Goal: Task Accomplishment & Management: Complete application form

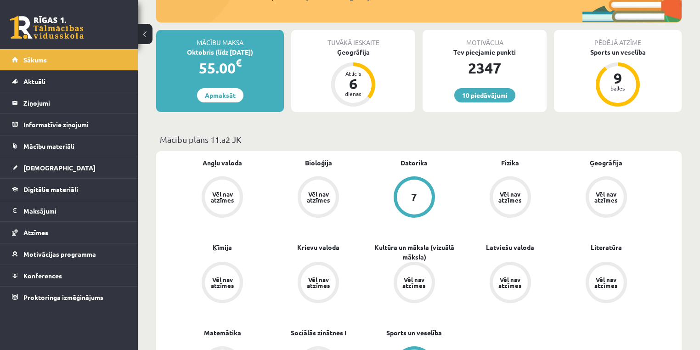
scroll to position [147, 0]
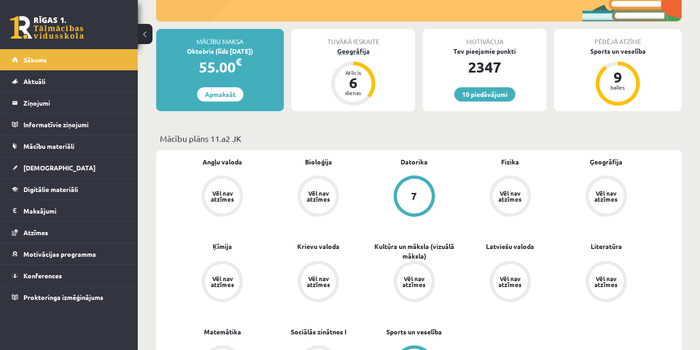
click at [355, 52] on div "Ģeogrāfija" at bounding box center [353, 51] width 124 height 10
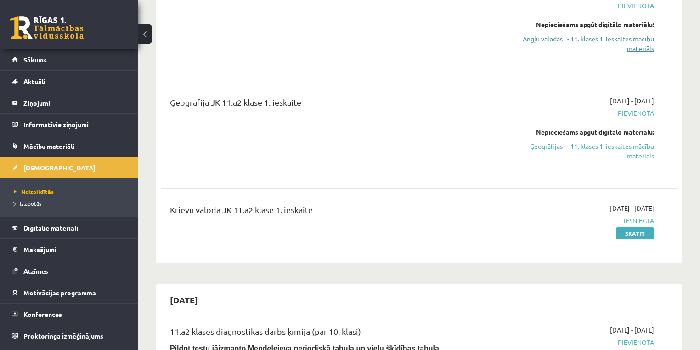
scroll to position [147, 0]
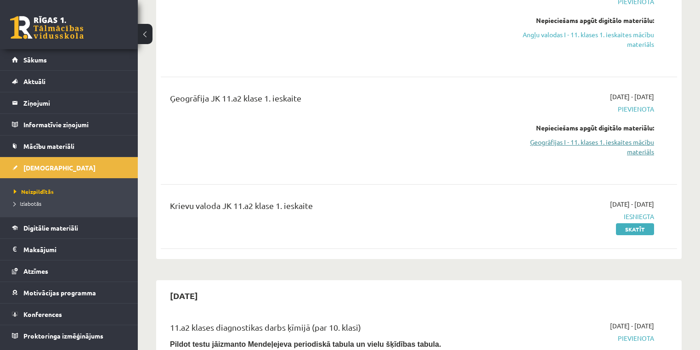
click at [619, 143] on link "Ģeogrāfijas I - 11. klases 1. ieskaites mācību materiāls" at bounding box center [578, 146] width 152 height 19
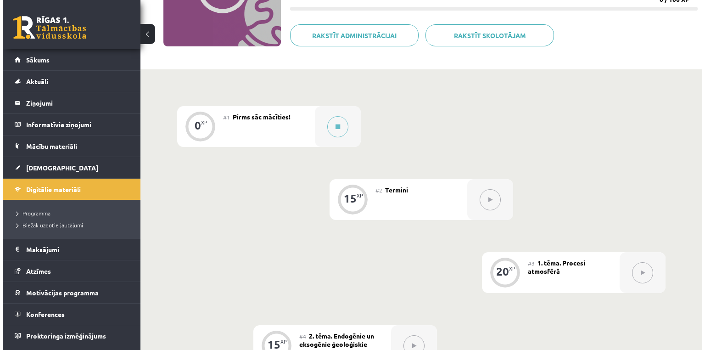
scroll to position [147, 0]
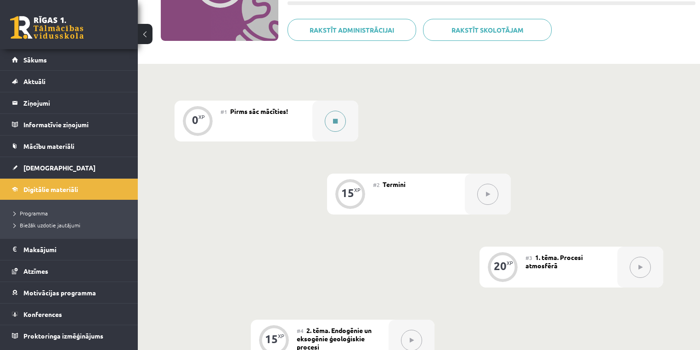
click at [342, 121] on button at bounding box center [335, 121] width 21 height 21
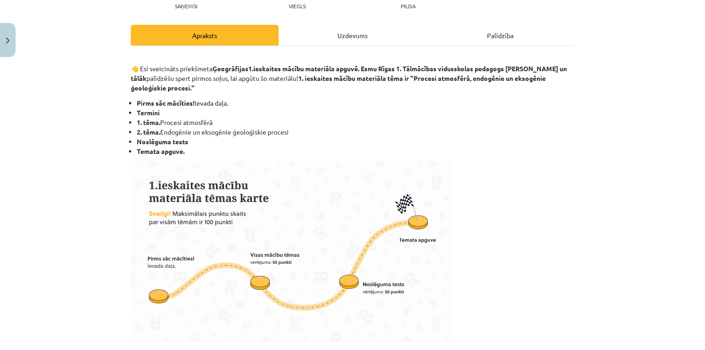
click at [342, 38] on div "Uzdevums" at bounding box center [353, 35] width 148 height 21
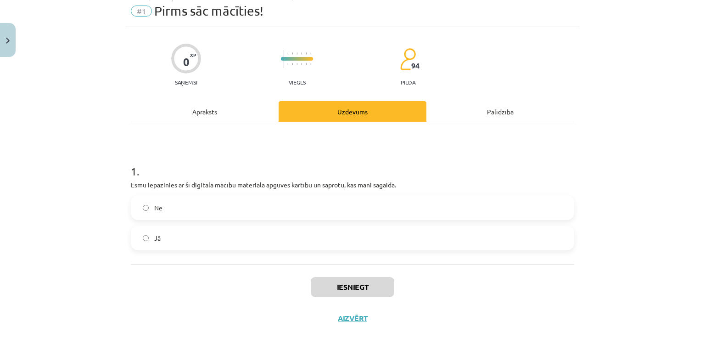
scroll to position [40, 0]
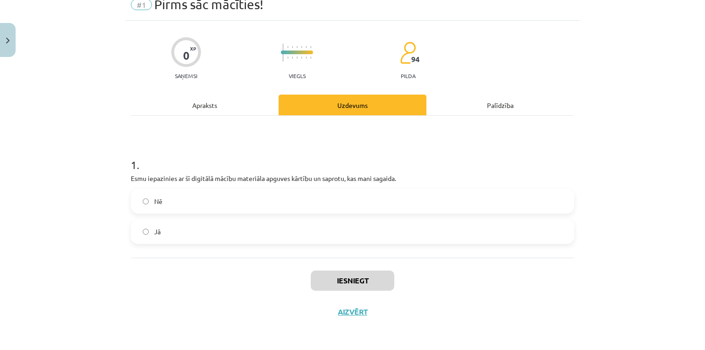
click at [155, 223] on label "Jā" at bounding box center [353, 231] width 442 height 23
click at [358, 276] on button "Iesniegt" at bounding box center [353, 280] width 84 height 20
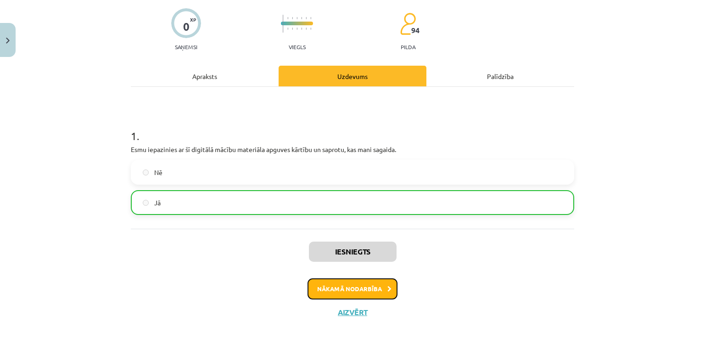
click at [366, 290] on button "Nākamā nodarbība" at bounding box center [353, 288] width 90 height 21
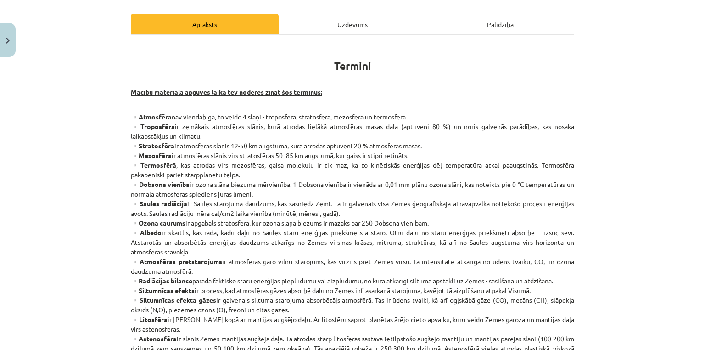
scroll to position [60, 0]
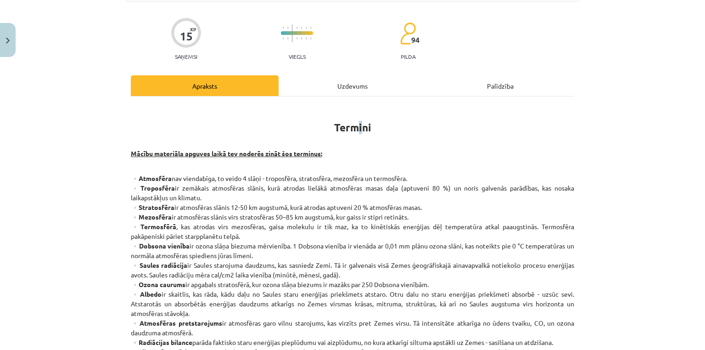
drag, startPoint x: 358, startPoint y: 100, endPoint x: 356, endPoint y: 92, distance: 8.5
click at [356, 92] on div "Uzdevums" at bounding box center [353, 85] width 148 height 21
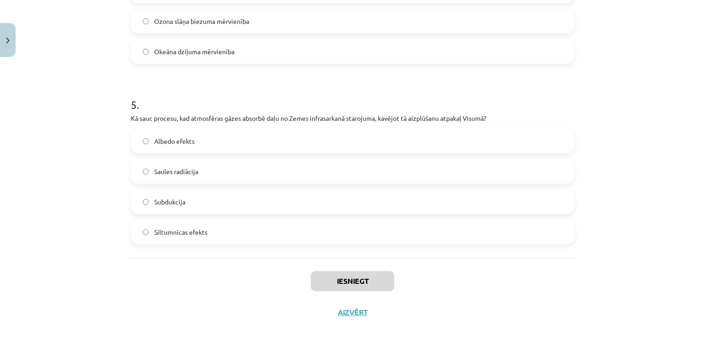
scroll to position [823, 0]
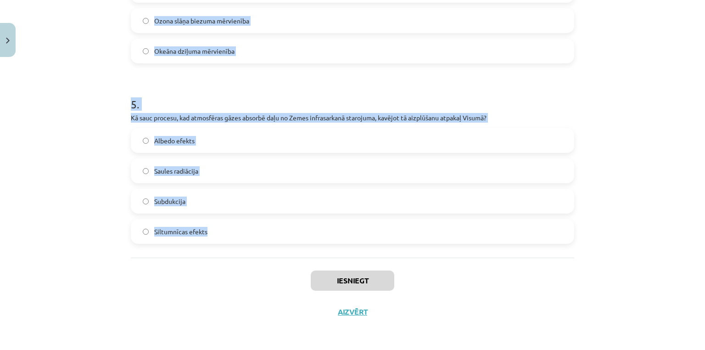
copy form "1 . Kurš atmosfēras slānis atrodas vistuvāk Zemes virsmai un kurā notiek galven…"
drag, startPoint x: 122, startPoint y: 106, endPoint x: 341, endPoint y: 217, distance: 245.0
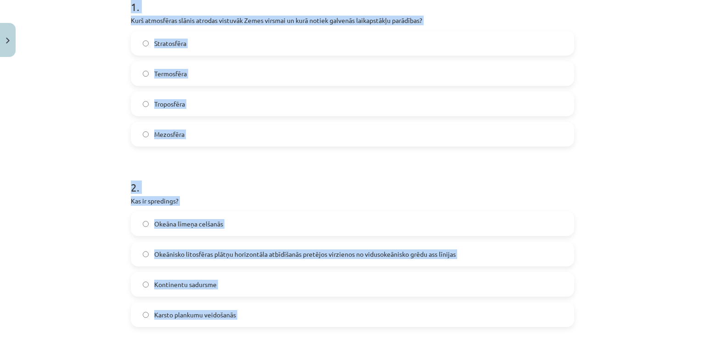
scroll to position [198, 0]
click at [215, 100] on label "Troposfēra" at bounding box center [353, 103] width 442 height 23
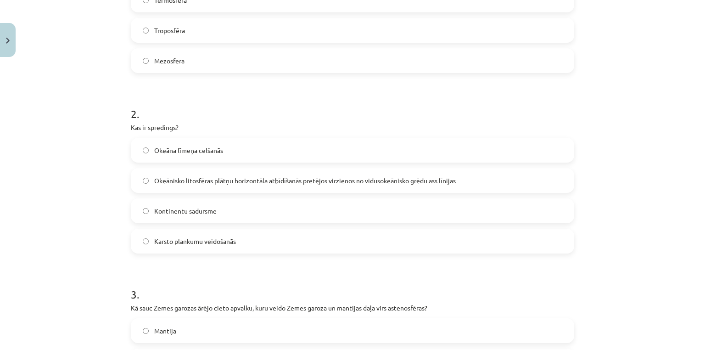
click at [198, 181] on span "Okeānisko litosfēras plātņu horizontāla atbīdīšanās pretējos virzienos no vidus…" at bounding box center [305, 181] width 302 height 10
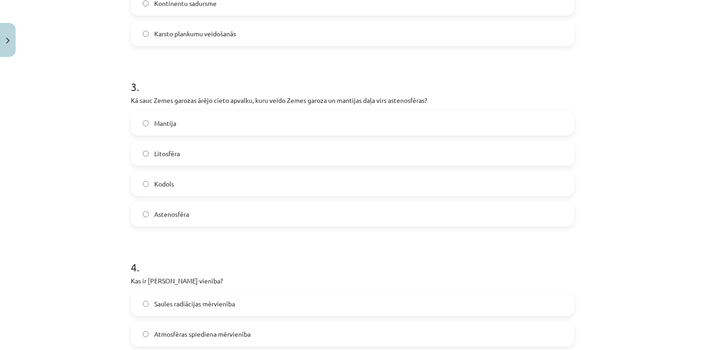
scroll to position [492, 0]
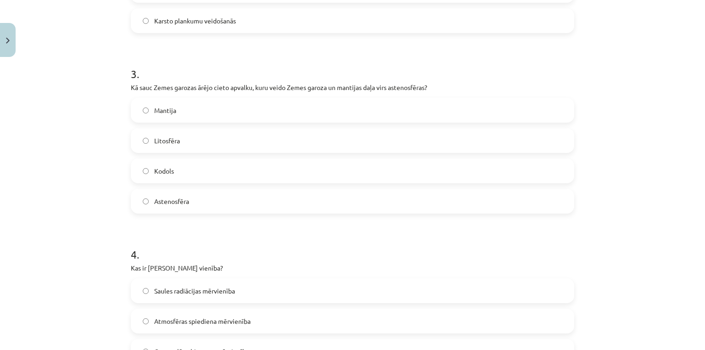
click at [183, 143] on label "Litosfēra" at bounding box center [353, 140] width 442 height 23
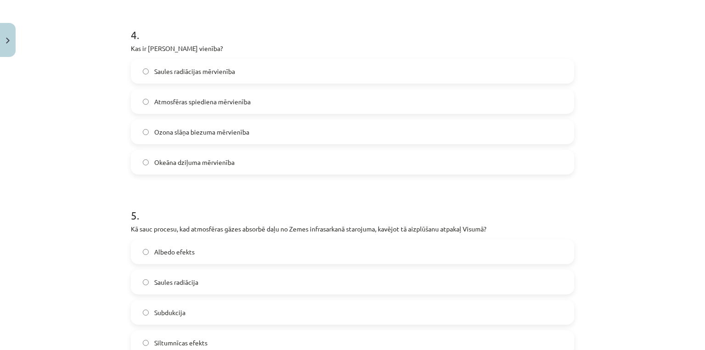
scroll to position [713, 0]
click at [189, 135] on label "Ozona slāņa biezuma mērvienība" at bounding box center [353, 130] width 442 height 23
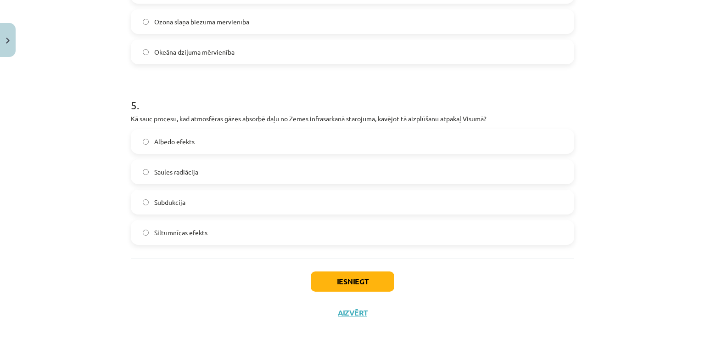
scroll to position [823, 0]
click at [191, 230] on span "Siltumnīcas efekts" at bounding box center [180, 232] width 53 height 10
click at [324, 276] on button "Iesniegt" at bounding box center [353, 280] width 84 height 20
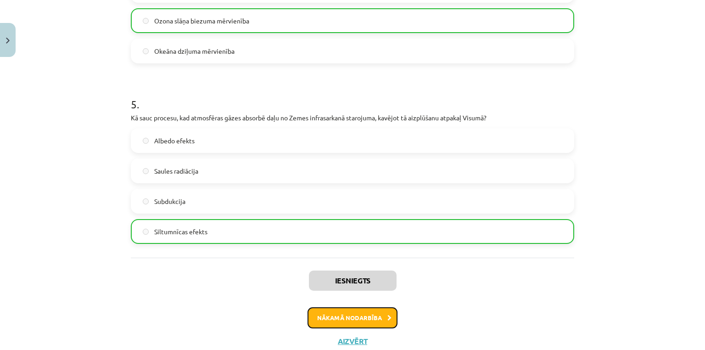
click at [323, 321] on button "Nākamā nodarbība" at bounding box center [353, 317] width 90 height 21
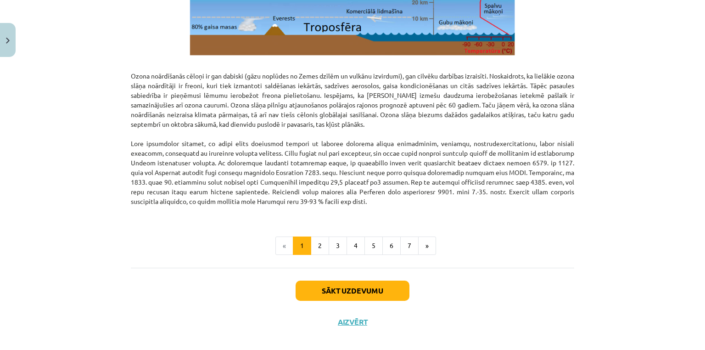
scroll to position [1150, 0]
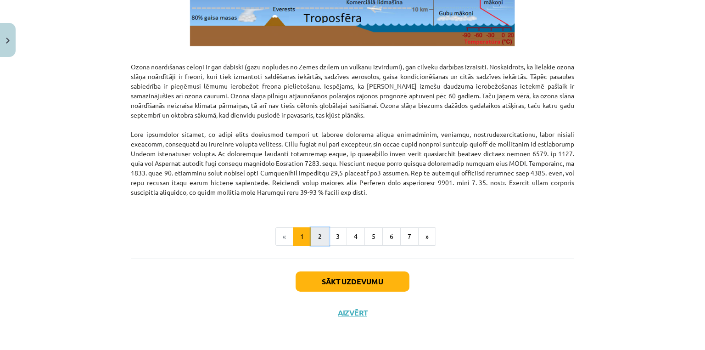
click at [318, 231] on button "2" at bounding box center [320, 236] width 18 height 18
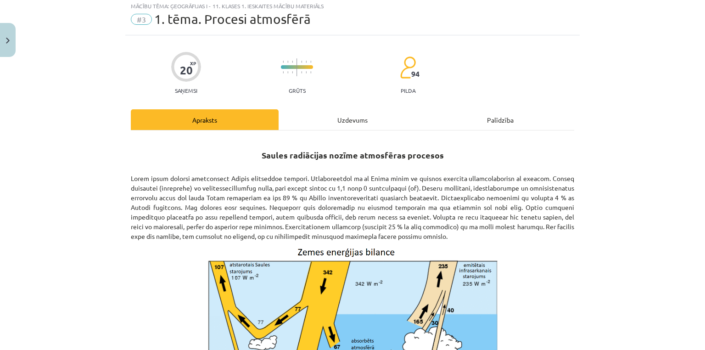
scroll to position [0, 0]
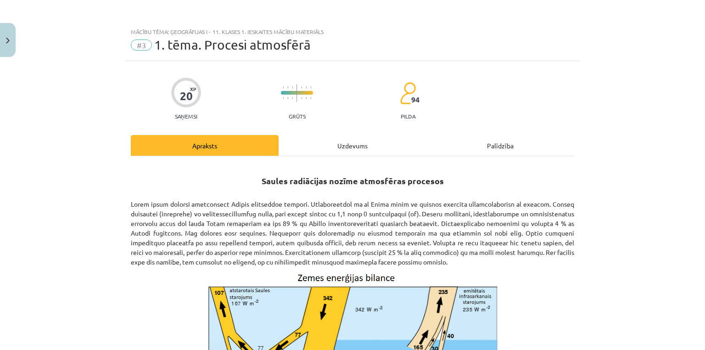
click at [321, 145] on div "Uzdevums" at bounding box center [353, 145] width 148 height 21
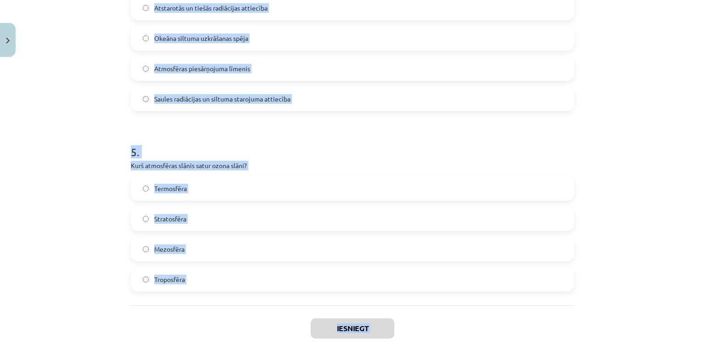
scroll to position [823, 0]
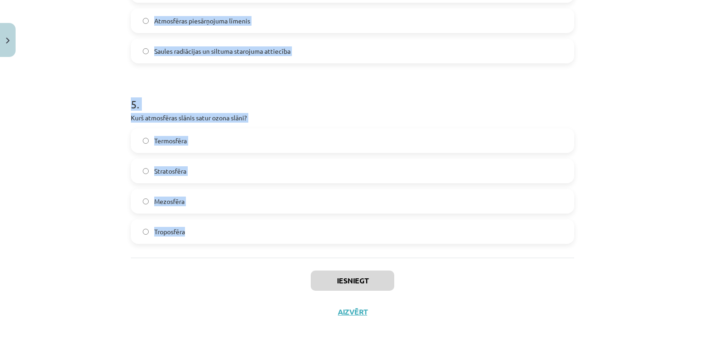
copy form "1 . Kāda ir ozona slāņa biezuma mērvienība? Dobsona vienība (DV) Mikrometri Pas…"
drag, startPoint x: 128, startPoint y: 170, endPoint x: 320, endPoint y: 211, distance: 195.8
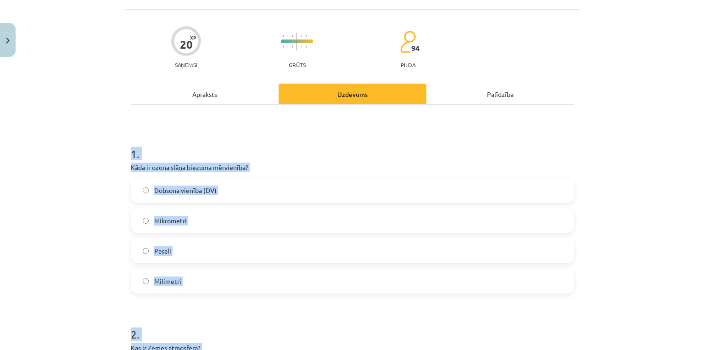
scroll to position [51, 0]
click at [171, 138] on h1 "1 ." at bounding box center [353, 145] width 444 height 28
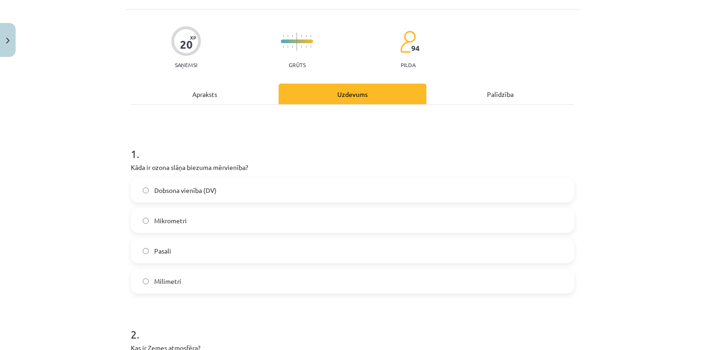
click at [268, 194] on label "Dobsona vienība (DV)" at bounding box center [353, 190] width 442 height 23
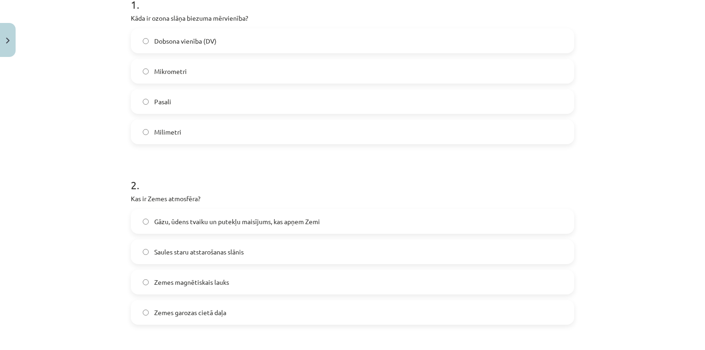
scroll to position [272, 0]
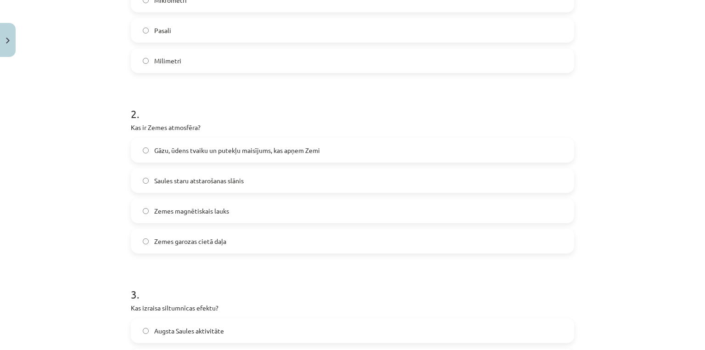
click at [221, 147] on span "Gāzu, ūdens tvaiku un putekļu maisījums, kas apņem Zemi" at bounding box center [237, 151] width 166 height 10
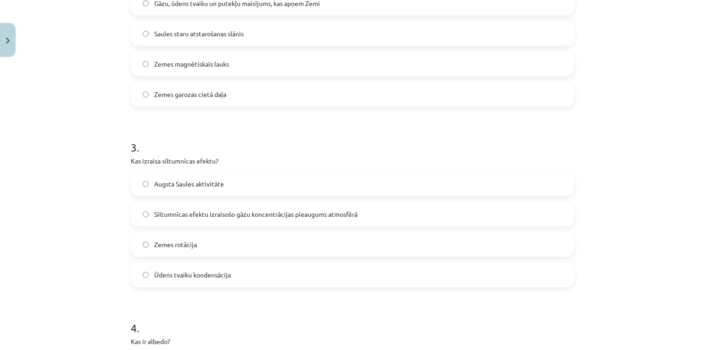
scroll to position [492, 0]
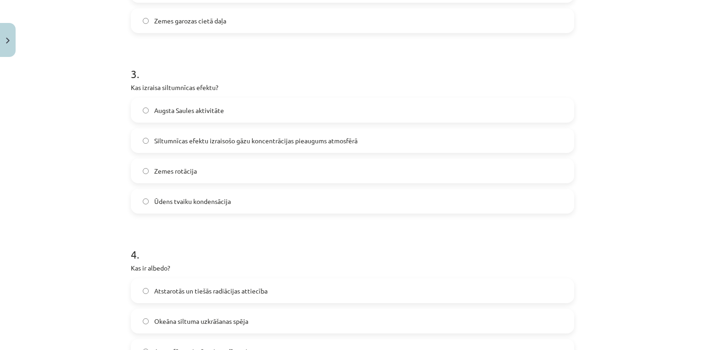
click at [211, 132] on label "Siltumnīcas efektu izraisošo gāzu koncentrācijas pieaugums atmosfērā" at bounding box center [353, 140] width 442 height 23
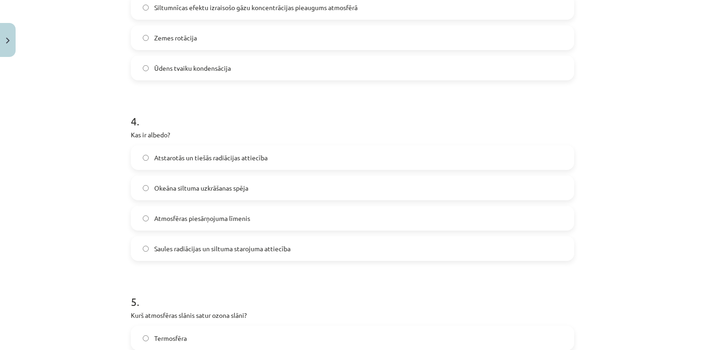
scroll to position [639, 0]
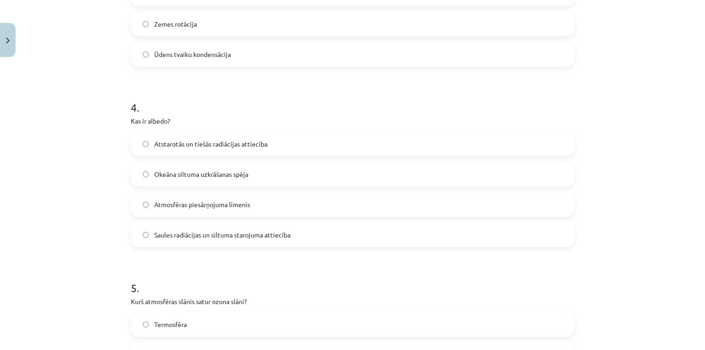
click at [211, 179] on label "Okeāna siltuma uzkrāšanas spēja" at bounding box center [353, 174] width 442 height 23
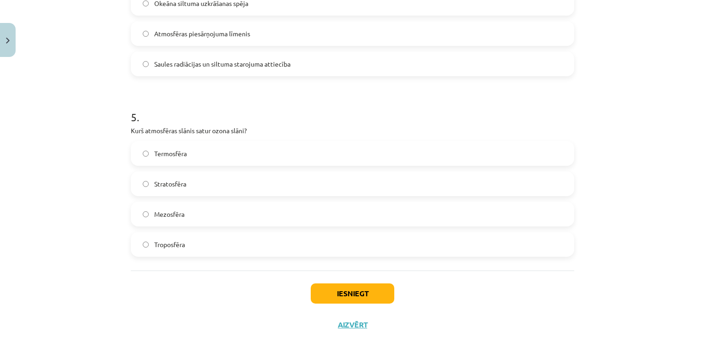
scroll to position [823, 0]
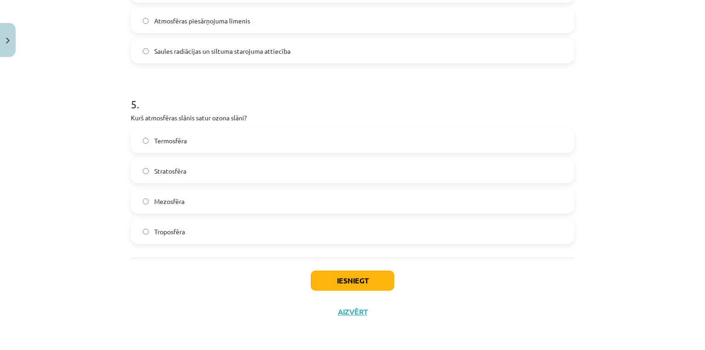
click at [200, 165] on label "Stratosfēra" at bounding box center [353, 170] width 442 height 23
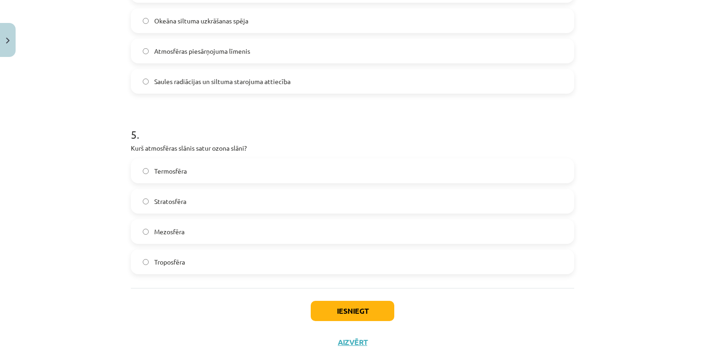
scroll to position [713, 0]
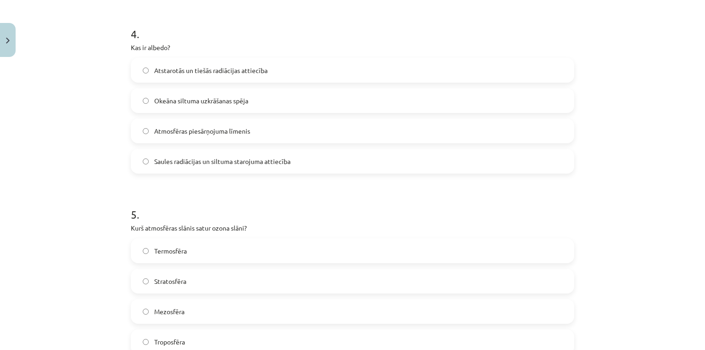
click at [209, 130] on span "Atmosfēras piesārņojuma līmenis" at bounding box center [202, 131] width 96 height 10
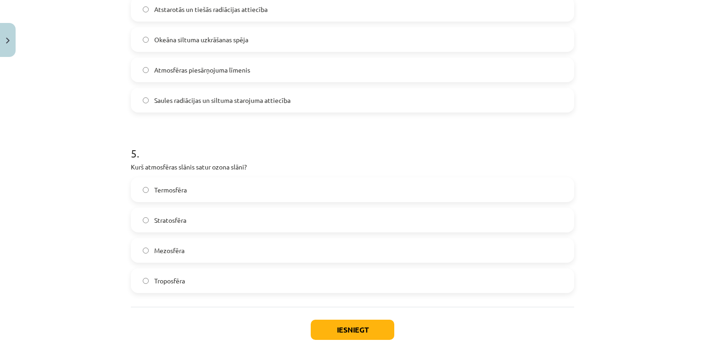
scroll to position [786, 0]
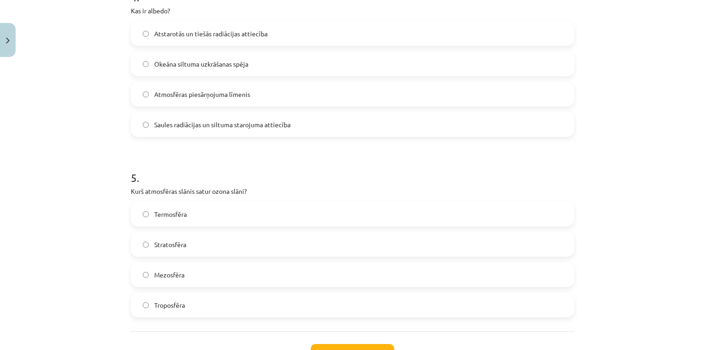
click at [199, 37] on span "Atstarotās un tiešās radiācijas attiecība" at bounding box center [210, 34] width 113 height 10
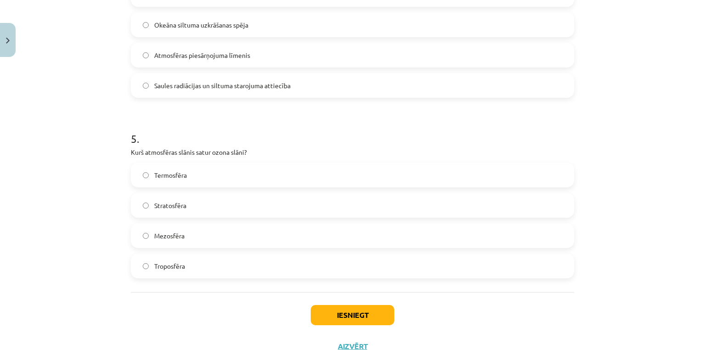
scroll to position [823, 0]
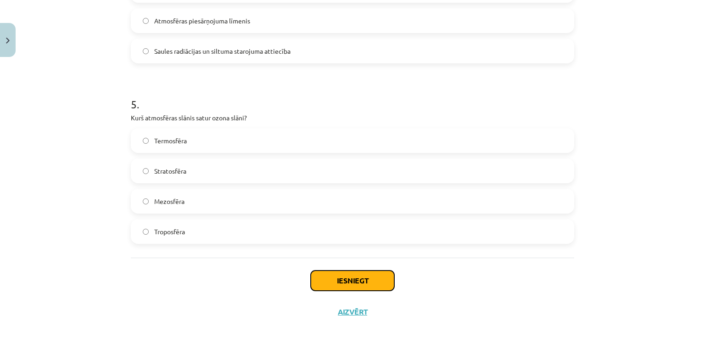
click at [361, 282] on button "Iesniegt" at bounding box center [353, 280] width 84 height 20
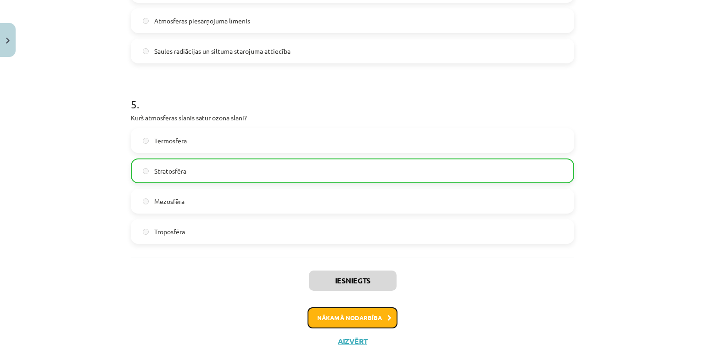
click at [323, 316] on button "Nākamā nodarbība" at bounding box center [353, 317] width 90 height 21
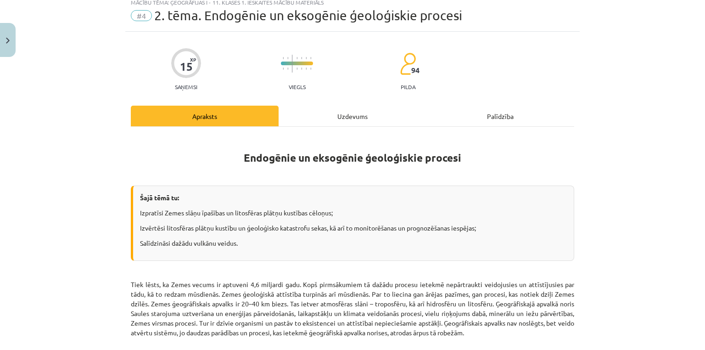
scroll to position [23, 0]
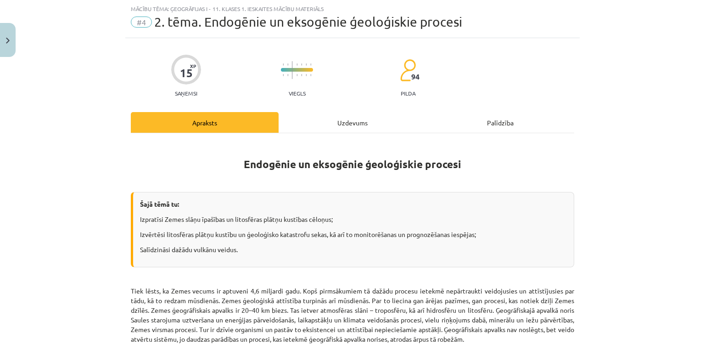
click at [306, 117] on div "Uzdevums" at bounding box center [353, 122] width 148 height 21
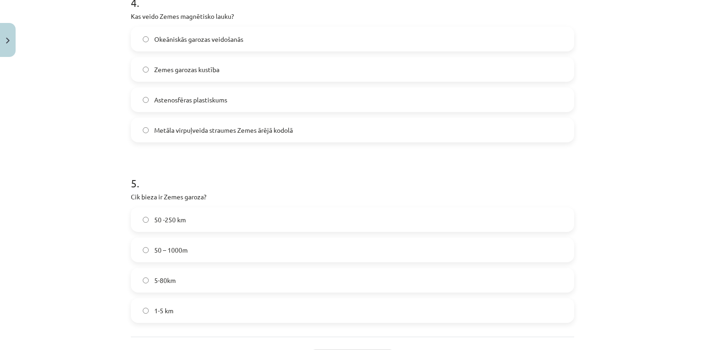
scroll to position [823, 0]
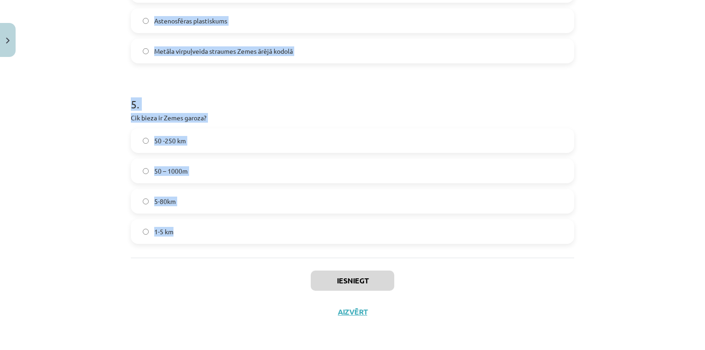
copy form "1 . Kā sauc vulkānu, kas veidojas no viskozās, silīciju bagātās magmas, un ir t…"
drag, startPoint x: 107, startPoint y: 110, endPoint x: 362, endPoint y: 242, distance: 287.3
click at [362, 242] on div "Mācību tēma: Ģeogrāfijas i - 11. klases 1. ieskaites mācību materiāls #4 2. tēm…" at bounding box center [352, 175] width 705 height 350
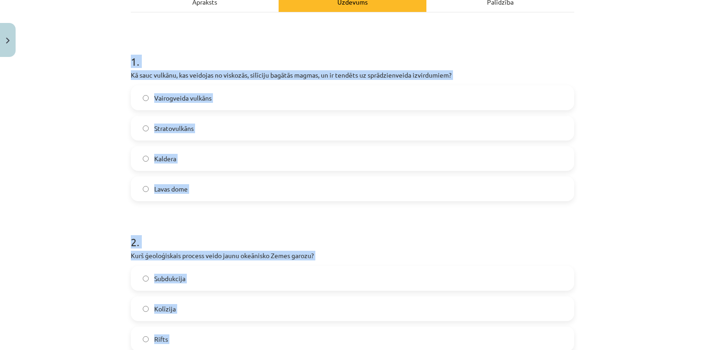
scroll to position [125, 0]
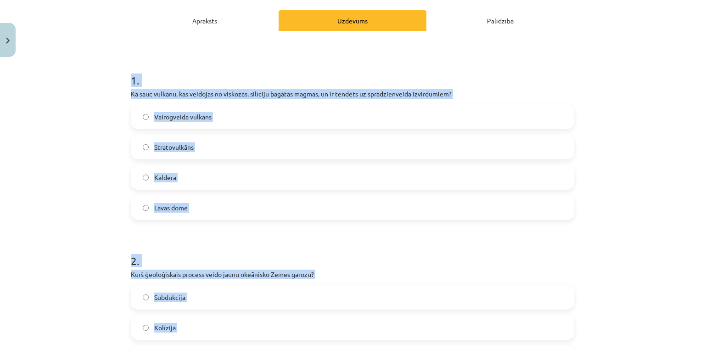
click at [199, 145] on label "Stratovulkāns" at bounding box center [353, 146] width 442 height 23
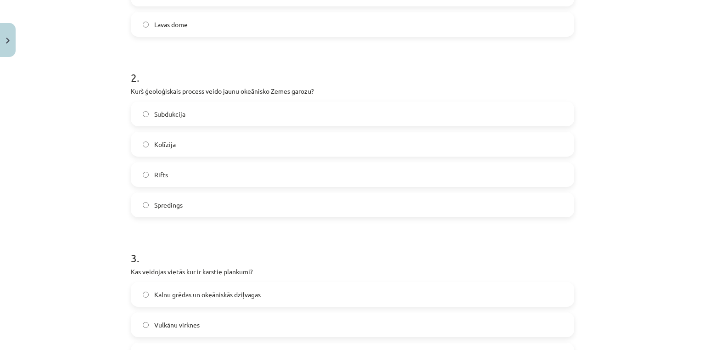
scroll to position [309, 0]
click at [220, 206] on label "Spredings" at bounding box center [353, 204] width 442 height 23
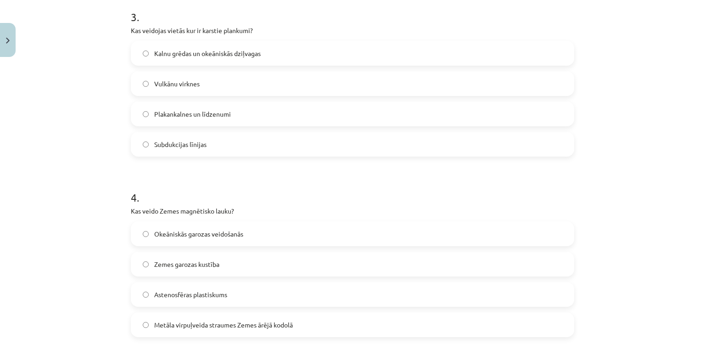
scroll to position [602, 0]
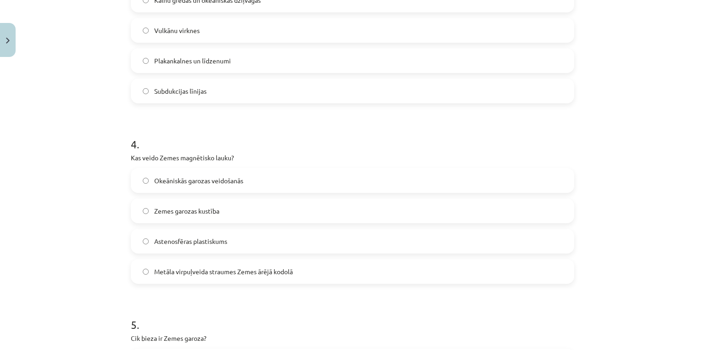
click at [186, 29] on span "Vulkānu virknes" at bounding box center [176, 31] width 45 height 10
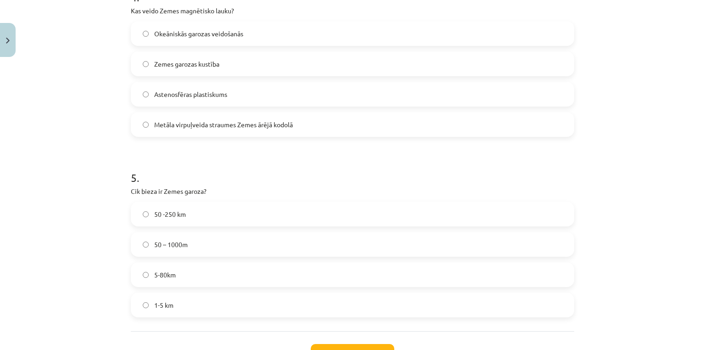
click at [193, 120] on span "Metāla virpuļveida straumes Zemes ārējā kodolā" at bounding box center [223, 125] width 139 height 10
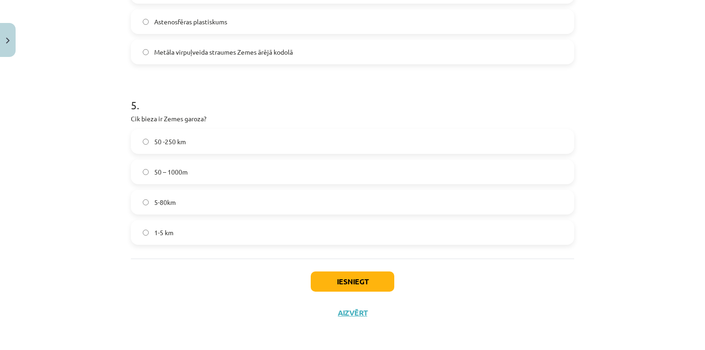
scroll to position [823, 0]
click at [183, 199] on label "5-80km" at bounding box center [353, 201] width 442 height 23
click at [375, 279] on button "Iesniegt" at bounding box center [353, 280] width 84 height 20
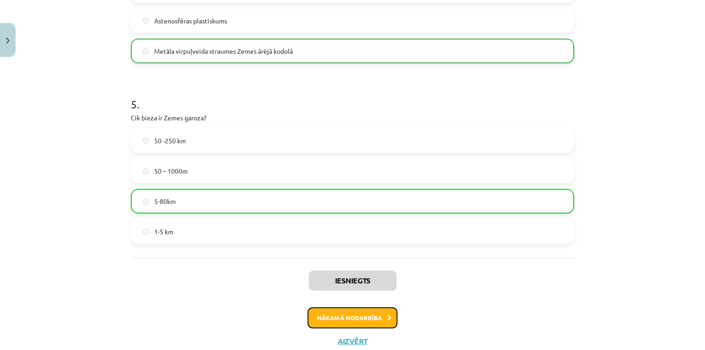
click at [369, 317] on button "Nākamā nodarbība" at bounding box center [353, 317] width 90 height 21
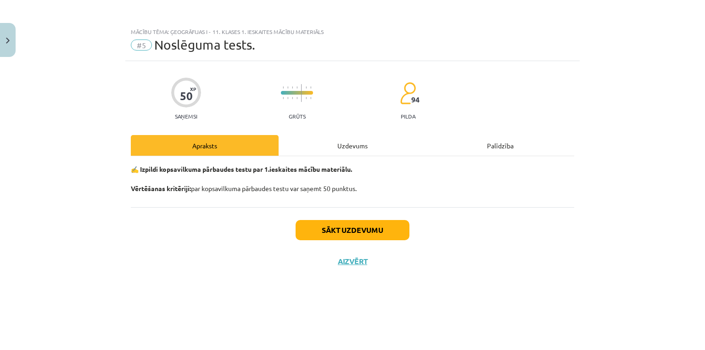
click at [334, 143] on div "Uzdevums" at bounding box center [353, 145] width 148 height 21
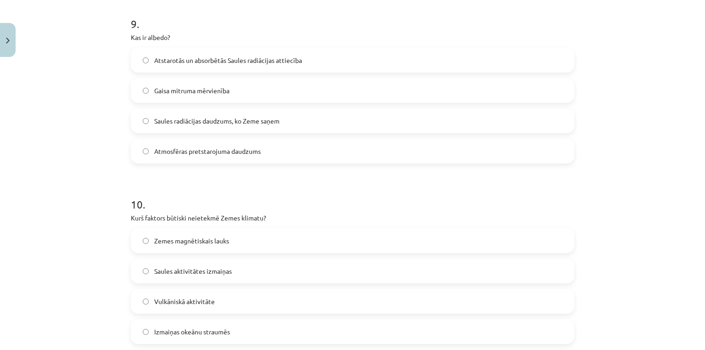
scroll to position [1710, 0]
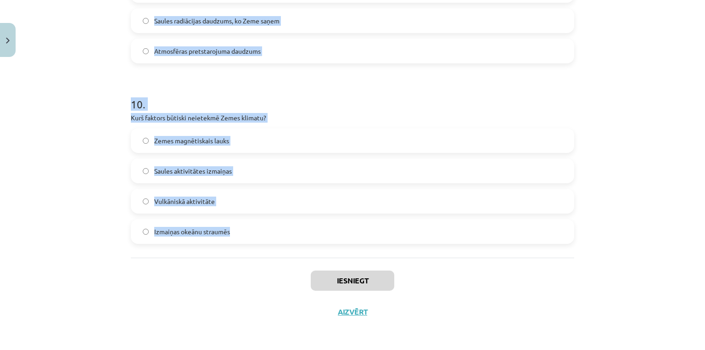
copy form "1 . Litosfēras plātņu kontinentālo malu sadursme ir… Kolīzija Spredings Daunvel…"
drag, startPoint x: 126, startPoint y: 96, endPoint x: 382, endPoint y: 219, distance: 284.5
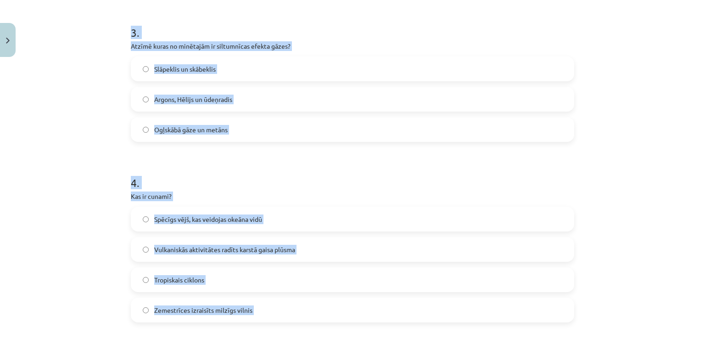
scroll to position [43, 0]
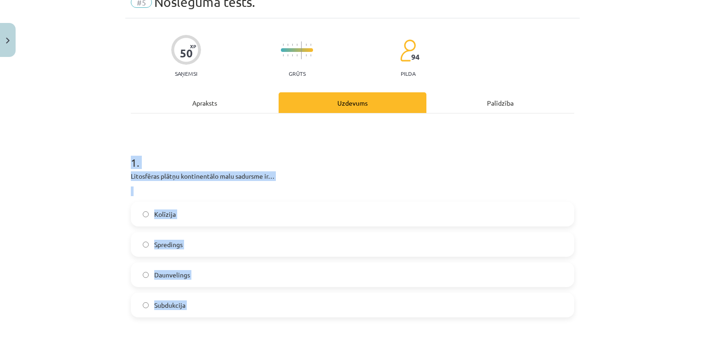
click at [214, 214] on label "Kolīzija" at bounding box center [353, 213] width 442 height 23
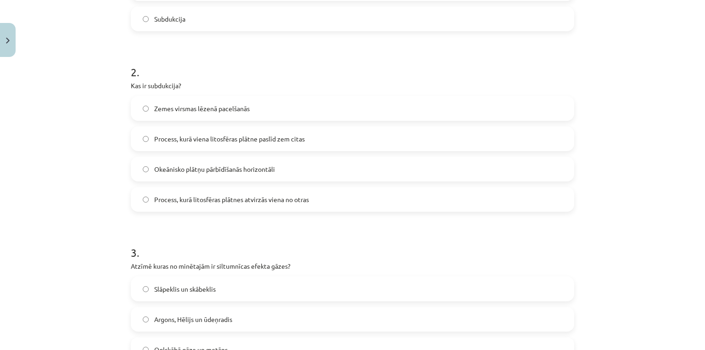
scroll to position [337, 0]
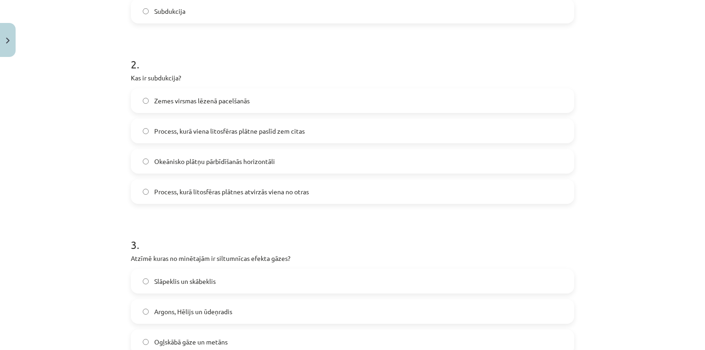
click at [179, 133] on span "Process, kurā viena litosfēras plātne paslīd zem citas" at bounding box center [229, 131] width 151 height 10
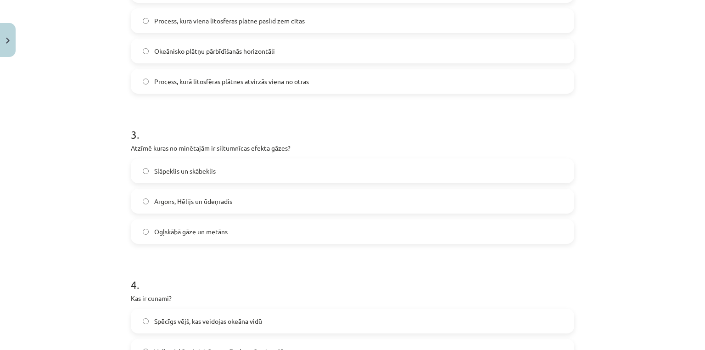
click at [222, 237] on label "Ogļskābā gāze un metāns" at bounding box center [353, 231] width 442 height 23
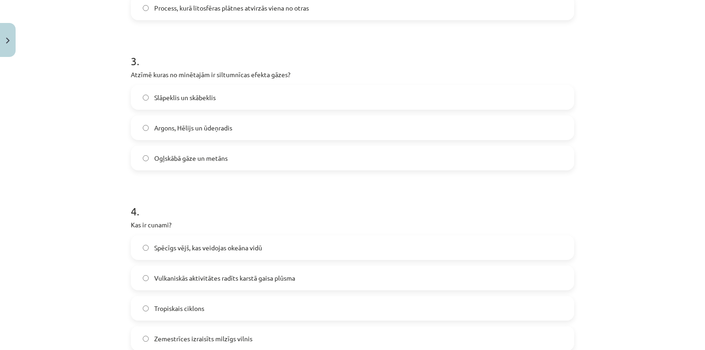
scroll to position [630, 0]
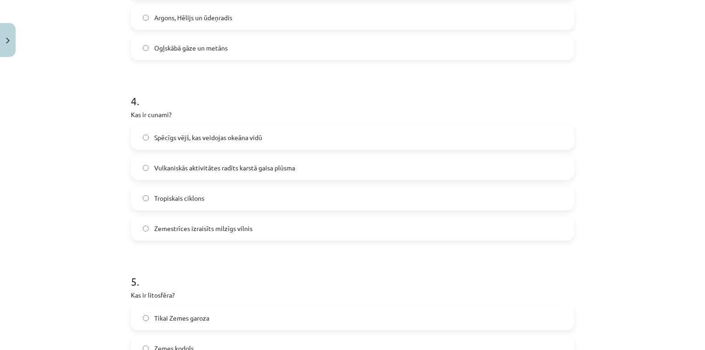
click at [195, 221] on label "Zemestrīces izraisīts milzīgs vilnis" at bounding box center [353, 228] width 442 height 23
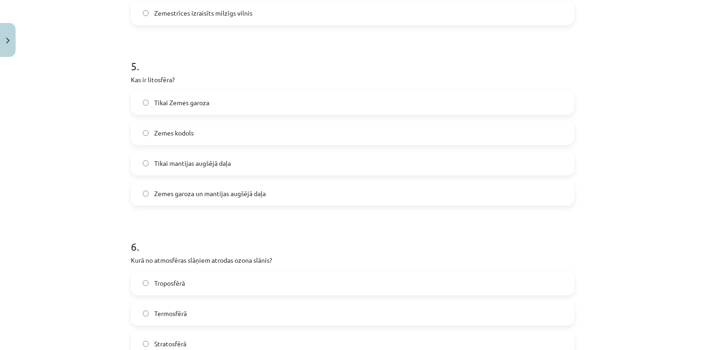
scroll to position [851, 0]
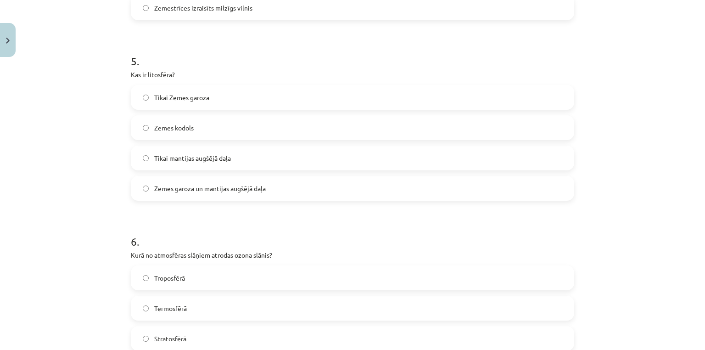
click at [229, 190] on span "Zemes garoza un mantijas augšējā daļa" at bounding box center [210, 189] width 112 height 10
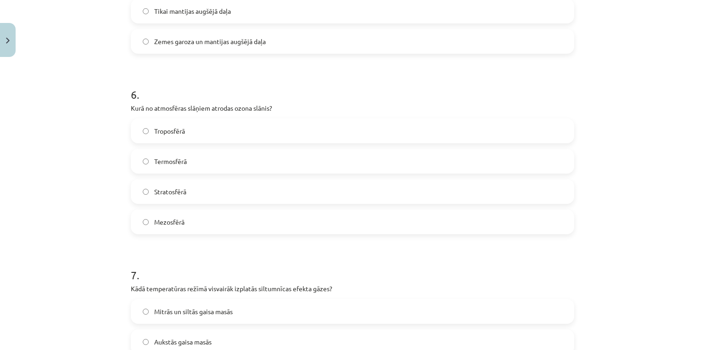
scroll to position [1108, 0]
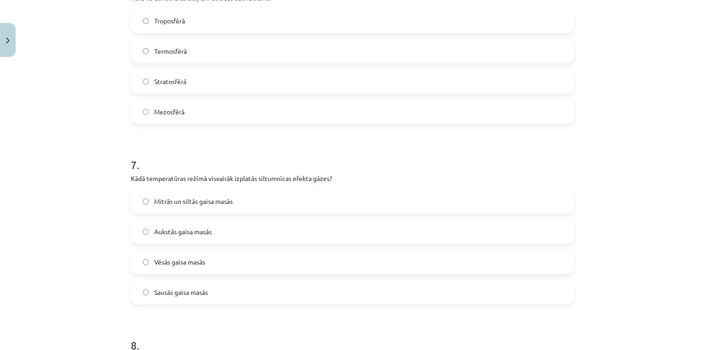
click at [187, 80] on label "Stratosfērā" at bounding box center [353, 81] width 442 height 23
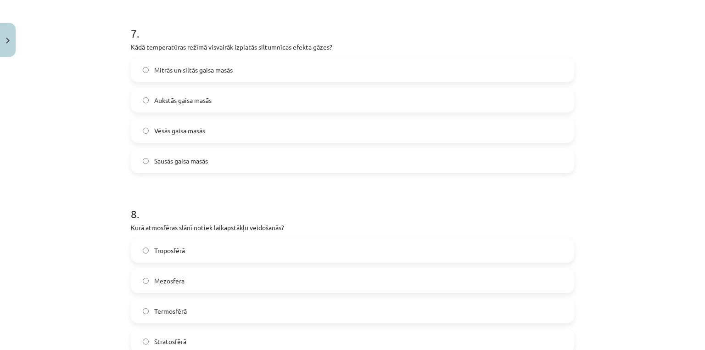
scroll to position [1255, 0]
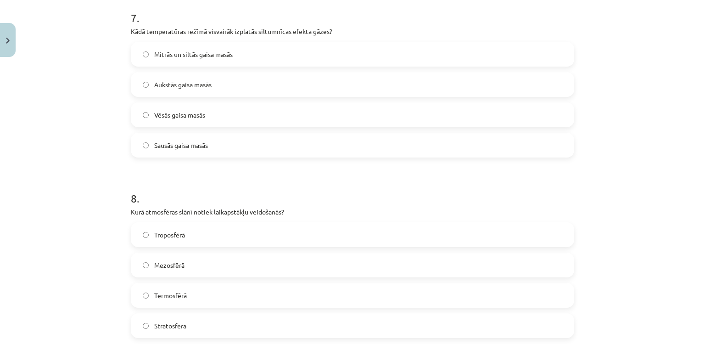
click at [160, 63] on label "Mitrās un siltās gaisa masās" at bounding box center [353, 54] width 442 height 23
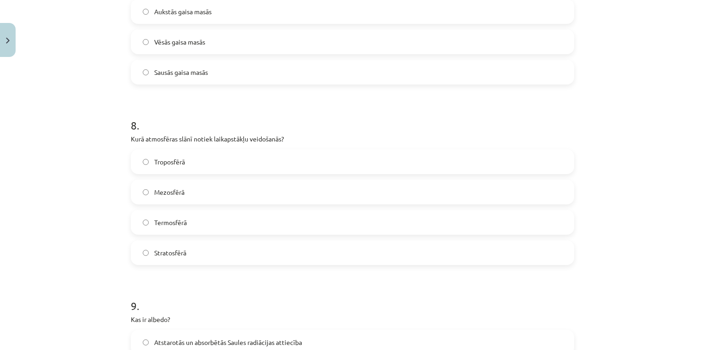
scroll to position [1328, 0]
click at [168, 158] on span "Troposfērā" at bounding box center [169, 162] width 31 height 10
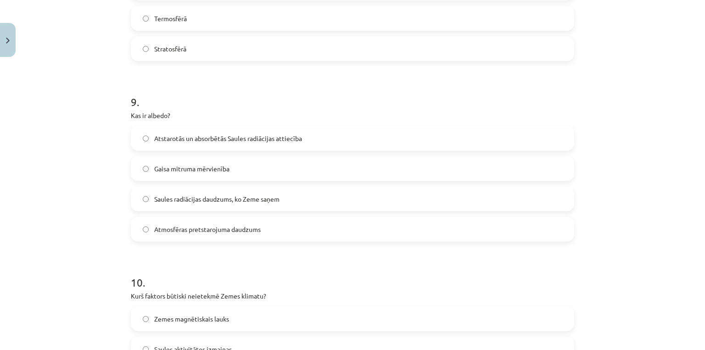
scroll to position [1549, 0]
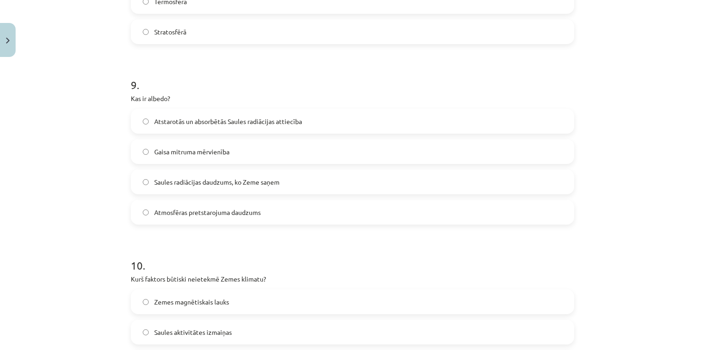
click at [191, 122] on span "Atstarotās un absorbētās Saules radiācijas attiecība" at bounding box center [228, 122] width 148 height 10
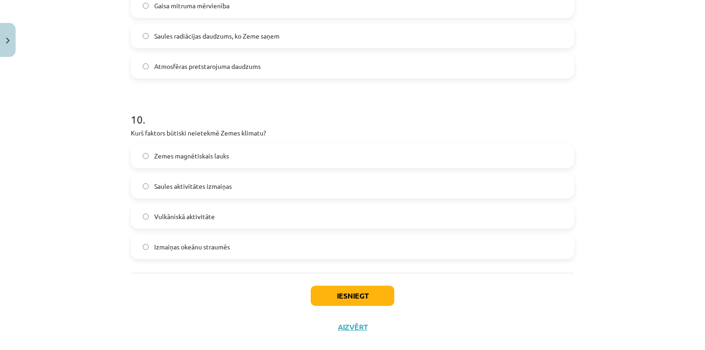
scroll to position [1696, 0]
click at [173, 157] on span "Zemes magnētiskais lauks" at bounding box center [191, 155] width 75 height 10
click at [354, 291] on button "Iesniegt" at bounding box center [353, 295] width 84 height 20
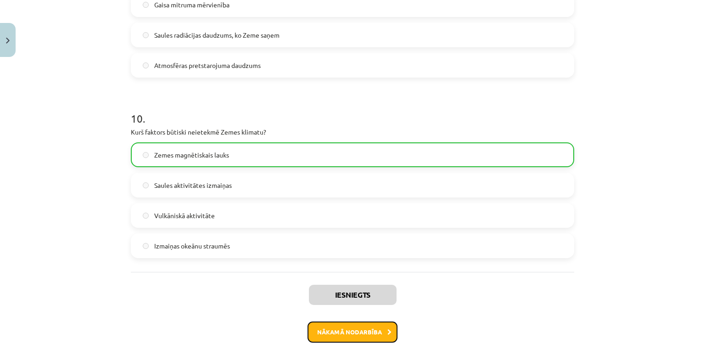
click at [366, 336] on button "Nākamā nodarbība" at bounding box center [353, 331] width 90 height 21
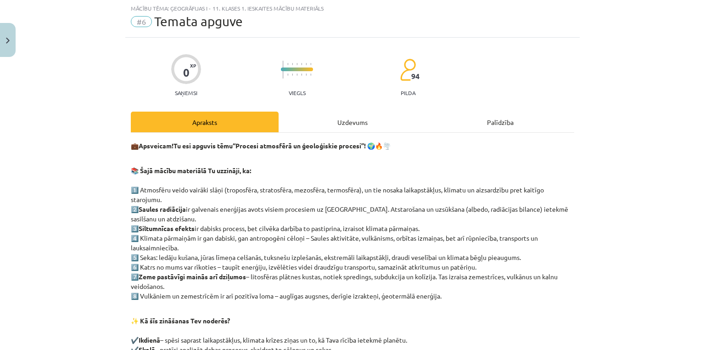
scroll to position [23, 0]
click at [349, 118] on div "Uzdevums" at bounding box center [353, 122] width 148 height 21
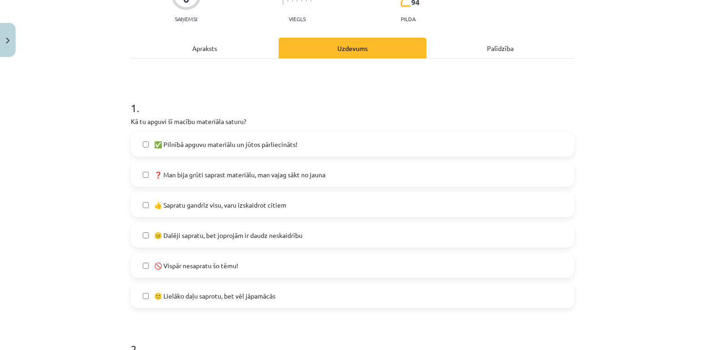
scroll to position [133, 0]
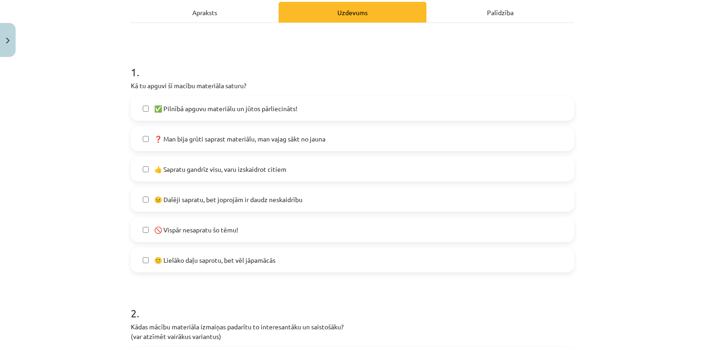
click at [238, 111] on span "✅ Pilnībā apguvu materiālu un jūtos pārliecināts!" at bounding box center [225, 109] width 143 height 10
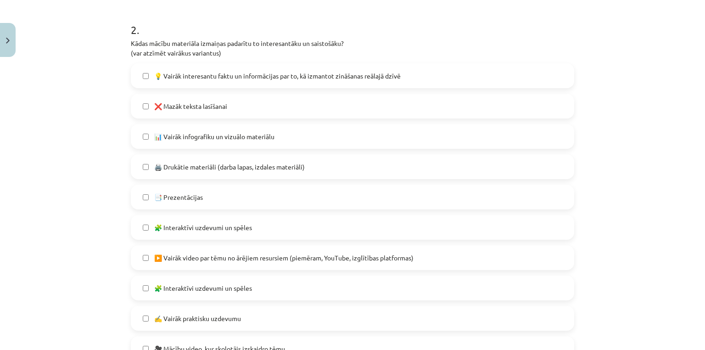
scroll to position [427, 0]
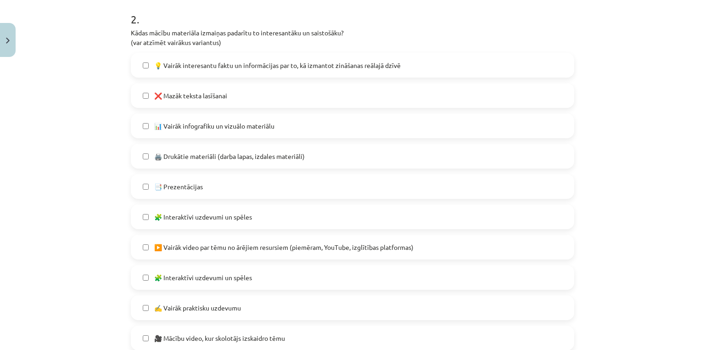
click at [196, 71] on label "💡 Vairāk interesantu faktu un informācijas par to, kā izmantot zināšanas reālaj…" at bounding box center [353, 65] width 442 height 23
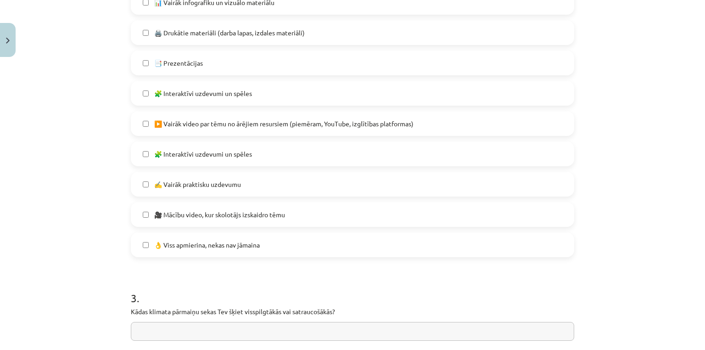
scroll to position [537, 0]
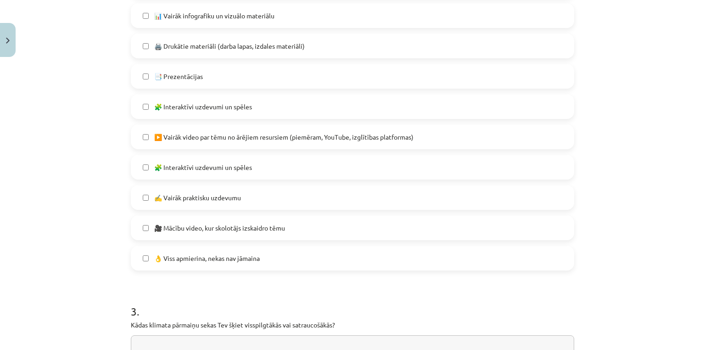
click at [211, 80] on label "📑 Prezentācijas" at bounding box center [353, 76] width 442 height 23
click at [226, 114] on label "🧩 Interaktīvi uzdevumi un spēles" at bounding box center [353, 106] width 442 height 23
click at [242, 137] on span "▶️ Vairāk video par tēmu no ārējiem resursiem (piemēram, YouTube, izglītības pl…" at bounding box center [283, 137] width 259 height 10
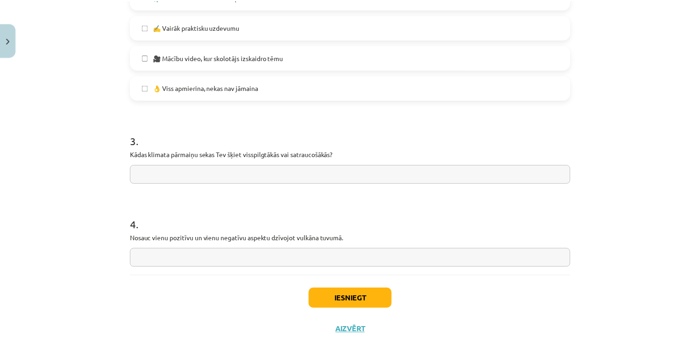
scroll to position [721, 0]
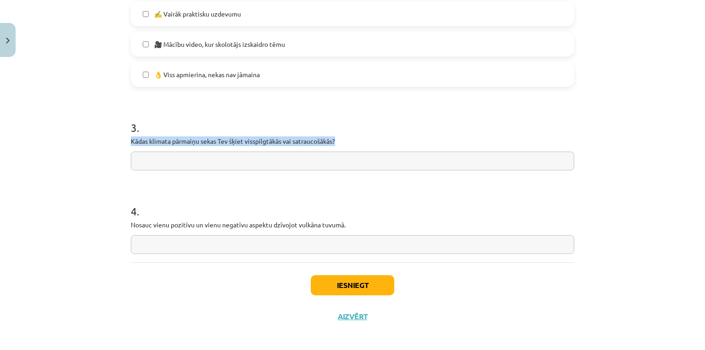
copy p "Kādas klimata pārmaiņu sekas Tev šķiet visspilgtākās vai satraucošākās?"
drag, startPoint x: 123, startPoint y: 135, endPoint x: 374, endPoint y: 139, distance: 250.7
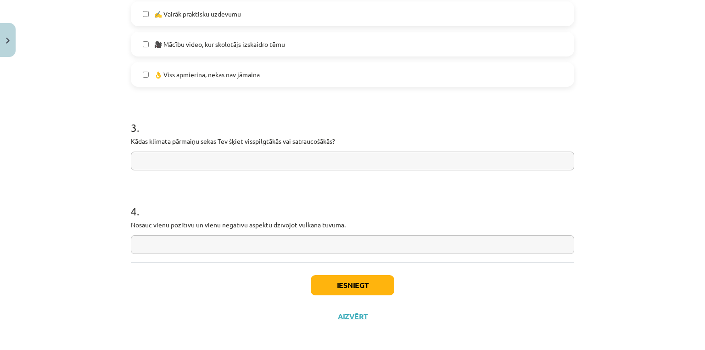
click at [171, 157] on input "text" at bounding box center [353, 161] width 444 height 19
paste input "**********"
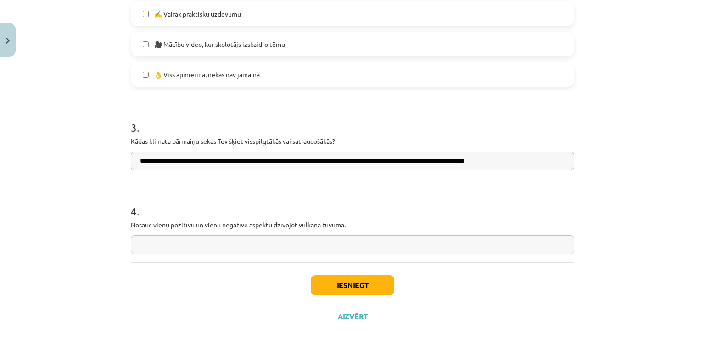
type input "**********"
copy p "Nosauc vienu pozitīvu un vienu negatīvu aspektu dzīvojot vulkāna tuvumā."
drag, startPoint x: 128, startPoint y: 220, endPoint x: 394, endPoint y: 226, distance: 266.4
click at [394, 226] on p "Nosauc vienu pozitīvu un vienu negatīvu aspektu dzīvojot vulkāna tuvumā." at bounding box center [353, 225] width 444 height 10
drag, startPoint x: 176, startPoint y: 257, endPoint x: 179, endPoint y: 252, distance: 6.0
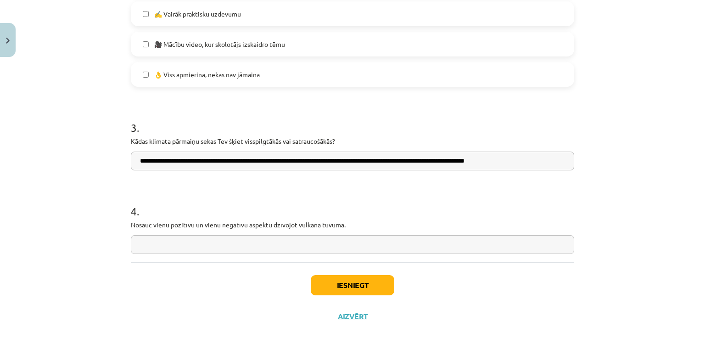
click at [180, 246] on input "text" at bounding box center [353, 244] width 444 height 19
paste input "**********"
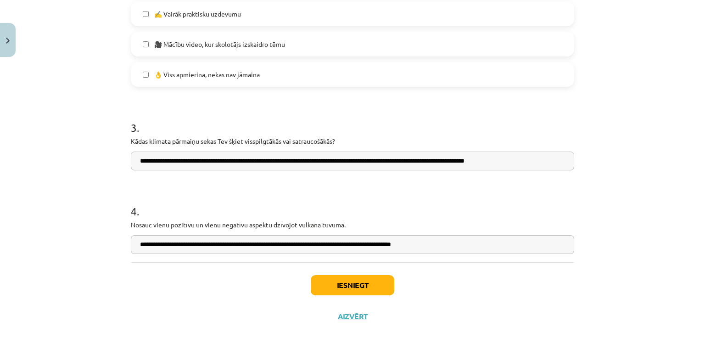
type input "**********"
click at [347, 283] on button "Iesniegt" at bounding box center [353, 285] width 84 height 20
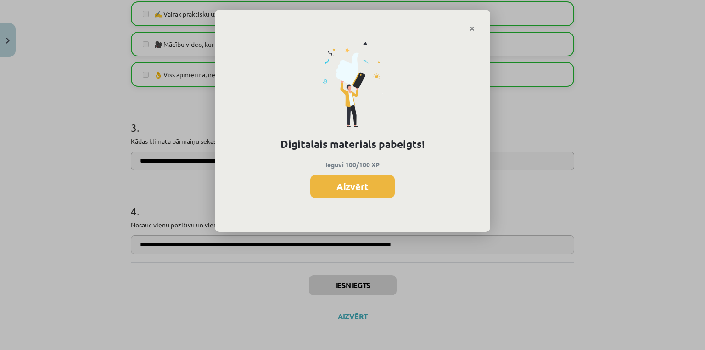
click at [344, 186] on button "Aizvērt" at bounding box center [352, 186] width 84 height 23
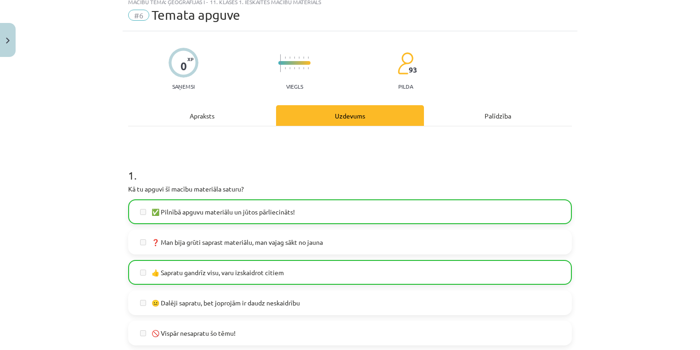
scroll to position [0, 0]
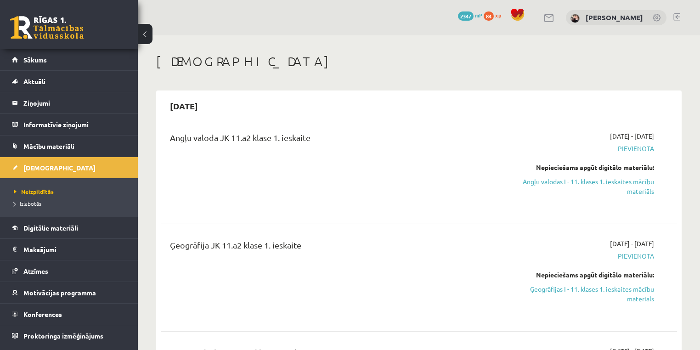
scroll to position [147, 0]
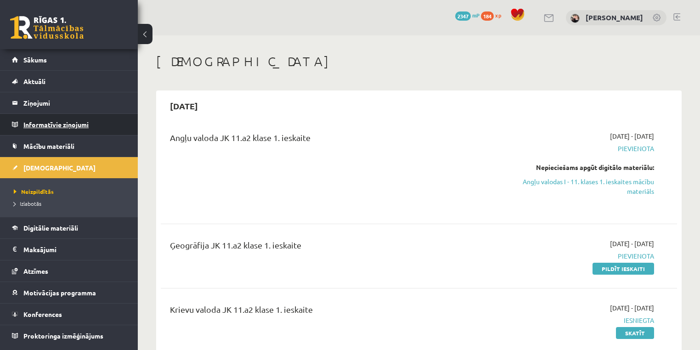
scroll to position [147, 0]
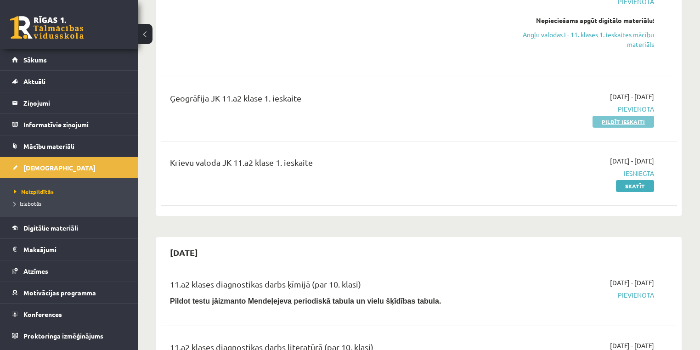
click at [633, 121] on link "Pildīt ieskaiti" at bounding box center [623, 122] width 62 height 12
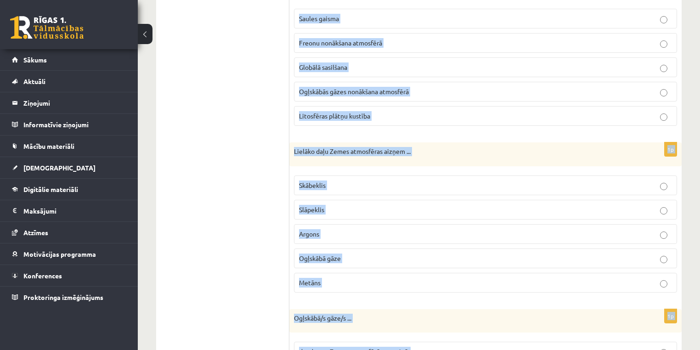
scroll to position [680, 0]
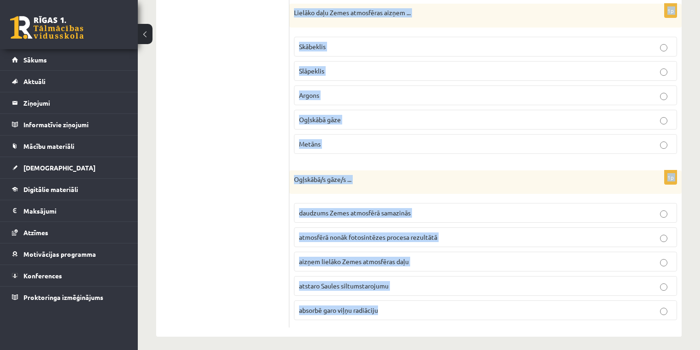
copy form "Loremipsumd Sitam consectetu adipisc elit sedd eiusmodte in utlabore etdolorema…"
drag, startPoint x: 292, startPoint y: 71, endPoint x: 365, endPoint y: 193, distance: 141.9
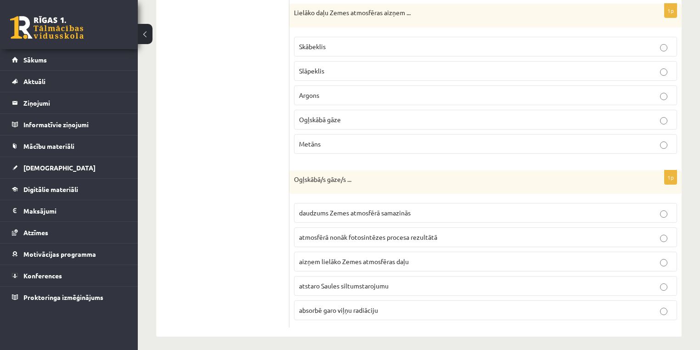
click at [325, 307] on span "absorbē garo viļņu radiāciju" at bounding box center [338, 310] width 79 height 8
click at [331, 66] on p "Slāpeklis" at bounding box center [485, 71] width 373 height 10
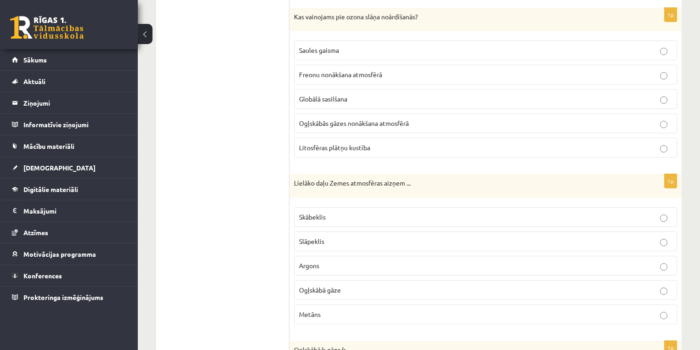
scroll to position [496, 0]
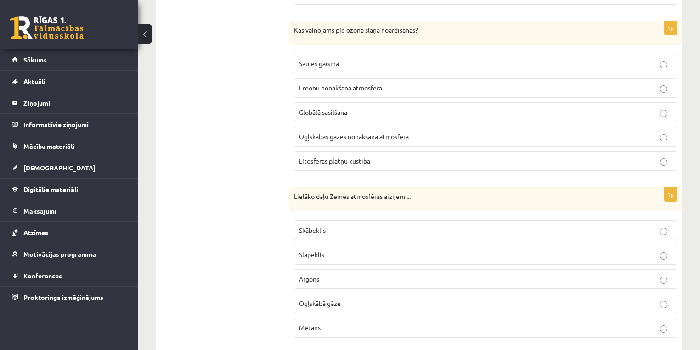
click at [329, 89] on p "Freonu nonākšana atmosfērā" at bounding box center [485, 88] width 373 height 10
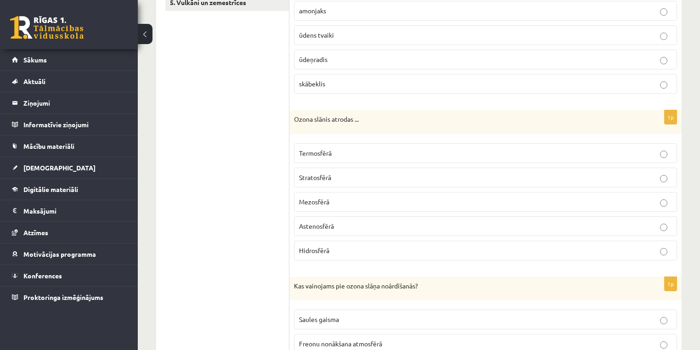
scroll to position [239, 0]
click at [332, 174] on p "Stratosfērā" at bounding box center [485, 179] width 373 height 10
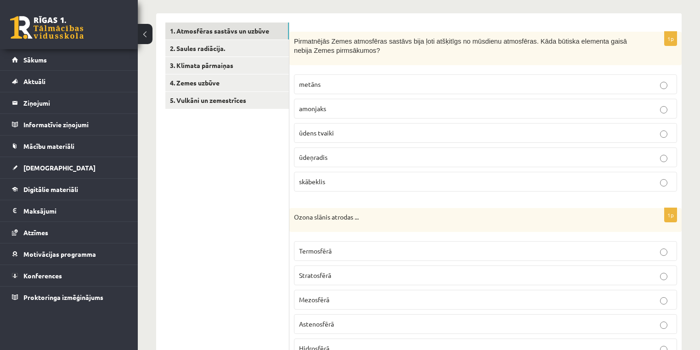
scroll to position [129, 0]
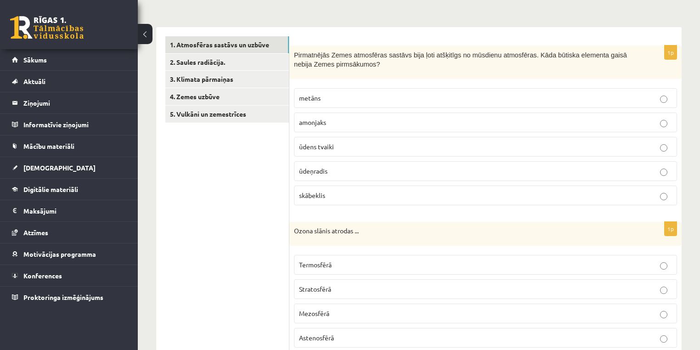
click at [325, 197] on p "skābeklis" at bounding box center [485, 196] width 373 height 10
click at [192, 59] on link "2. Saules radiācija." at bounding box center [227, 62] width 124 height 17
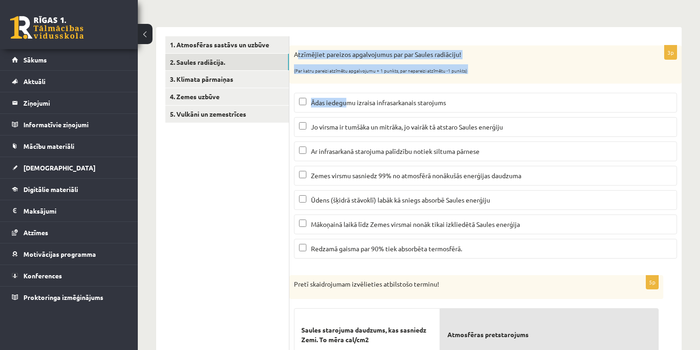
drag, startPoint x: 297, startPoint y: 48, endPoint x: 351, endPoint y: 90, distance: 68.6
click at [345, 101] on div "3p Atzīmējiet pareizos apgalvojumus par par Saules radiāciju! (Par katru pareiz…" at bounding box center [485, 155] width 392 height 220
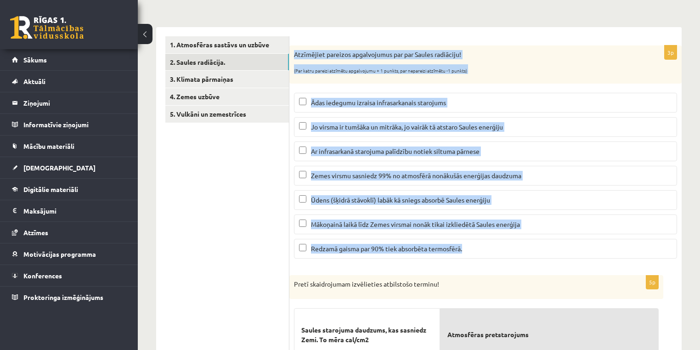
copy div "Atzīmējiet pareizos apgalvojumus par par Saules radiāciju! (Par katru pareizi a…"
drag, startPoint x: 292, startPoint y: 45, endPoint x: 474, endPoint y: 249, distance: 274.5
click at [474, 249] on div "3p Atzīmējiet pareizos apgalvojumus par par Saules radiāciju! (Par katru pareiz…" at bounding box center [485, 155] width 392 height 220
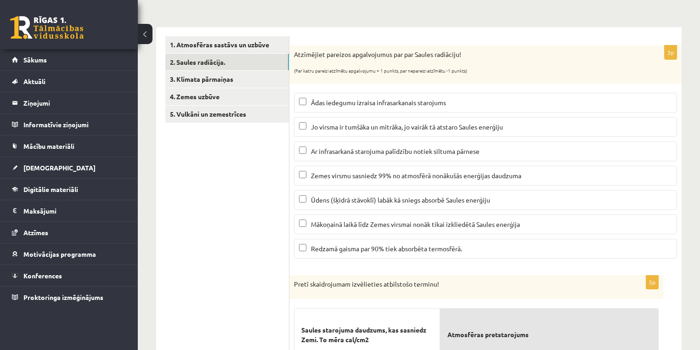
drag, startPoint x: 247, startPoint y: 186, endPoint x: 259, endPoint y: 181, distance: 13.0
click at [248, 186] on ul "1. Atmosfēras sastāvs un uzbūve 2. Saules radiācija. 3. Klimata pārmaiņas 4. Ze…" at bounding box center [227, 330] width 124 height 589
click at [334, 152] on span "Ar infrasarkanā starojuma palīdzību notiek siltuma pārnese" at bounding box center [395, 151] width 169 height 8
click at [330, 171] on p "Zemes virsmu sasniedz 99% no atmosfērā nonākušās enerģijas daudzuma" at bounding box center [485, 176] width 373 height 10
click at [330, 193] on label "Ūdens (šķidrā stāvoklī) labāk kā sniegs absorbē Saules enerģiju" at bounding box center [485, 200] width 383 height 20
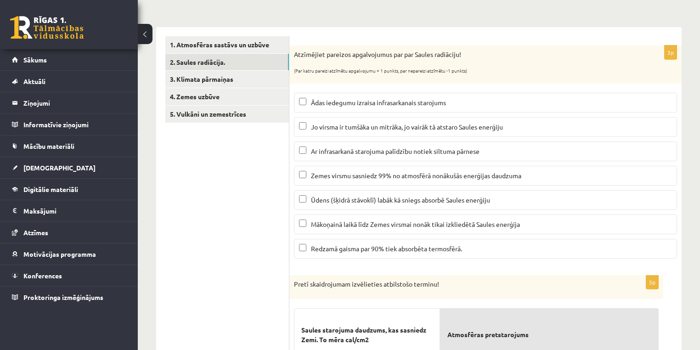
click at [307, 217] on label "Mākoņainā laikā līdz Zemes virsmai nonāk tikai izkliedētā Saules enerģija" at bounding box center [485, 224] width 383 height 20
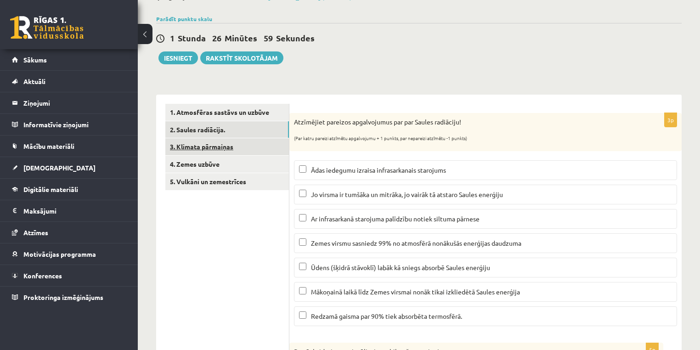
click at [241, 146] on link "3. Klimata pārmaiņas" at bounding box center [227, 146] width 124 height 17
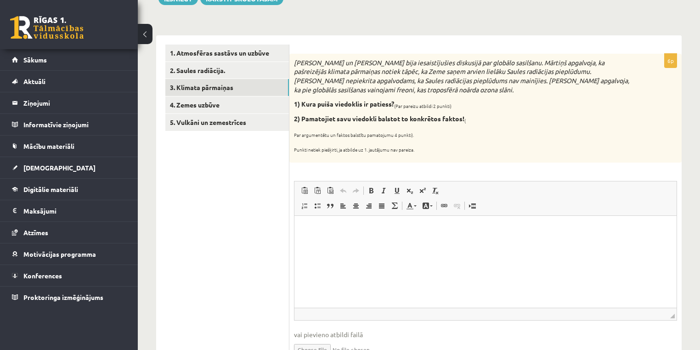
scroll to position [135, 0]
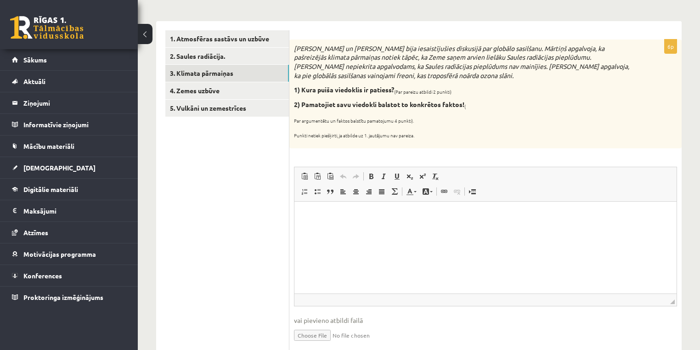
copy div "Mārtiņš un Jānis bija iesaistījušies diskusijā par globālo sasilšanu. Mārtiņš a…"
drag, startPoint x: 294, startPoint y: 46, endPoint x: 461, endPoint y: 137, distance: 190.5
click at [461, 137] on div "Mārtiņš un Jānis bija iesaistījušies diskusijā par globālo sasilšanu. Mārtiņš a…" at bounding box center [485, 93] width 392 height 109
click at [308, 202] on html at bounding box center [485, 215] width 382 height 28
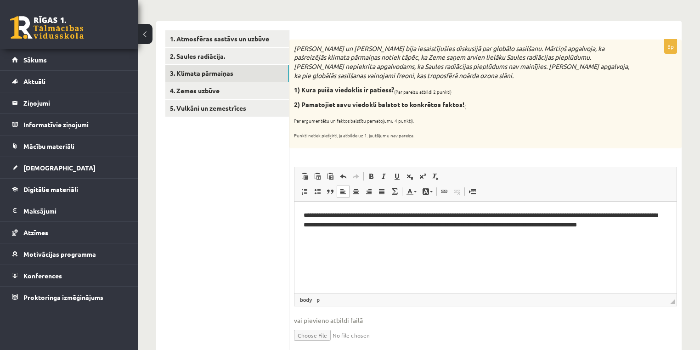
click at [436, 141] on div "Mārtiņš un Jānis bija iesaistījušies diskusijā par globālo sasilšanu. Mārtiņš a…" at bounding box center [485, 93] width 392 height 109
click at [472, 214] on p "**********" at bounding box center [486, 224] width 364 height 28
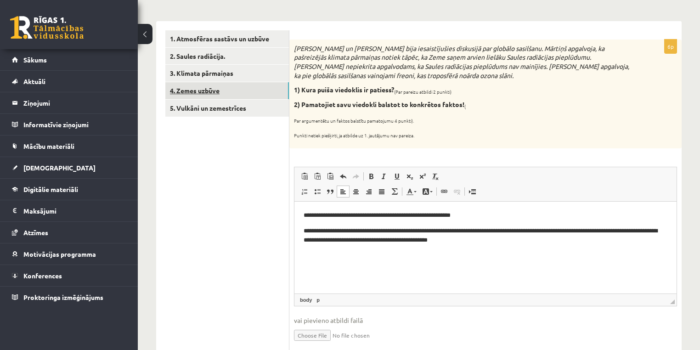
click at [241, 89] on link "4. Zemes uzbūve" at bounding box center [227, 90] width 124 height 17
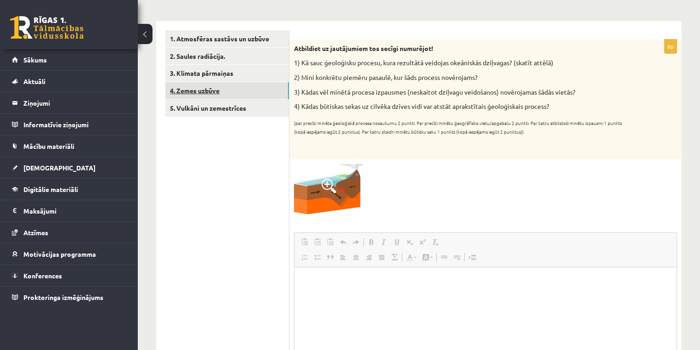
scroll to position [0, 0]
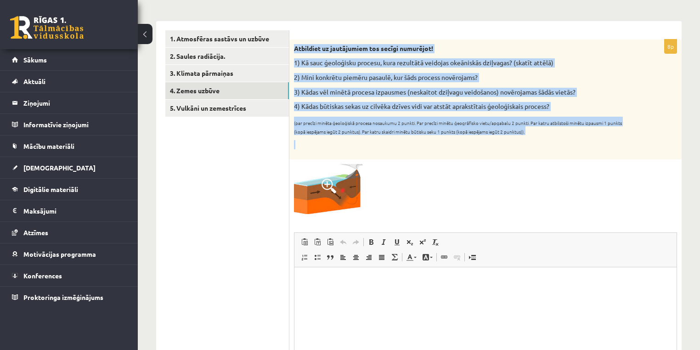
copy div "Atbildiet uz jautājumiem tos secīgi numurējot! 1) Kā sauc ģeoloģisku procesu, k…"
drag, startPoint x: 292, startPoint y: 46, endPoint x: 592, endPoint y: 136, distance: 313.5
click at [592, 136] on div "Atbildiet uz jautājumiem tos secīgi numurējot! 1) Kā sauc ģeoloģisku procesu, k…" at bounding box center [485, 99] width 392 height 120
click at [333, 182] on span at bounding box center [328, 186] width 15 height 15
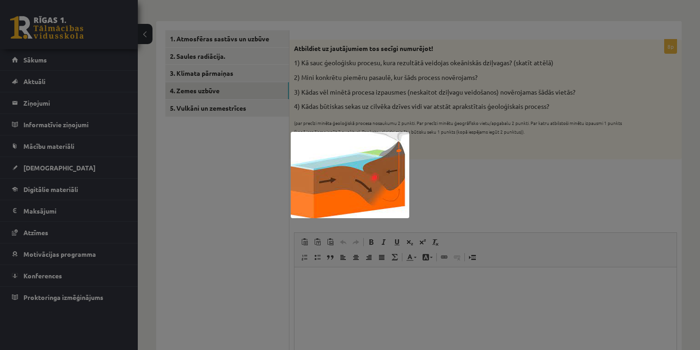
click at [453, 182] on div at bounding box center [350, 175] width 700 height 350
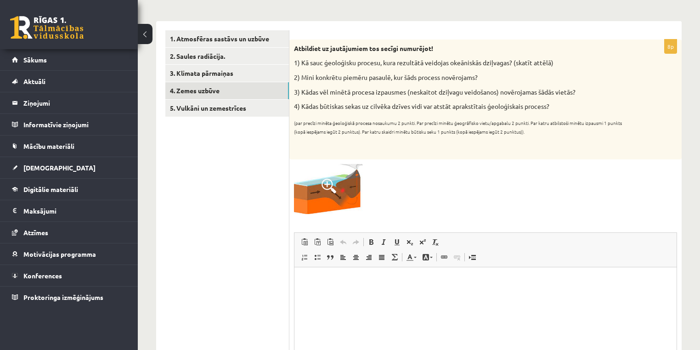
click at [323, 189] on span at bounding box center [328, 186] width 15 height 15
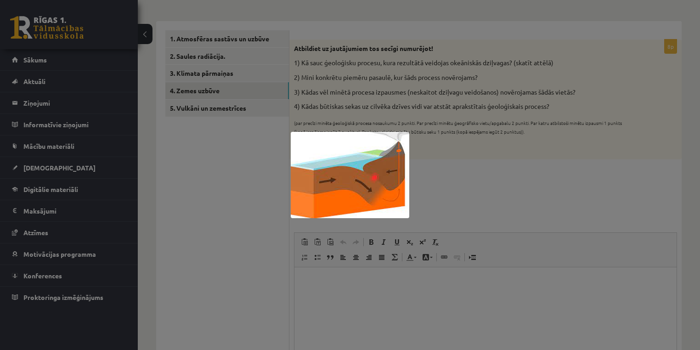
click at [422, 174] on div at bounding box center [350, 175] width 700 height 350
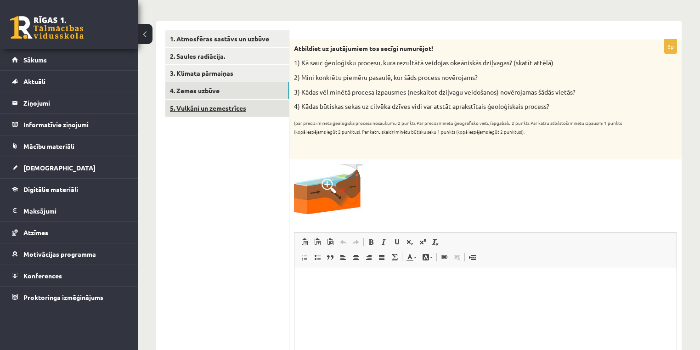
click at [186, 108] on link "5. Vulkāni un zemestrīces" at bounding box center [227, 108] width 124 height 17
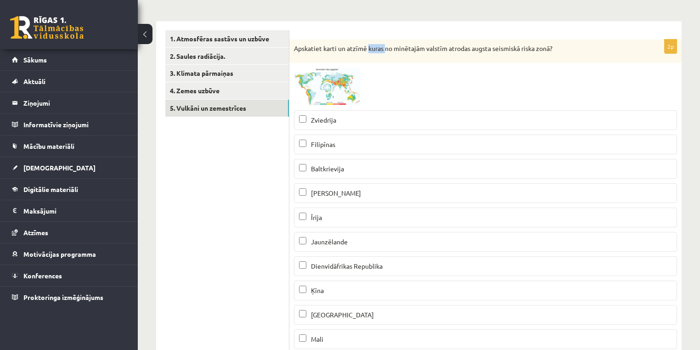
copy p "kuras"
drag, startPoint x: 367, startPoint y: 45, endPoint x: 364, endPoint y: 14, distance: 30.9
click at [386, 46] on p "Apskatiet karti un atzīmē kuras no minētajām valstīm atrodas augsta seismiskā r…" at bounding box center [462, 48] width 337 height 9
copy p "valstīm atrodas augsta seismiskā riska zonā"
drag, startPoint x: 426, startPoint y: 47, endPoint x: 552, endPoint y: 43, distance: 126.4
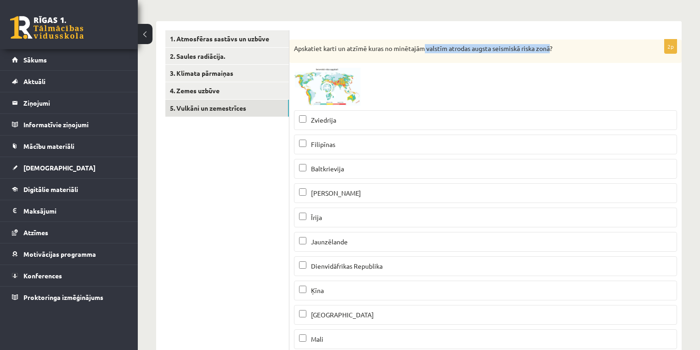
click at [552, 43] on div "Apskatiet karti un atzīmē kuras no minētajām valstīm atrodas augsta seismiskā r…" at bounding box center [485, 51] width 392 height 24
click at [314, 104] on img at bounding box center [328, 86] width 69 height 38
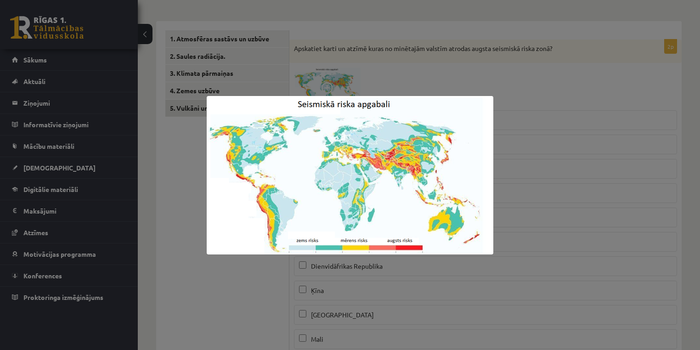
click at [399, 86] on div at bounding box center [350, 175] width 700 height 350
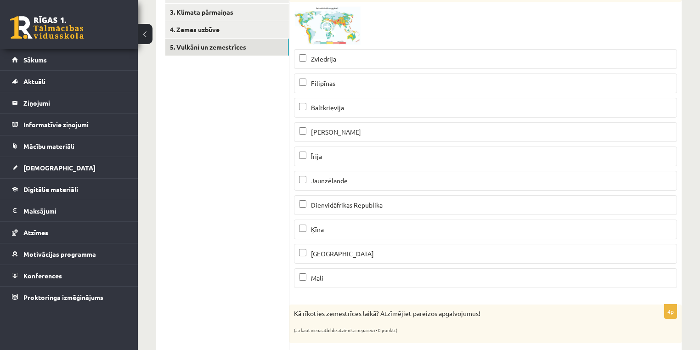
scroll to position [208, 0]
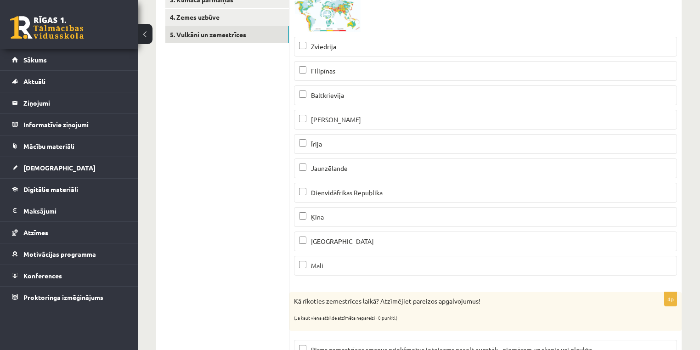
click at [337, 12] on img at bounding box center [328, 13] width 69 height 38
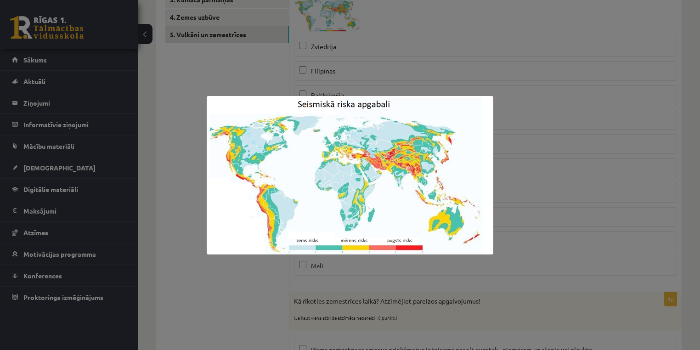
click at [341, 84] on div at bounding box center [350, 175] width 700 height 350
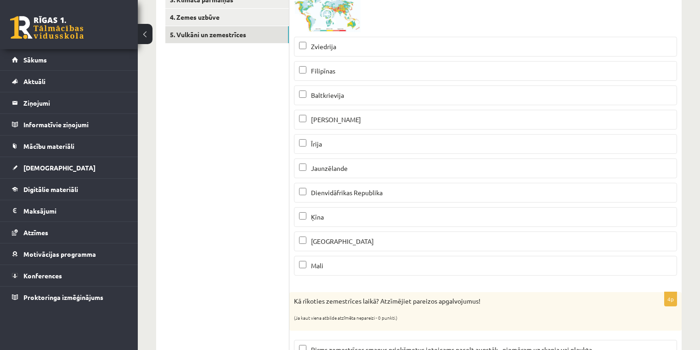
click at [357, 43] on p "Zviedrija" at bounding box center [485, 47] width 373 height 10
click at [334, 26] on img at bounding box center [328, 13] width 69 height 38
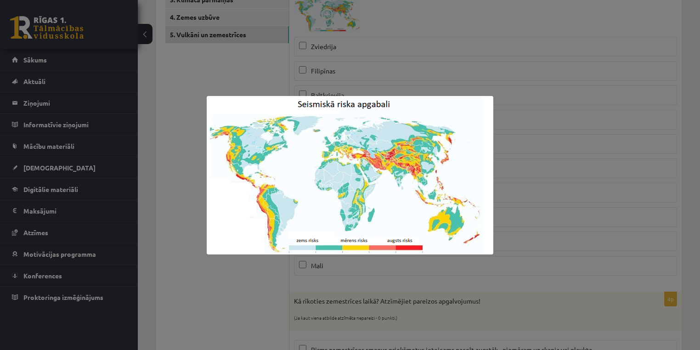
click at [574, 105] on div at bounding box center [350, 175] width 700 height 350
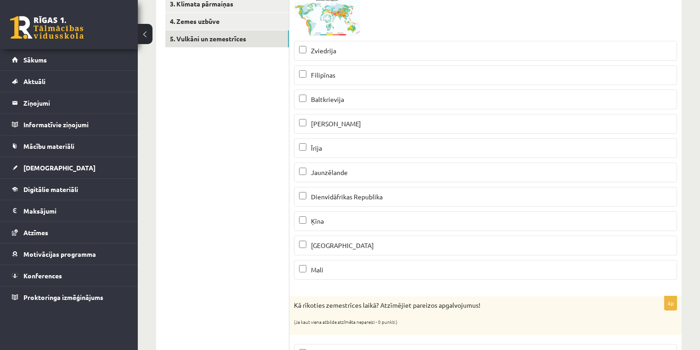
scroll to position [176, 0]
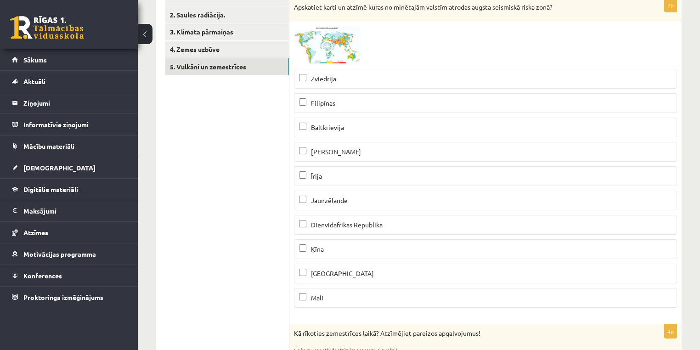
click at [312, 42] on img at bounding box center [328, 45] width 69 height 38
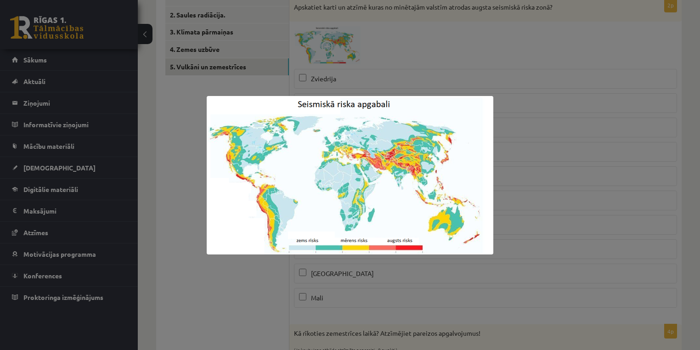
click at [516, 136] on div at bounding box center [350, 175] width 700 height 350
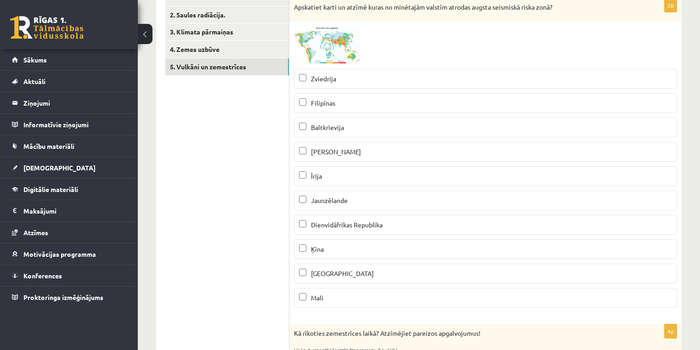
click at [295, 42] on img at bounding box center [328, 45] width 69 height 38
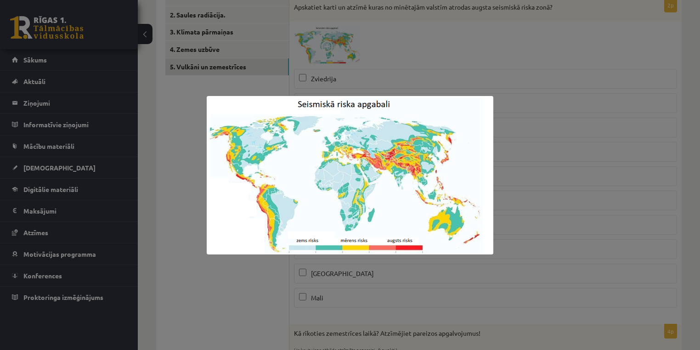
click at [347, 74] on div at bounding box center [350, 175] width 700 height 350
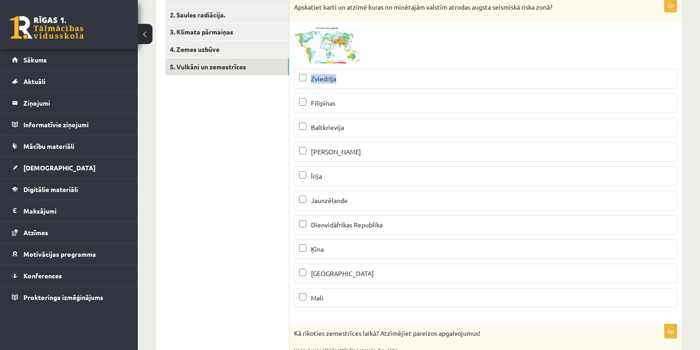
copy span "Zviedrija"
drag, startPoint x: 310, startPoint y: 75, endPoint x: 341, endPoint y: 75, distance: 30.8
click at [341, 75] on p "Zviedrija" at bounding box center [485, 79] width 373 height 10
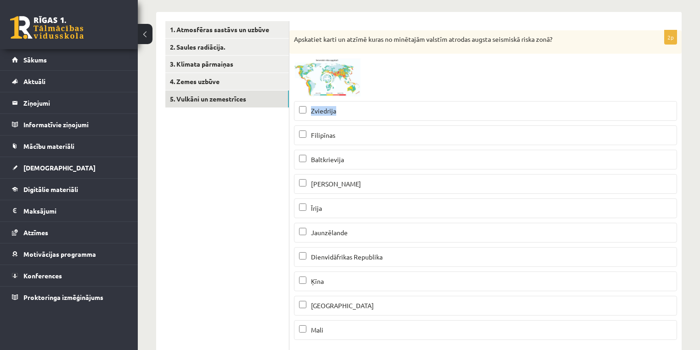
scroll to position [102, 0]
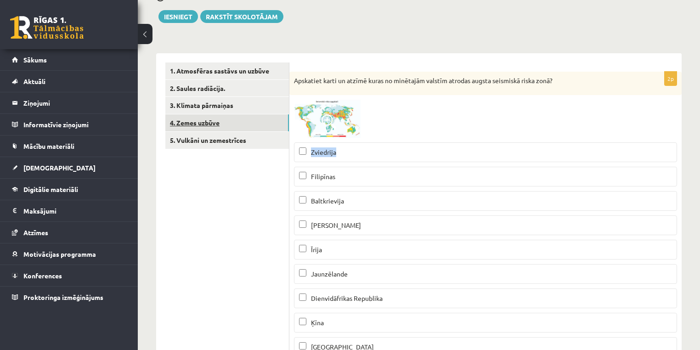
click at [231, 119] on link "4. Zemes uzbūve" at bounding box center [227, 122] width 124 height 17
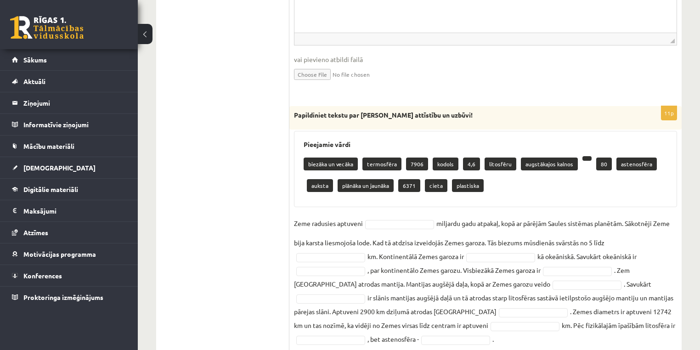
scroll to position [489, 0]
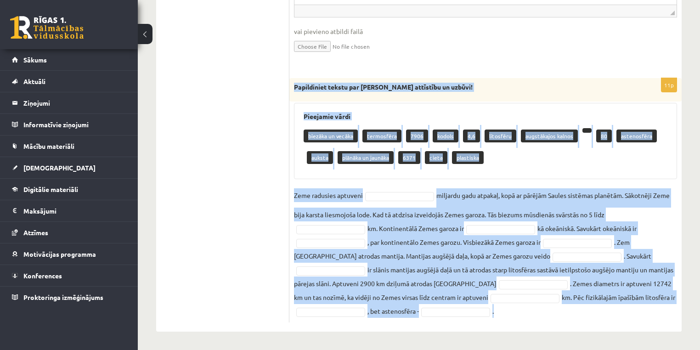
copy div "Papildiniet tekstu par Zemes attīstību un uzbūvi! Pieejamie vārdi biezāka un ve…"
drag, startPoint x: 292, startPoint y: 86, endPoint x: 535, endPoint y: 318, distance: 335.8
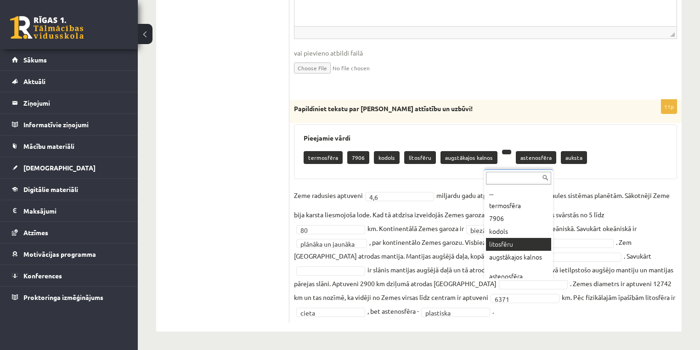
scroll to position [1, 0]
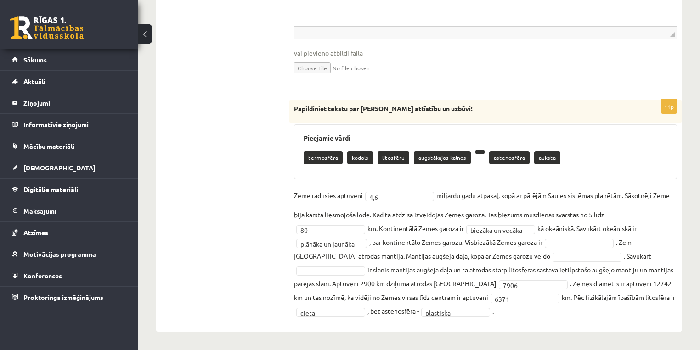
drag, startPoint x: 496, startPoint y: 276, endPoint x: 499, endPoint y: 283, distance: 7.8
click at [497, 279] on fieldset "**********" at bounding box center [485, 252] width 383 height 129
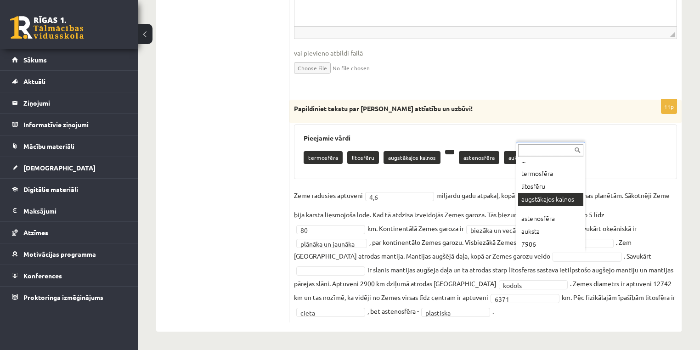
scroll to position [14, 0]
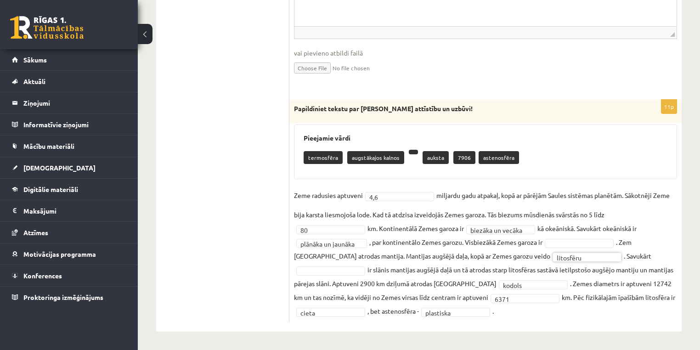
click at [367, 270] on span at bounding box center [330, 269] width 73 height 8
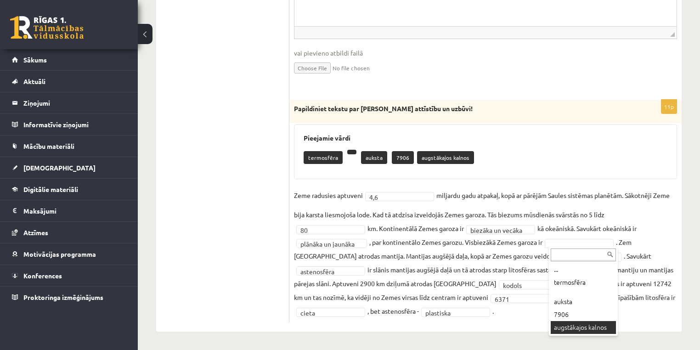
click at [581, 334] on div "... termosfēra auksta 7906 augstākajos kalnos" at bounding box center [583, 291] width 69 height 89
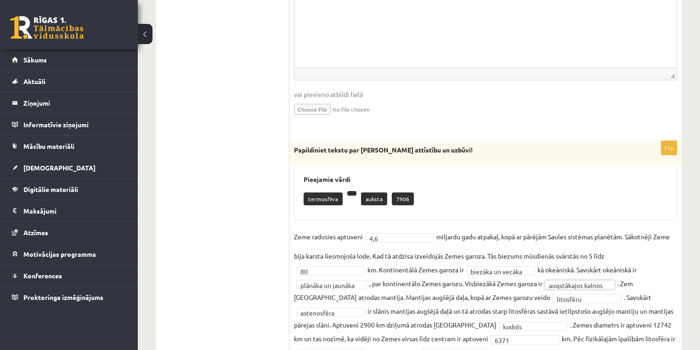
scroll to position [394, 0]
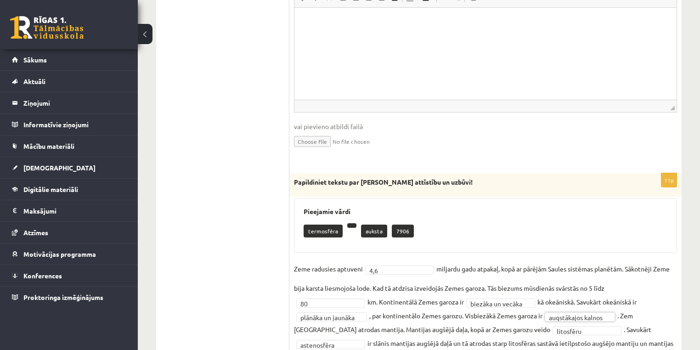
click at [227, 211] on ul "1. Atmosfēras sastāvs un uzbūve 2. Saules radiācija. 3. Klimata pārmaiņas 4. Ze…" at bounding box center [227, 83] width 124 height 625
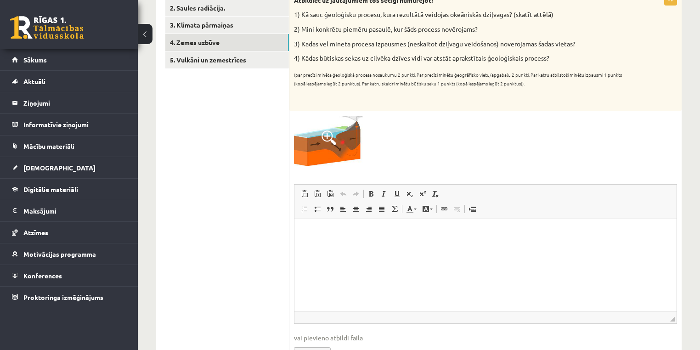
scroll to position [137, 0]
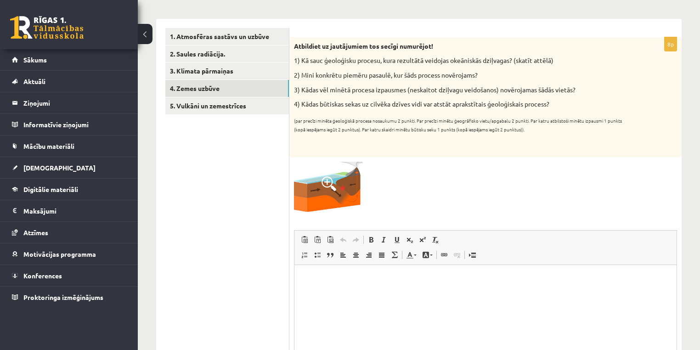
copy div "Atbildiet uz jautājumiem tos secīgi numurējot! 1) Kā sauc ģeoloģisku procesu, k…"
drag, startPoint x: 294, startPoint y: 43, endPoint x: 398, endPoint y: 28, distance: 104.8
click at [568, 100] on div "Atbildiet uz jautājumiem tos secīgi numurējot! 1) Kā sauc ģeoloģisku procesu, k…" at bounding box center [485, 97] width 392 height 120
click at [371, 292] on html at bounding box center [485, 278] width 382 height 28
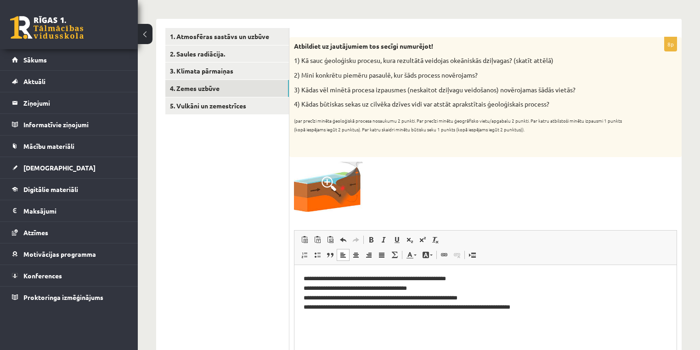
click at [306, 287] on p "**********" at bounding box center [486, 293] width 364 height 38
click at [307, 298] on p "**********" at bounding box center [486, 293] width 364 height 38
click at [311, 308] on p "**********" at bounding box center [486, 293] width 364 height 38
click at [309, 306] on p "**********" at bounding box center [486, 293] width 364 height 38
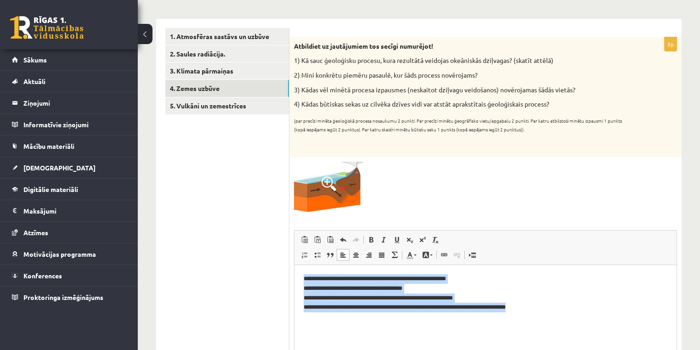
drag, startPoint x: 304, startPoint y: 276, endPoint x: 568, endPoint y: 337, distance: 270.7
click at [568, 321] on html "**********" at bounding box center [485, 292] width 382 height 56
click at [309, 254] on link "Вставить / удалить нумерованный список" at bounding box center [304, 255] width 13 height 12
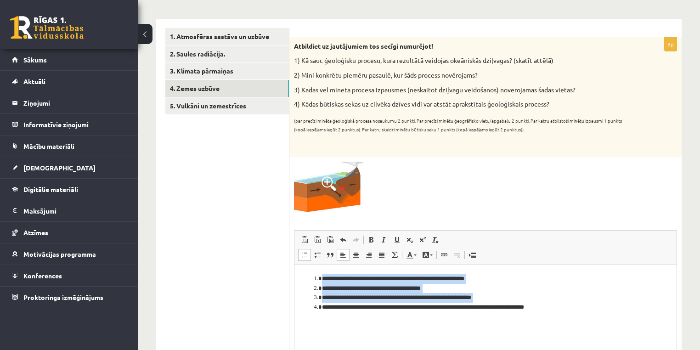
click at [300, 305] on html "**********" at bounding box center [485, 292] width 382 height 56
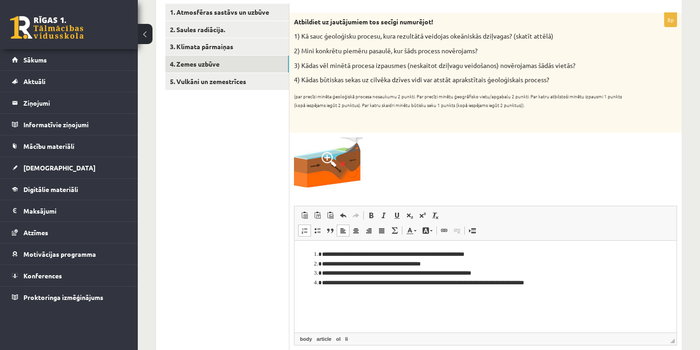
scroll to position [174, 0]
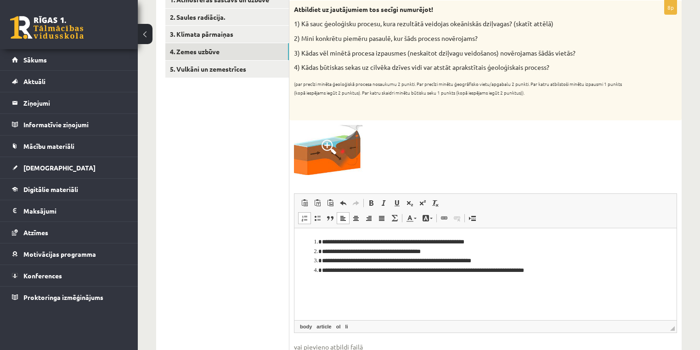
click at [324, 250] on li "**********" at bounding box center [485, 252] width 327 height 10
click at [322, 258] on li "**********" at bounding box center [485, 261] width 327 height 10
click at [324, 259] on li "**********" at bounding box center [485, 261] width 327 height 10
click at [322, 242] on li "**********" at bounding box center [485, 242] width 327 height 10
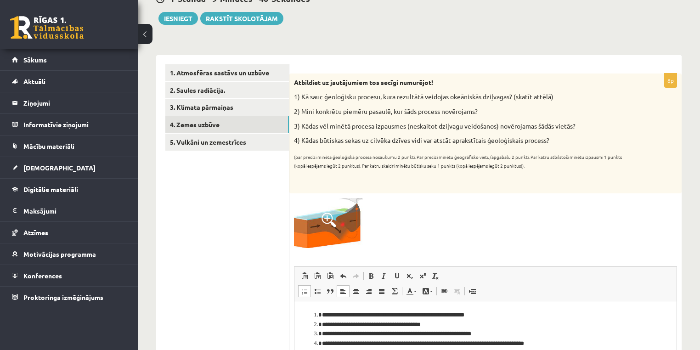
scroll to position [100, 0]
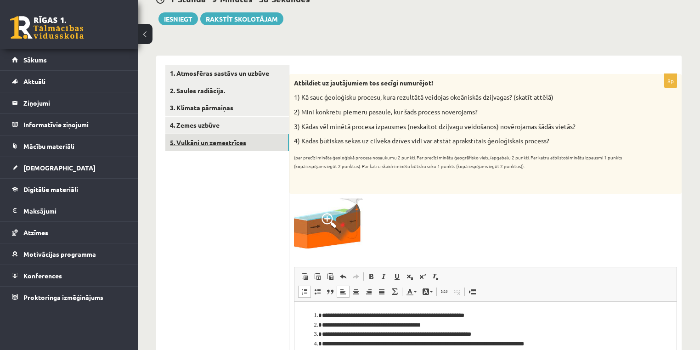
click at [209, 144] on link "5. Vulkāni un zemestrīces" at bounding box center [227, 142] width 124 height 17
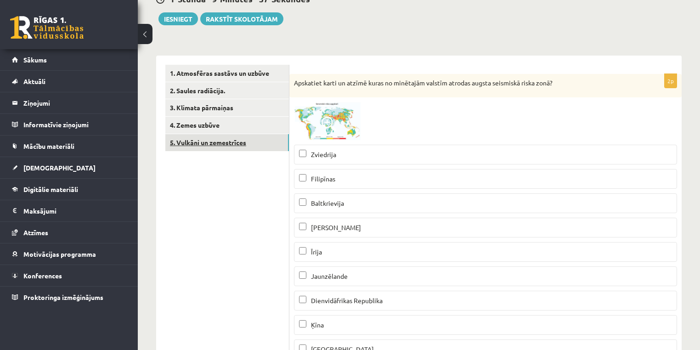
click at [209, 144] on link "5. Vulkāni un zemestrīces" at bounding box center [227, 142] width 124 height 17
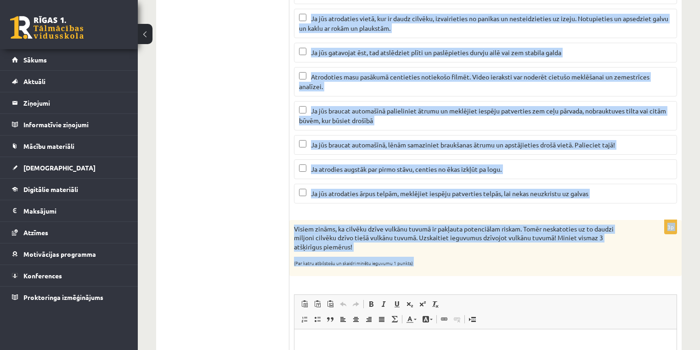
scroll to position [688, 0]
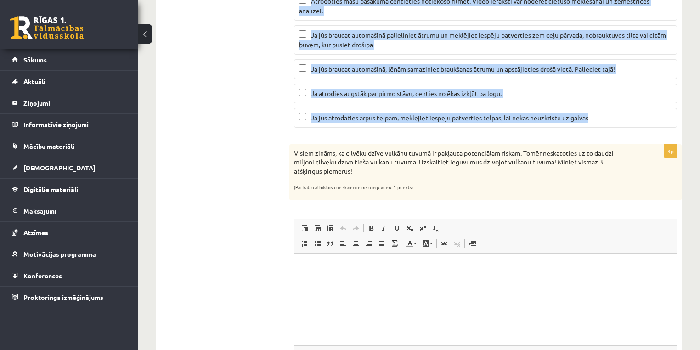
copy div "Kā rīkoties zemestrīces laikā? Atzīmējiet pareizos apgalvojumus! (Ja kaut viena…"
drag, startPoint x: 295, startPoint y: 76, endPoint x: 624, endPoint y: 116, distance: 330.7
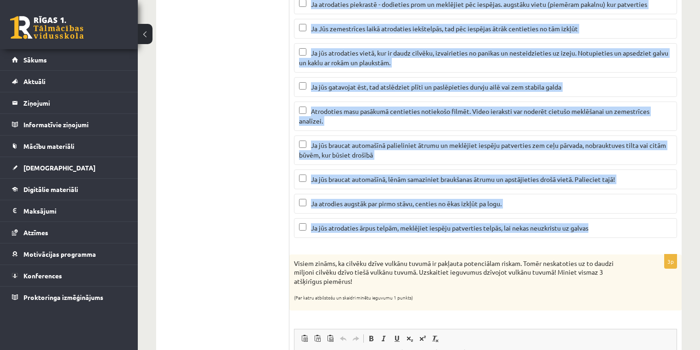
scroll to position [504, 0]
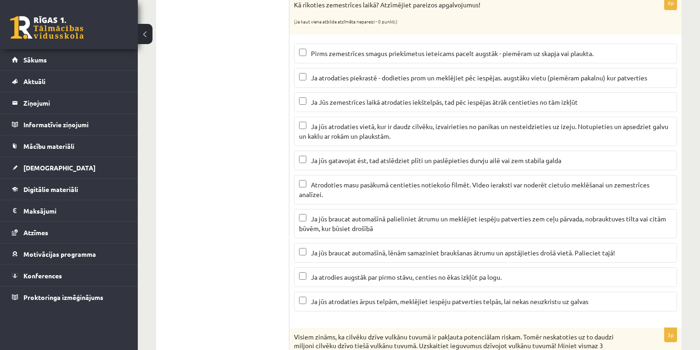
click at [240, 147] on ul "1. Atmosfēras sastāvs un uzbūve 2. Saules radiācija. 3. Klimata pārmaiņas 4. Ze…" at bounding box center [227, 246] width 124 height 1170
click at [341, 78] on span "Ja atrodaties piekrastē - dodieties prom un meklējiet pēc iespējas. augstāku vi…" at bounding box center [479, 77] width 336 height 8
click at [332, 107] on label "Ja Jūs zemestrīces laikā atrodaties iekštelpās, tad pēc iespējas ātrāk centieti…" at bounding box center [485, 102] width 383 height 20
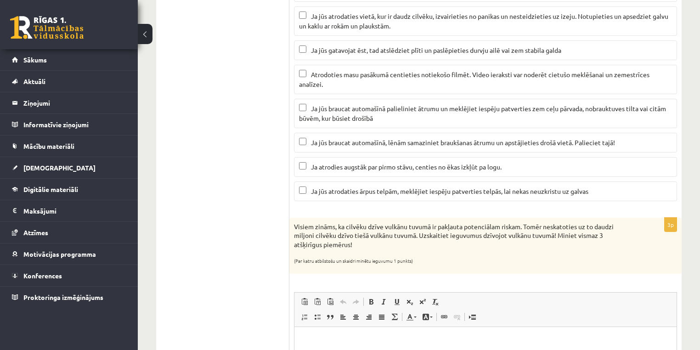
scroll to position [578, 0]
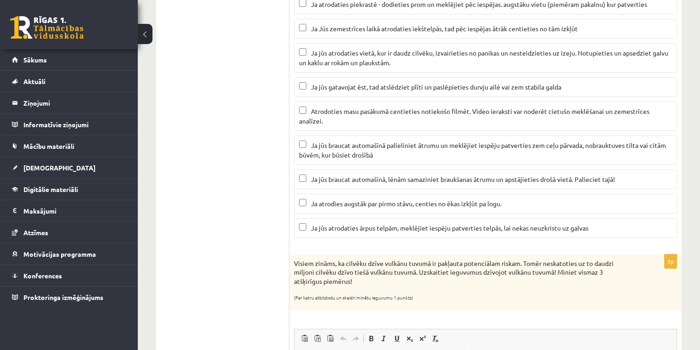
click at [327, 54] on p "Ja jūs atrodaties vietā, kur ir daudz cilvēku, izvairieties no panikas un neste…" at bounding box center [485, 57] width 373 height 19
click at [309, 82] on p "Ja jūs gatavojat ēst, tad atslēdziet plīti un paslēpieties durvju ailē vai zem …" at bounding box center [485, 87] width 373 height 10
click at [350, 152] on span "Ja jūs braucat automašīnā palieliniet ātrumu un meklējiet iespēju patverties ze…" at bounding box center [482, 150] width 367 height 18
click at [384, 228] on p "Ja jūs atrodaties ārpus telpām, meklējiet iespēju patverties telpās, lai nekas …" at bounding box center [485, 228] width 373 height 10
click at [380, 176] on span "Ja jūs braucat automašīnā, lēnām samaziniet braukšanas ātrumu un apstājieties d…" at bounding box center [463, 179] width 304 height 8
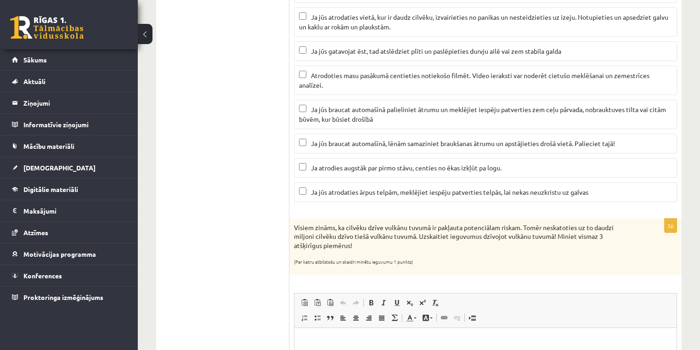
scroll to position [725, 0]
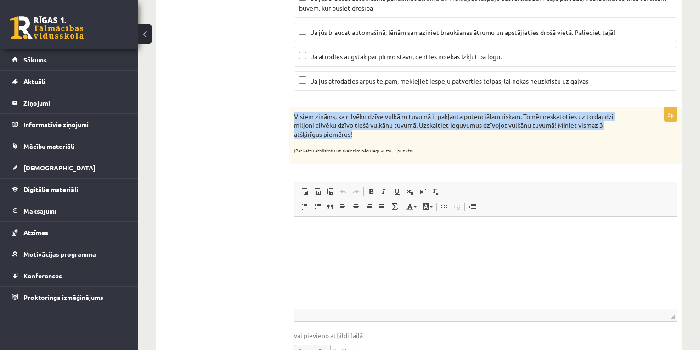
drag, startPoint x: 294, startPoint y: 110, endPoint x: 356, endPoint y: 110, distance: 62.0
click at [374, 124] on p "Visiem zināms, ka cilvēku dzīve vulkānu tuvumā ir pakļauta potenciālam riskam. …" at bounding box center [462, 125] width 337 height 27
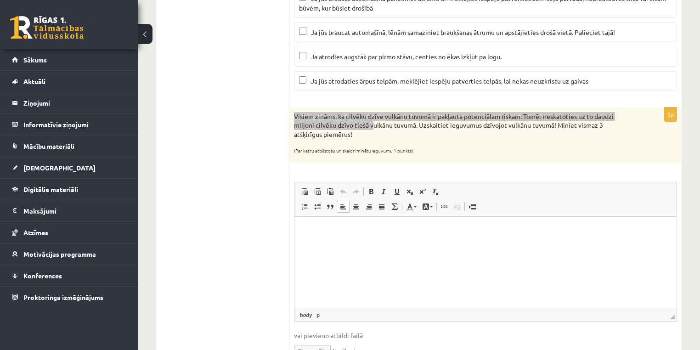
click at [336, 242] on html at bounding box center [485, 230] width 382 height 28
paste body "Визуальный текстовый редактор, wiswyg-editor-user-answer-47024911417960"
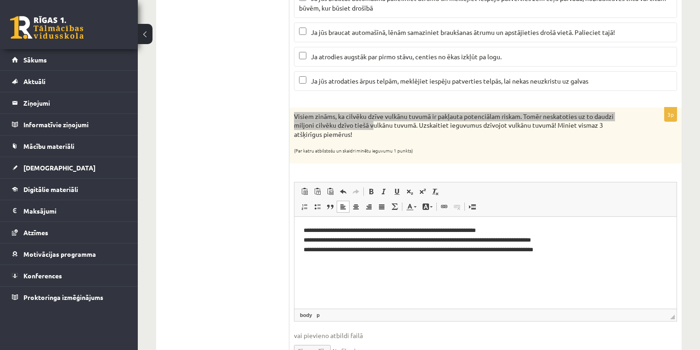
click at [309, 239] on p "**********" at bounding box center [486, 239] width 364 height 28
click at [307, 248] on p "**********" at bounding box center [486, 239] width 364 height 28
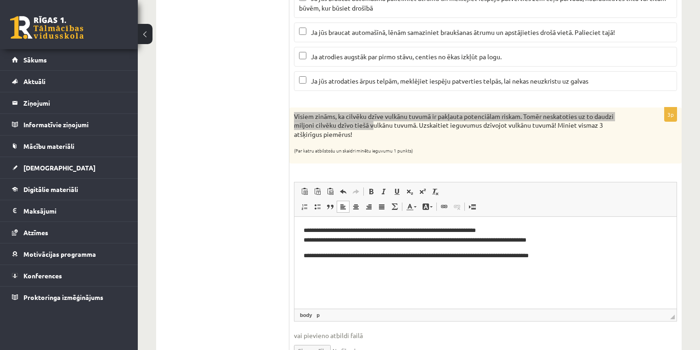
click at [515, 231] on p "**********" at bounding box center [486, 234] width 364 height 19
click at [304, 254] on p "**********" at bounding box center [486, 256] width 364 height 10
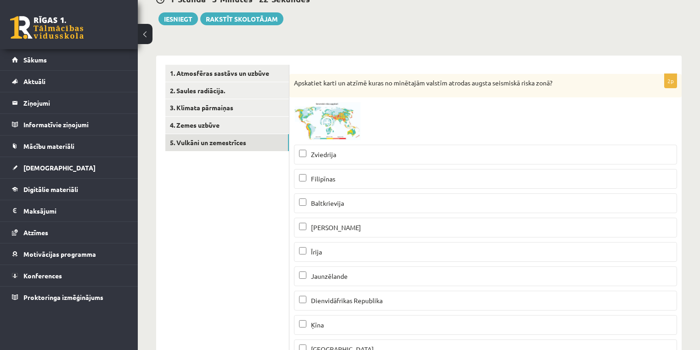
scroll to position [137, 0]
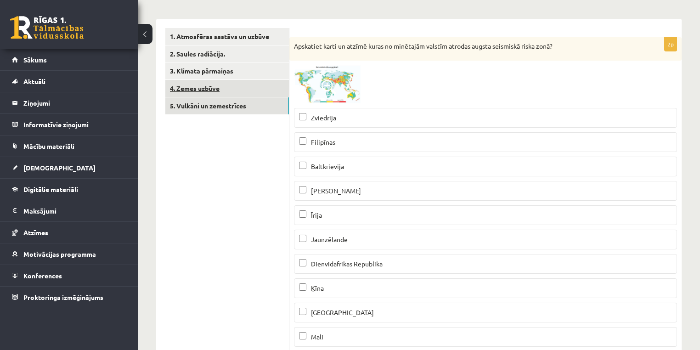
click at [253, 84] on link "4. Zemes uzbūve" at bounding box center [227, 88] width 124 height 17
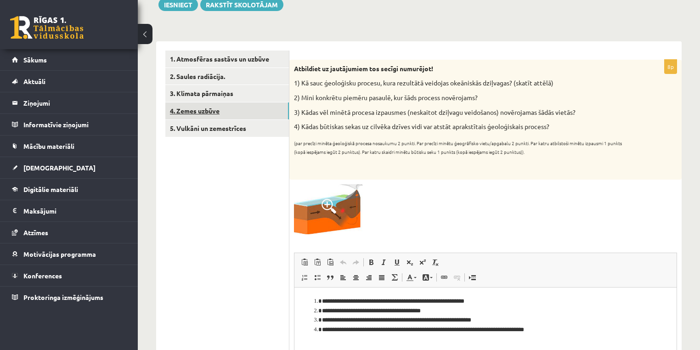
scroll to position [100, 0]
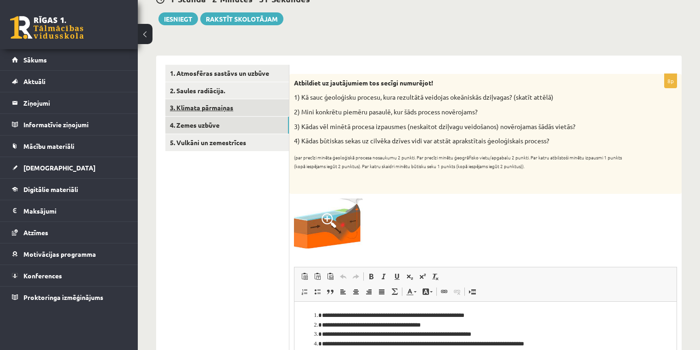
click at [235, 111] on link "3. Klimata pārmaiņas" at bounding box center [227, 107] width 124 height 17
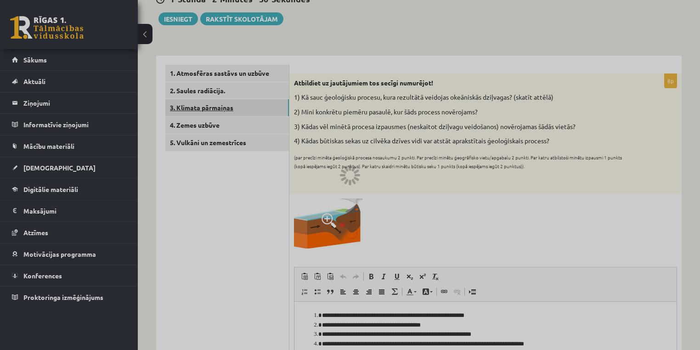
click at [235, 111] on div at bounding box center [350, 175] width 700 height 350
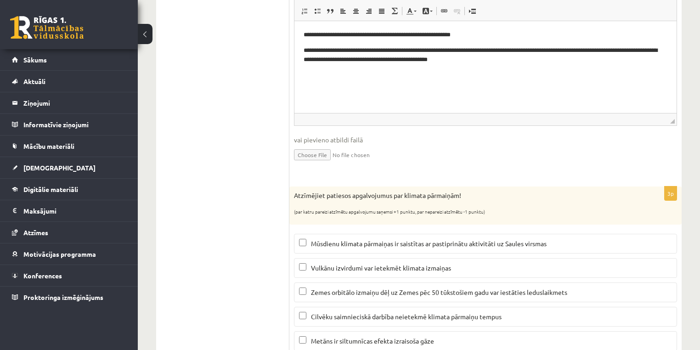
scroll to position [373, 0]
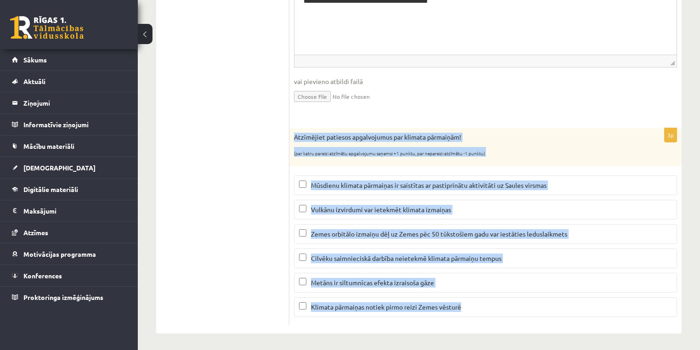
drag, startPoint x: 293, startPoint y: 132, endPoint x: 531, endPoint y: 306, distance: 294.7
click at [542, 318] on div "3p Atzīmējiet patiesos apgalvojumus par klimata pārmaiņām! (par katru pareizi a…" at bounding box center [485, 226] width 392 height 196
click at [454, 208] on p "Vulkānu izvirdumi var ietekmēt klimata izmaiņas" at bounding box center [485, 210] width 373 height 10
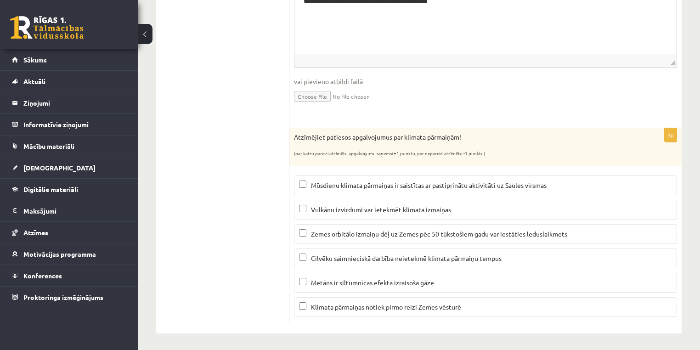
click at [332, 236] on p "Zemes orbitālo izmaiņu dēļ uz Zemes pēc 50 tūkstošiem gadu var iestāties ledusl…" at bounding box center [485, 234] width 373 height 10
click at [325, 284] on span "Metāns ir siltumnīcas efekta izraisoša gāze" at bounding box center [372, 282] width 123 height 8
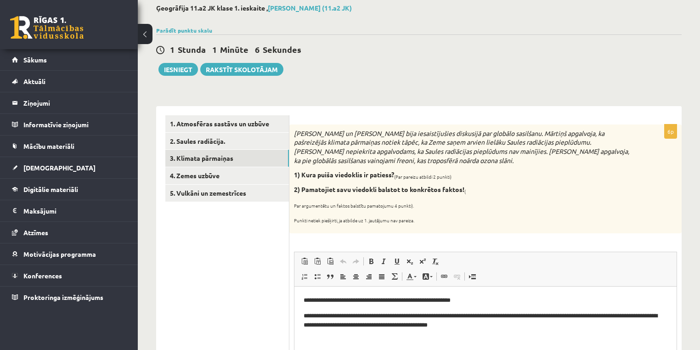
scroll to position [43, 0]
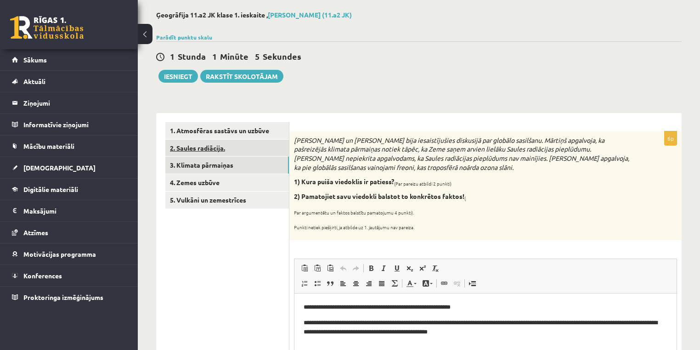
click at [245, 151] on link "2. Saules radiācija." at bounding box center [227, 148] width 124 height 17
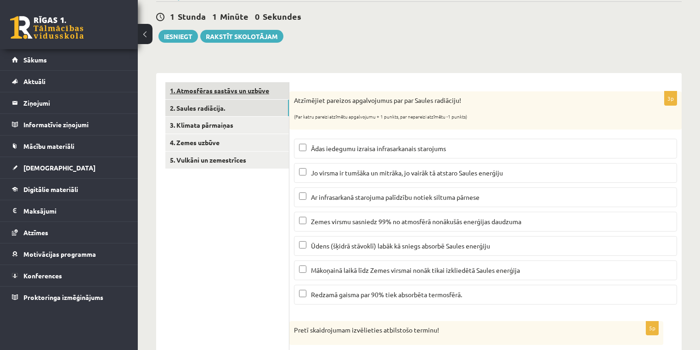
scroll to position [79, 0]
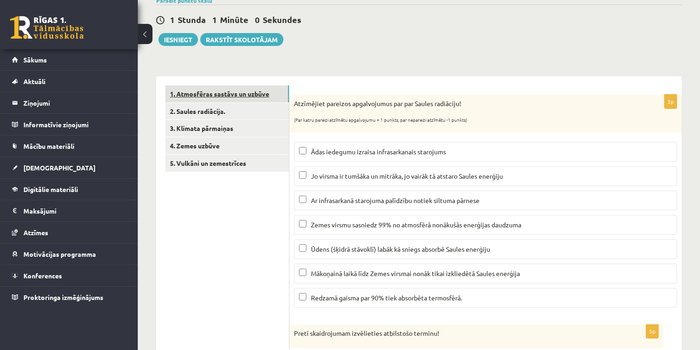
click at [245, 92] on link "1. Atmosfēras sastāvs un uzbūve" at bounding box center [227, 93] width 124 height 17
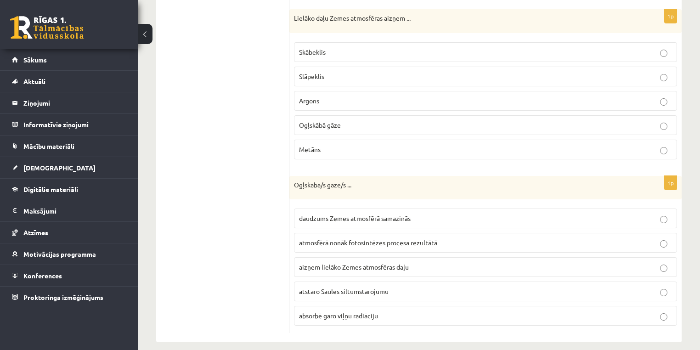
scroll to position [680, 0]
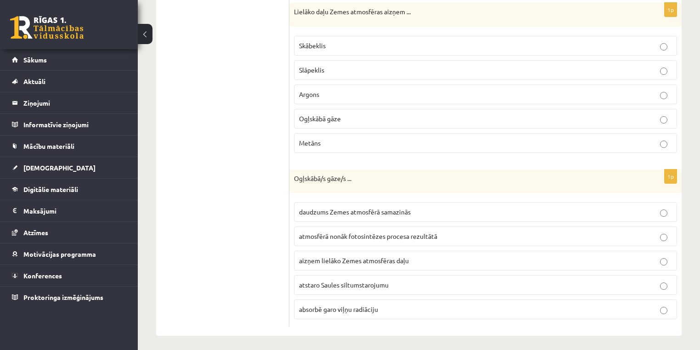
drag, startPoint x: 698, startPoint y: 248, endPoint x: 703, endPoint y: 247, distance: 4.6
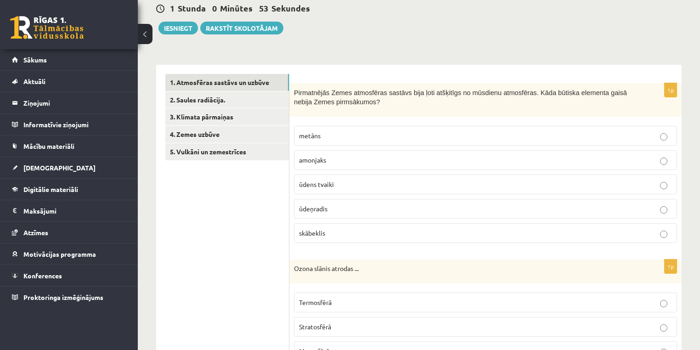
scroll to position [86, 0]
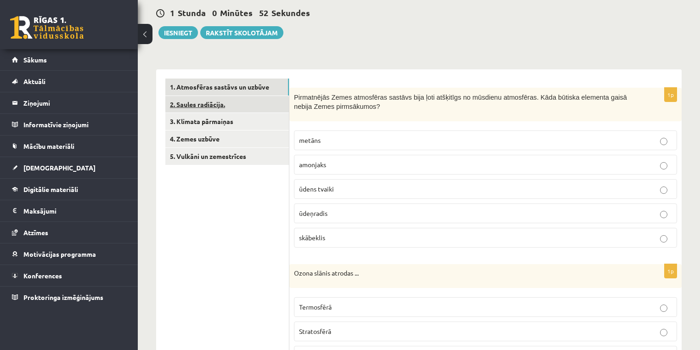
click at [245, 108] on link "2. Saules radiācija." at bounding box center [227, 104] width 124 height 17
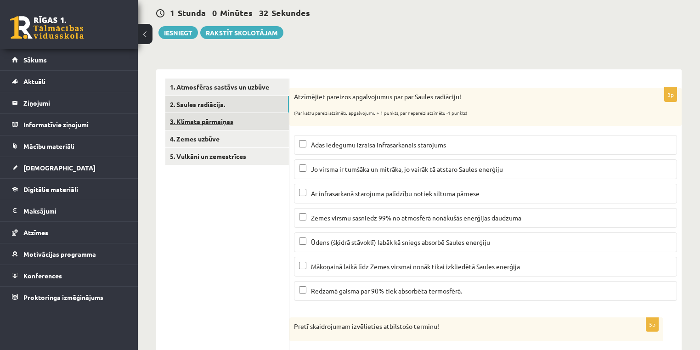
click at [202, 118] on link "3. Klimata pārmaiņas" at bounding box center [227, 121] width 124 height 17
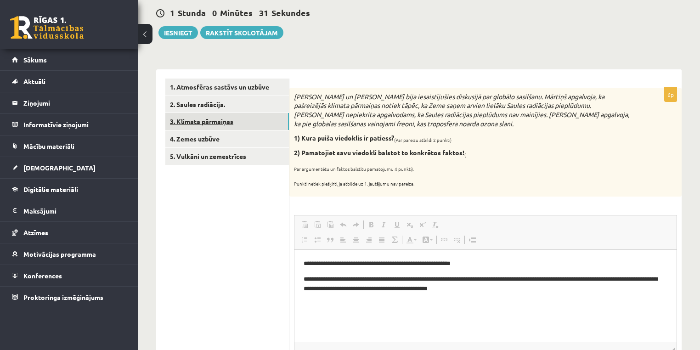
scroll to position [0, 0]
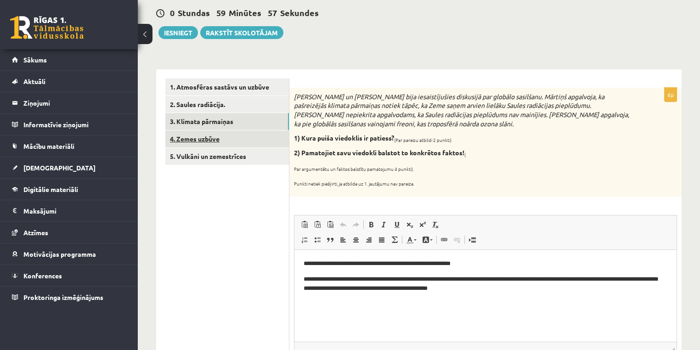
click at [210, 141] on link "4. Zemes uzbūve" at bounding box center [227, 138] width 124 height 17
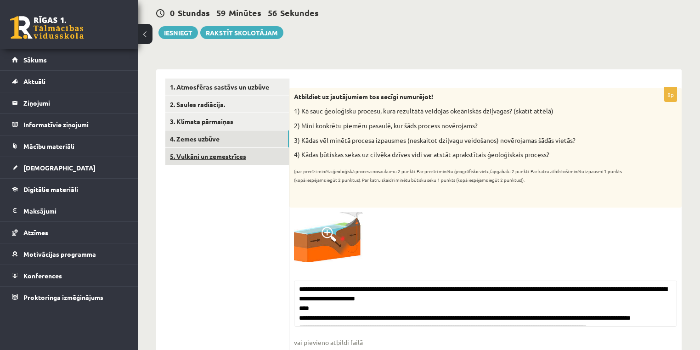
click at [199, 162] on link "5. Vulkāni un zemestrīces" at bounding box center [227, 156] width 124 height 17
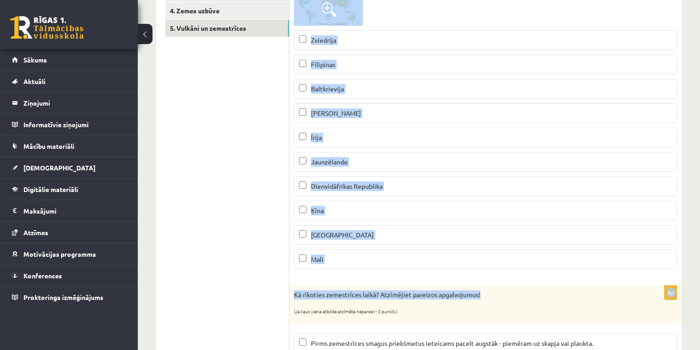
scroll to position [270, 0]
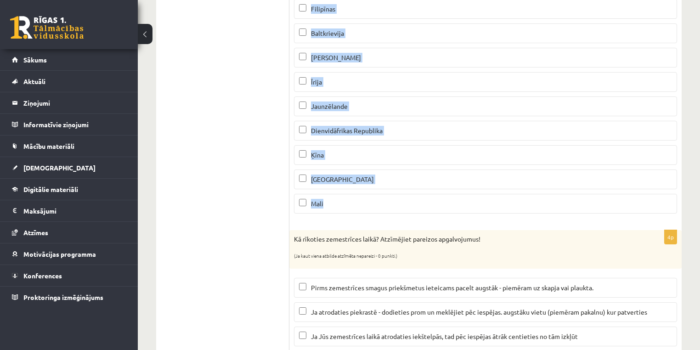
drag, startPoint x: 292, startPoint y: 91, endPoint x: 546, endPoint y: 214, distance: 280.9
click at [546, 214] on div "2p Apskatiet karti un atzīmē kuras no minētajām valstīm atrodas augsta seismisk…" at bounding box center [485, 62] width 392 height 317
click at [365, 156] on p "Ķīna" at bounding box center [485, 155] width 373 height 10
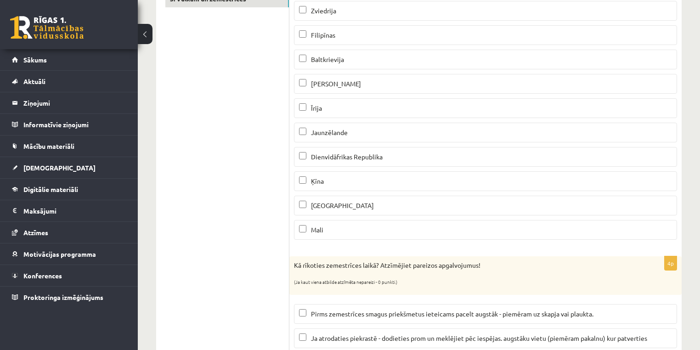
scroll to position [197, 0]
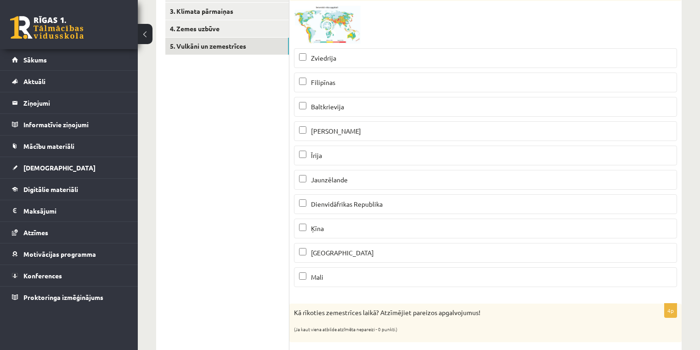
click at [349, 57] on p "Zviedrija" at bounding box center [485, 58] width 373 height 10
click at [354, 80] on p "Filipīnas" at bounding box center [485, 83] width 373 height 10
click at [358, 58] on p "Zviedrija" at bounding box center [485, 58] width 373 height 10
click at [338, 180] on span "Jaunzēlande" at bounding box center [329, 179] width 37 height 8
click at [326, 19] on img at bounding box center [328, 25] width 69 height 38
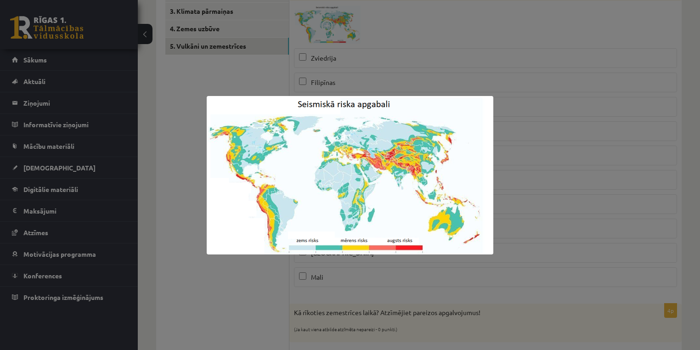
click at [190, 60] on div at bounding box center [350, 175] width 700 height 350
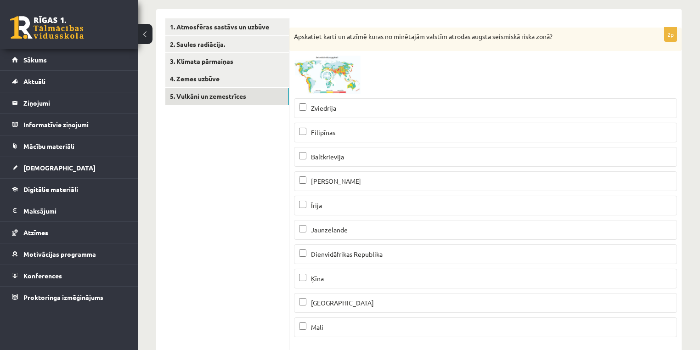
scroll to position [160, 0]
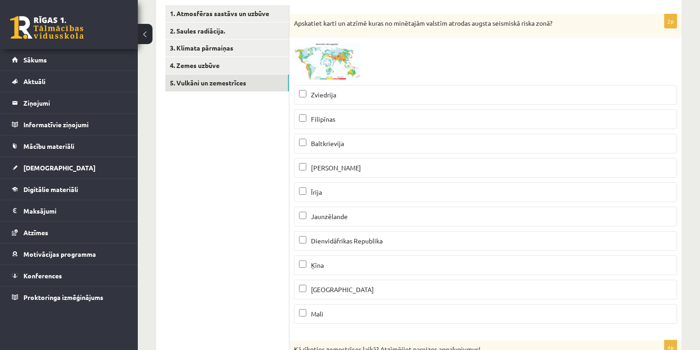
click at [324, 63] on span at bounding box center [328, 64] width 15 height 15
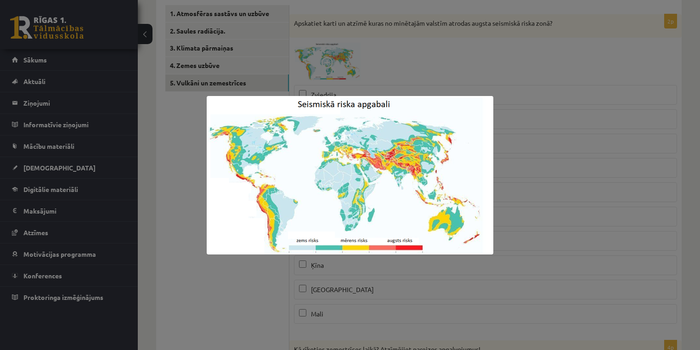
click at [388, 66] on div at bounding box center [350, 175] width 700 height 350
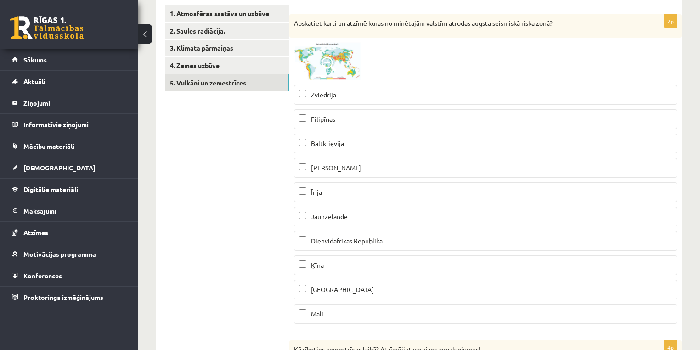
click at [348, 52] on img at bounding box center [328, 61] width 69 height 38
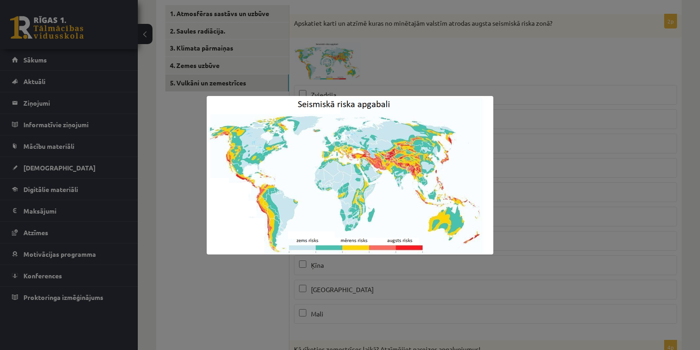
click at [316, 71] on div at bounding box center [350, 175] width 700 height 350
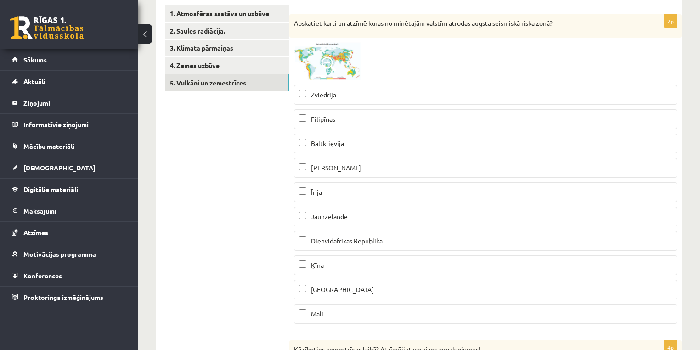
click at [317, 62] on img at bounding box center [328, 61] width 69 height 38
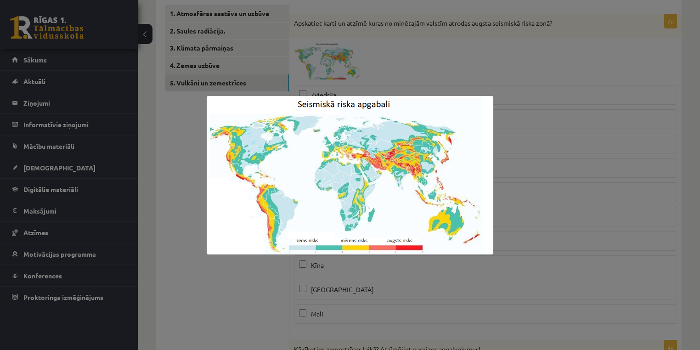
click at [500, 146] on div at bounding box center [350, 175] width 700 height 350
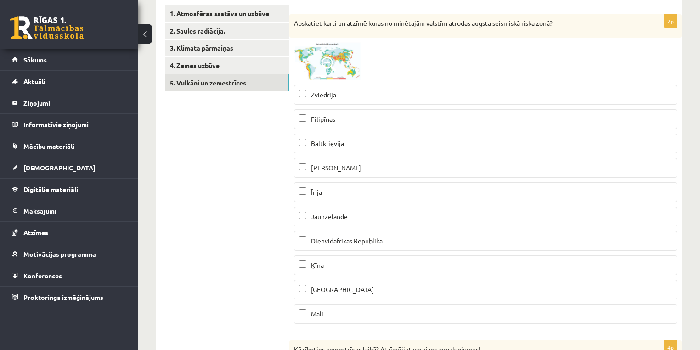
click at [344, 190] on p "Īrija" at bounding box center [485, 192] width 373 height 10
click at [347, 187] on p "Īrija" at bounding box center [485, 192] width 373 height 10
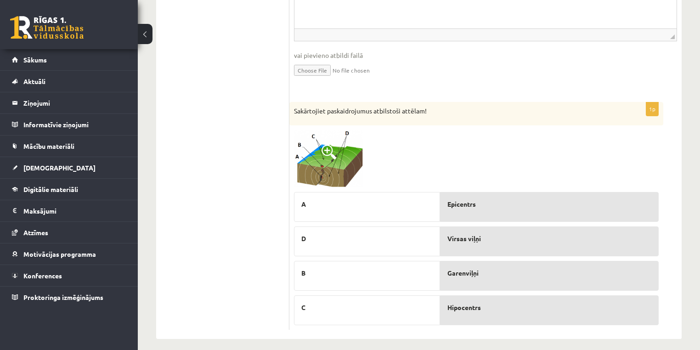
scroll to position [1008, 0]
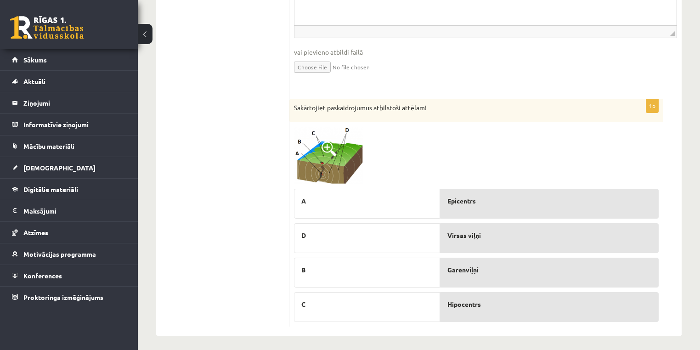
click at [305, 153] on img at bounding box center [328, 155] width 69 height 57
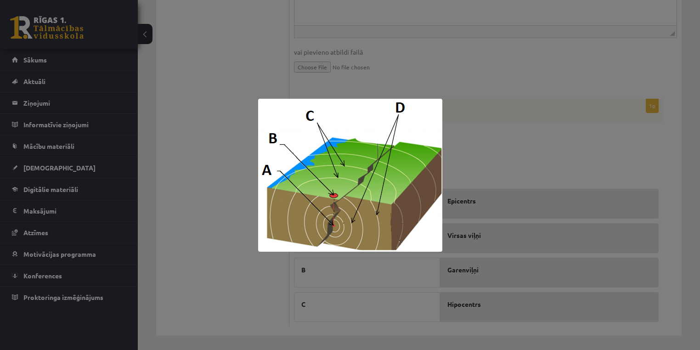
click at [523, 253] on div at bounding box center [350, 175] width 700 height 350
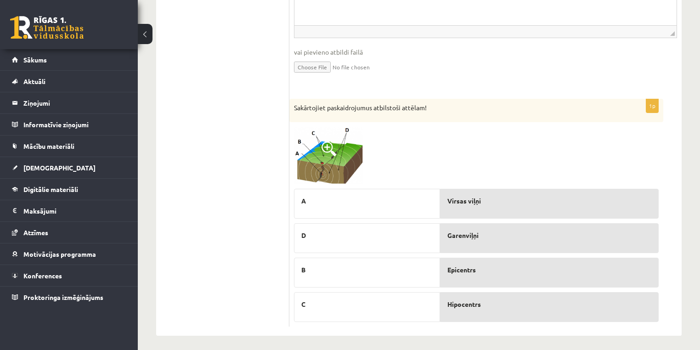
click at [318, 139] on img at bounding box center [328, 155] width 69 height 57
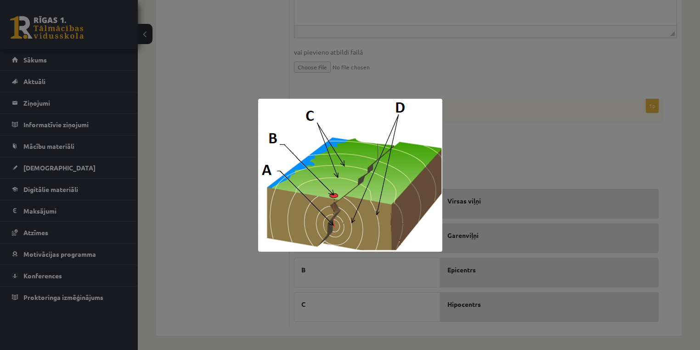
click at [540, 122] on div at bounding box center [350, 175] width 700 height 350
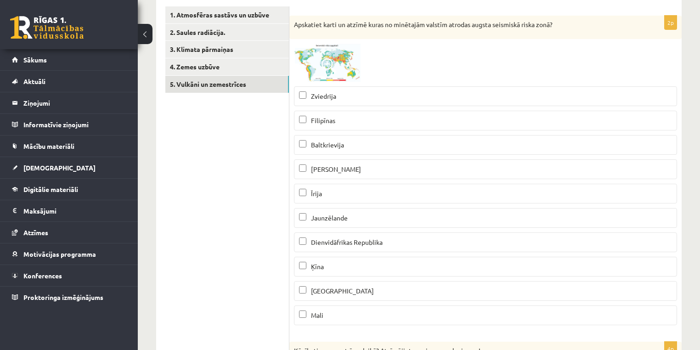
scroll to position [163, 0]
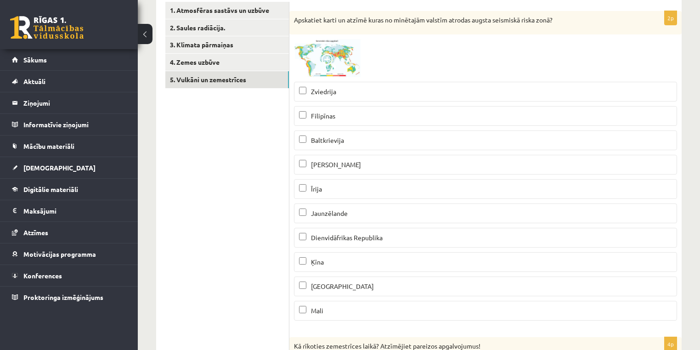
click at [339, 61] on img at bounding box center [328, 58] width 69 height 38
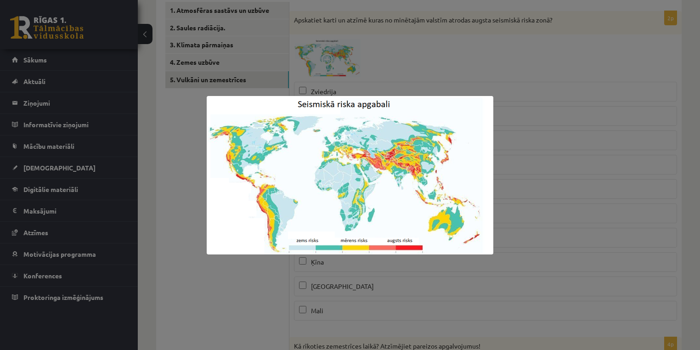
click at [494, 73] on div at bounding box center [350, 175] width 700 height 350
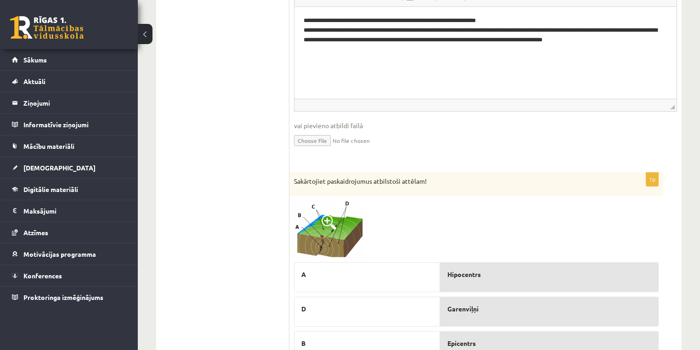
scroll to position [1008, 0]
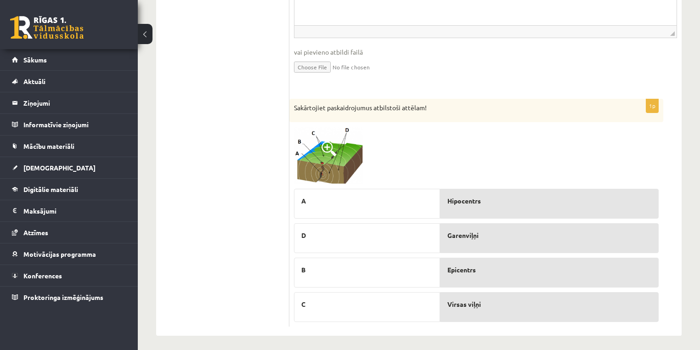
click at [337, 147] on img at bounding box center [328, 155] width 69 height 57
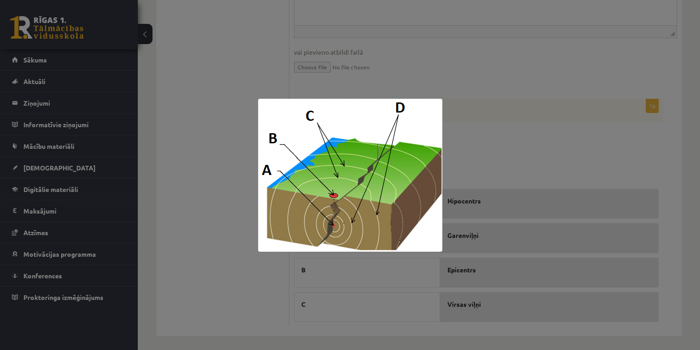
click at [557, 312] on div at bounding box center [350, 175] width 700 height 350
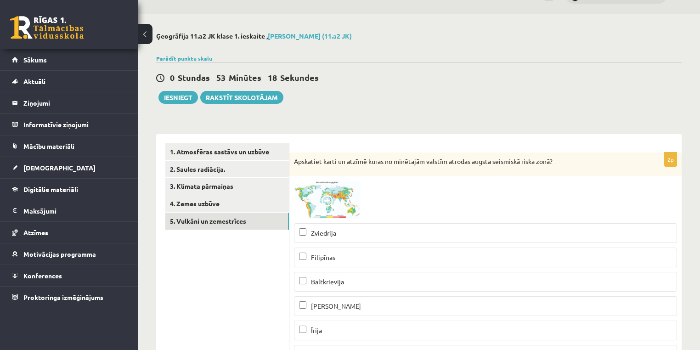
scroll to position [16, 0]
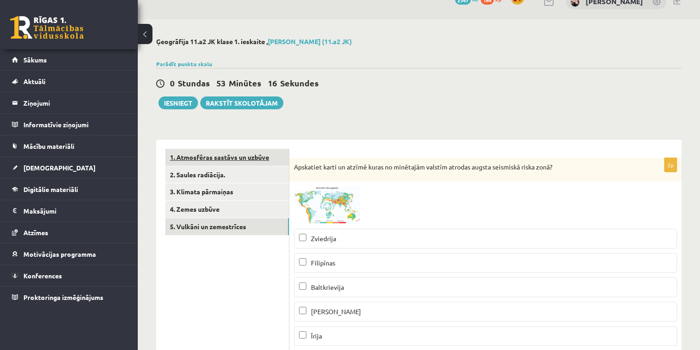
click at [207, 161] on link "1. Atmosfēras sastāvs un uzbūve" at bounding box center [227, 157] width 124 height 17
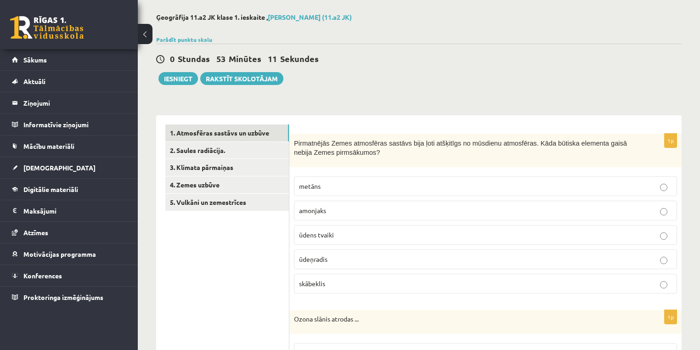
scroll to position [39, 0]
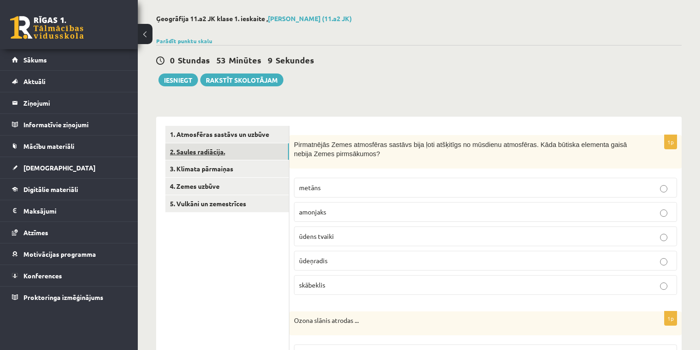
click at [242, 154] on link "2. Saules radiācija." at bounding box center [227, 151] width 124 height 17
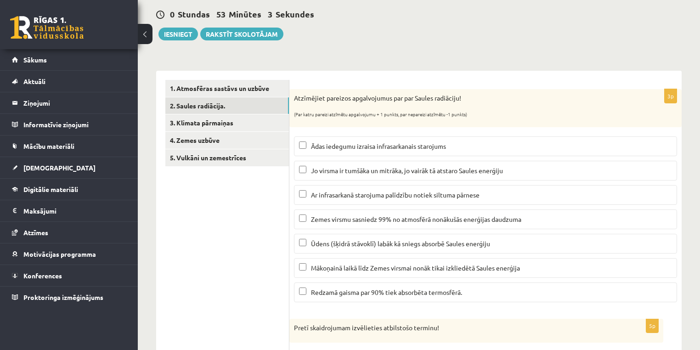
scroll to position [73, 0]
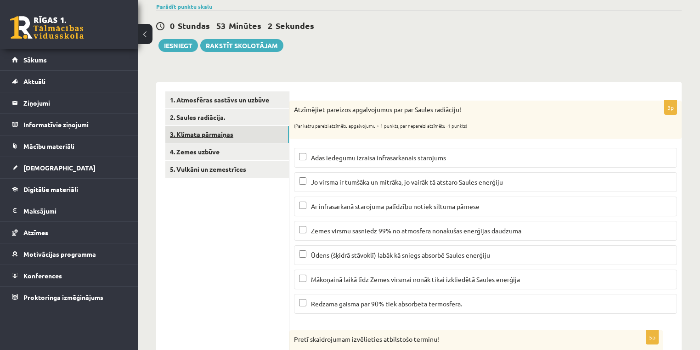
click at [250, 135] on link "3. Klimata pārmaiņas" at bounding box center [227, 134] width 124 height 17
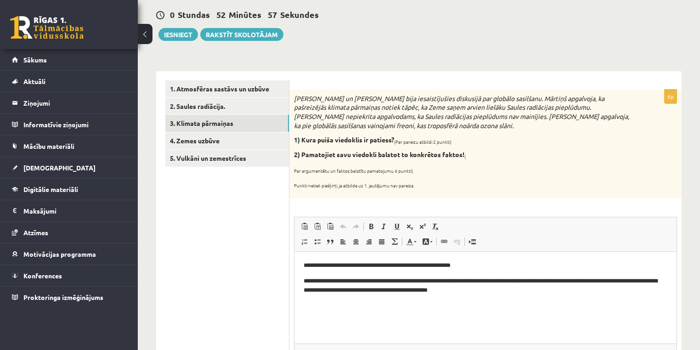
scroll to position [79, 0]
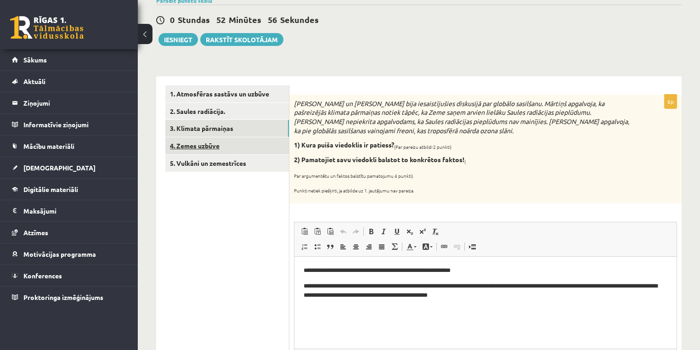
click at [198, 144] on link "4. Zemes uzbūve" at bounding box center [227, 145] width 124 height 17
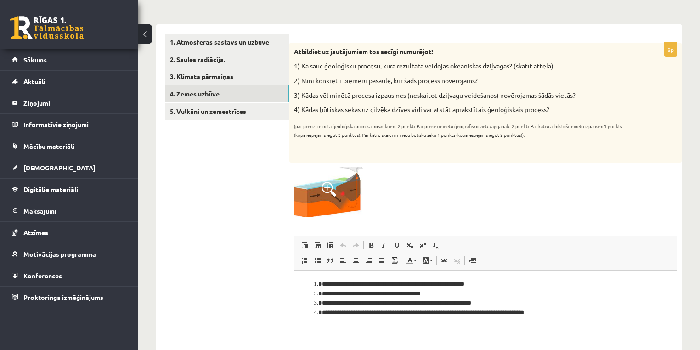
scroll to position [127, 0]
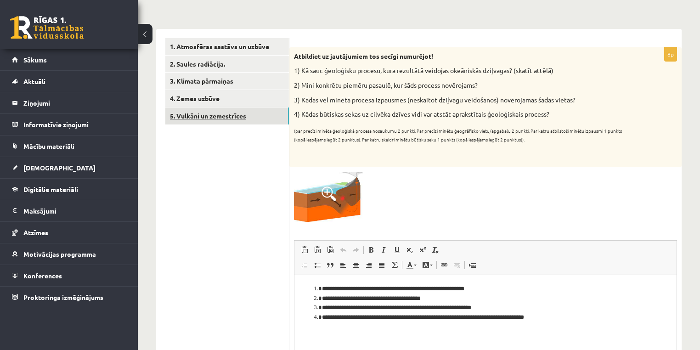
click at [242, 123] on link "5. Vulkāni un zemestrīces" at bounding box center [227, 115] width 124 height 17
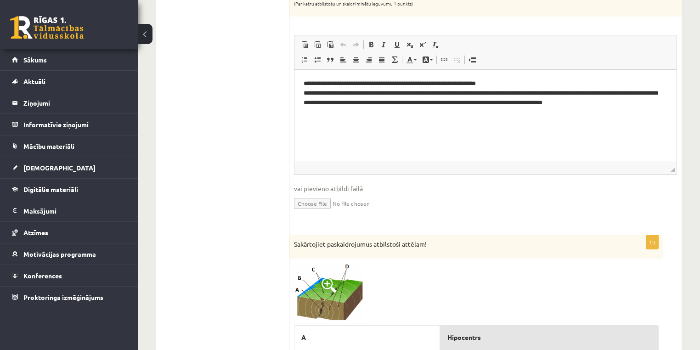
scroll to position [869, 0]
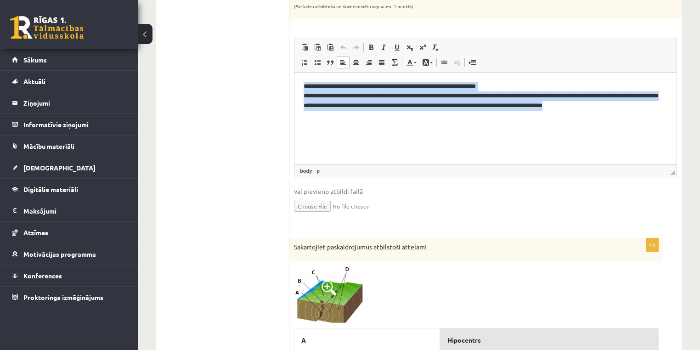
drag, startPoint x: 301, startPoint y: 86, endPoint x: 612, endPoint y: 111, distance: 311.8
click at [612, 111] on html "**********" at bounding box center [485, 95] width 382 height 47
click at [359, 62] on link "По центру" at bounding box center [355, 62] width 13 height 12
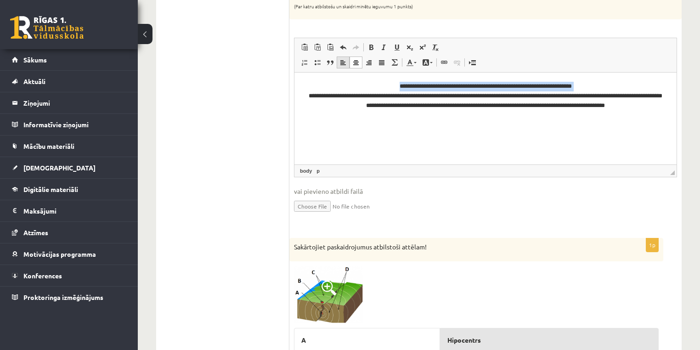
click at [343, 59] on span at bounding box center [342, 62] width 7 height 7
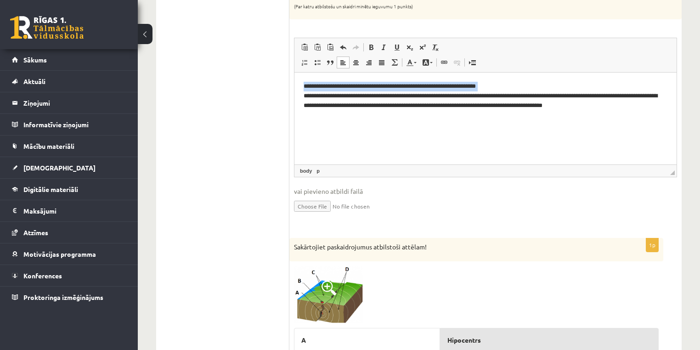
click at [507, 91] on p "**********" at bounding box center [486, 95] width 364 height 28
click at [509, 84] on p "**********" at bounding box center [486, 95] width 364 height 28
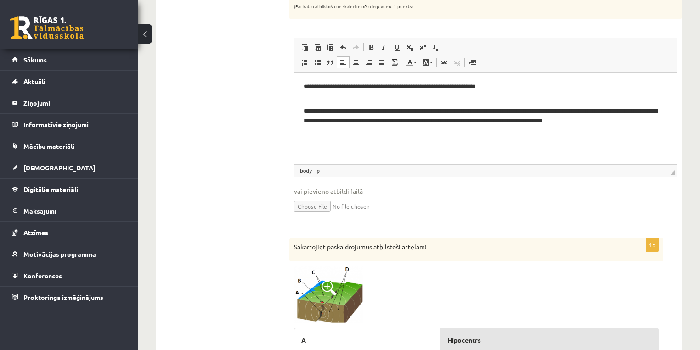
click at [551, 111] on p "**********" at bounding box center [486, 111] width 364 height 28
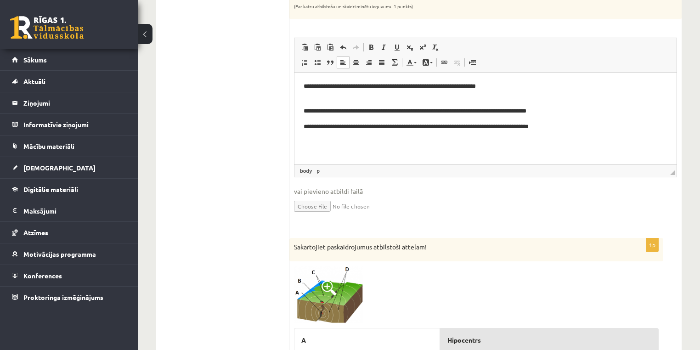
drag, startPoint x: 410, startPoint y: 127, endPoint x: 288, endPoint y: 134, distance: 122.3
click at [294, 134] on html "**********" at bounding box center [485, 106] width 382 height 68
click at [563, 125] on p "**********" at bounding box center [486, 127] width 364 height 10
click at [553, 107] on p "**********" at bounding box center [486, 106] width 364 height 19
click at [312, 101] on p "**********" at bounding box center [486, 106] width 364 height 19
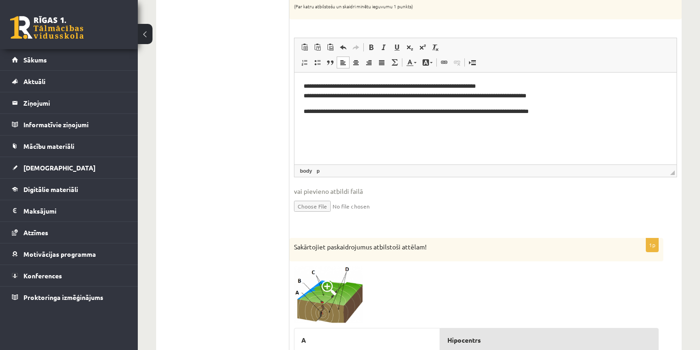
click at [306, 107] on p "**********" at bounding box center [486, 112] width 364 height 10
click at [302, 103] on html "**********" at bounding box center [485, 106] width 382 height 68
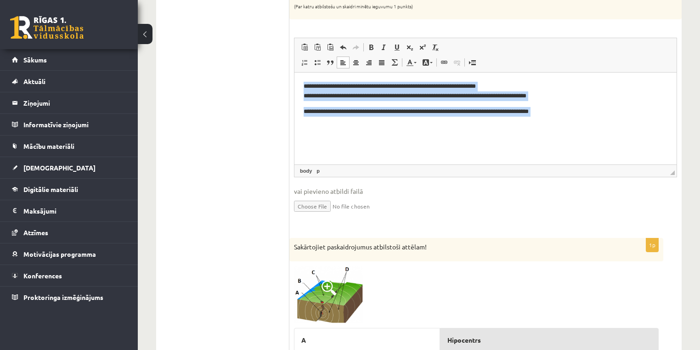
drag, startPoint x: 304, startPoint y: 85, endPoint x: 664, endPoint y: 116, distance: 362.2
click at [666, 116] on body "**********" at bounding box center [486, 106] width 364 height 50
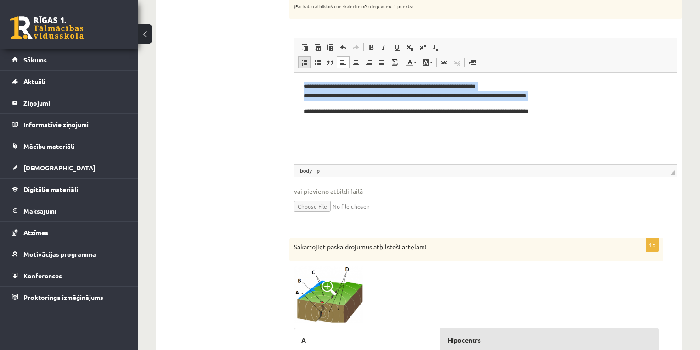
click at [307, 61] on span at bounding box center [304, 62] width 7 height 7
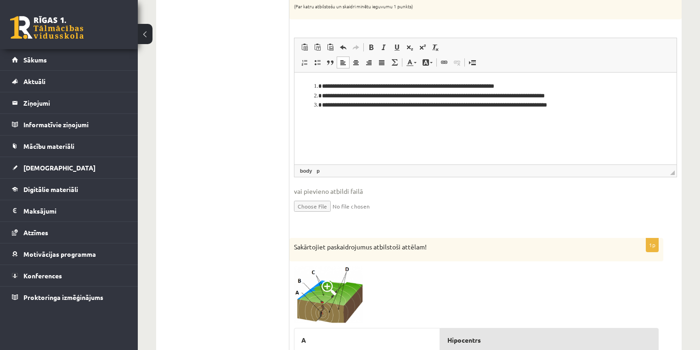
click at [376, 135] on html "**********" at bounding box center [485, 103] width 382 height 62
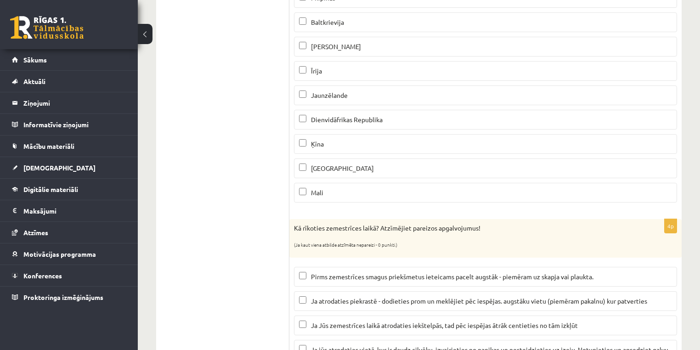
scroll to position [208, 0]
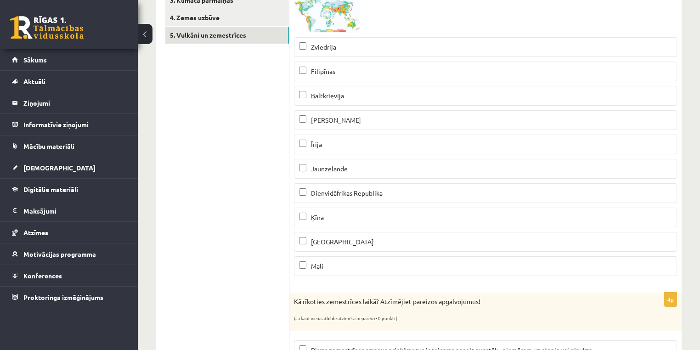
click at [294, 17] on img at bounding box center [328, 13] width 69 height 38
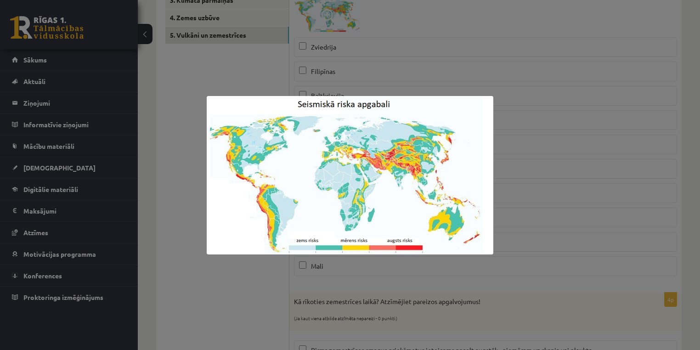
click at [294, 73] on div at bounding box center [350, 175] width 700 height 350
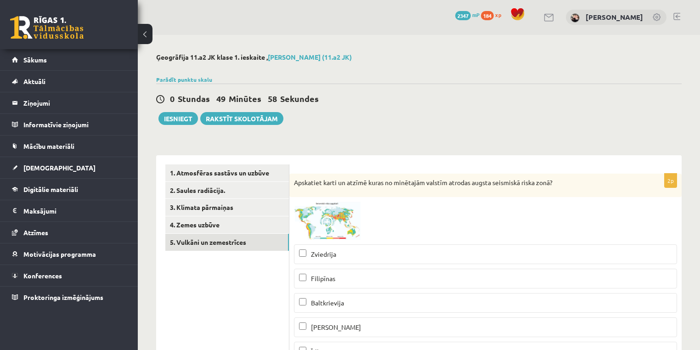
scroll to position [0, 0]
click at [191, 117] on button "Iesniegt" at bounding box center [177, 118] width 39 height 13
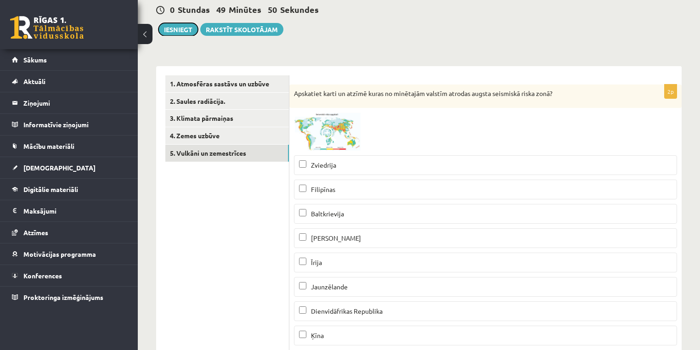
scroll to position [16, 0]
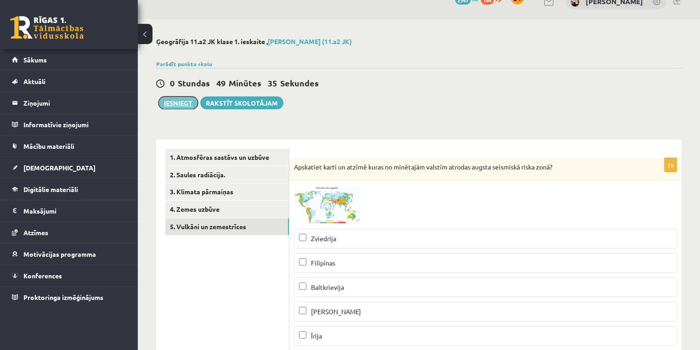
click at [167, 101] on button "Iesniegt" at bounding box center [177, 102] width 39 height 13
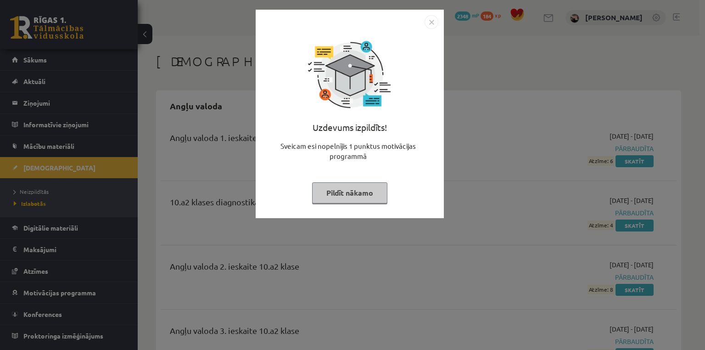
click at [364, 194] on button "Pildīt nākamo" at bounding box center [349, 192] width 75 height 21
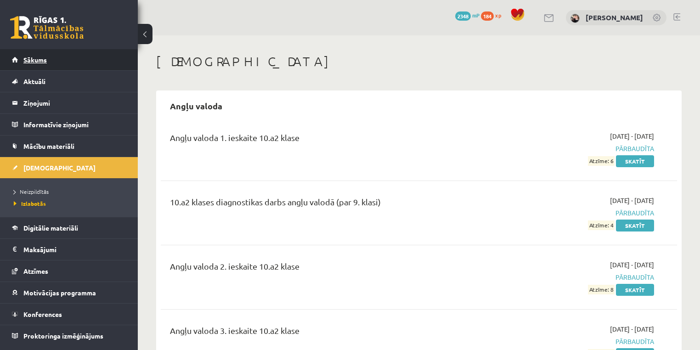
click at [37, 52] on link "Sākums" at bounding box center [69, 59] width 114 height 21
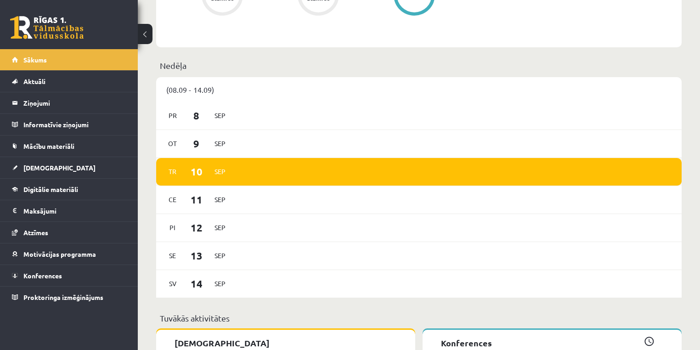
scroll to position [514, 0]
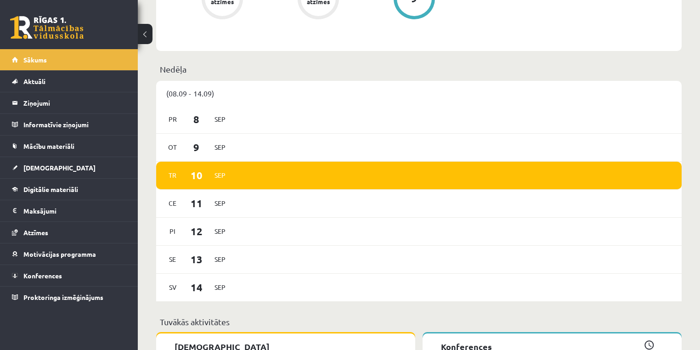
click at [186, 94] on div "(08.09 - 14.09)" at bounding box center [418, 93] width 525 height 25
click at [167, 65] on p "Nedēļa" at bounding box center [419, 69] width 518 height 12
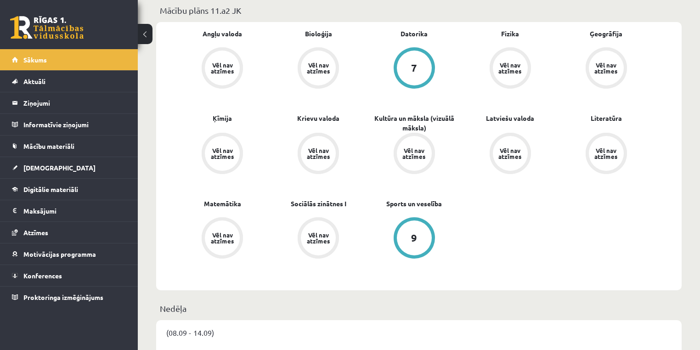
scroll to position [273, 0]
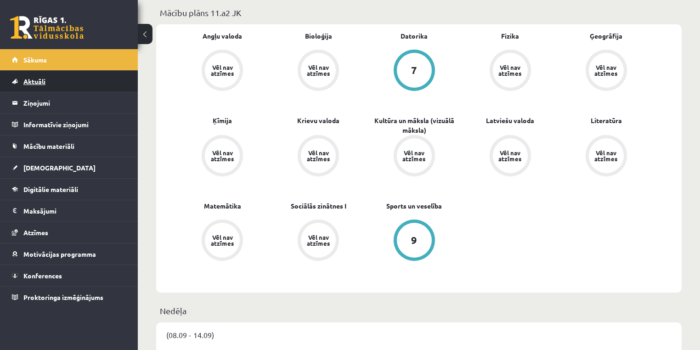
click at [26, 83] on span "Aktuāli" at bounding box center [34, 81] width 22 height 8
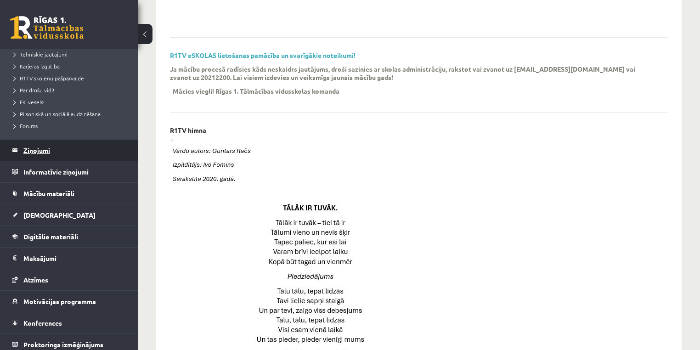
scroll to position [162, 0]
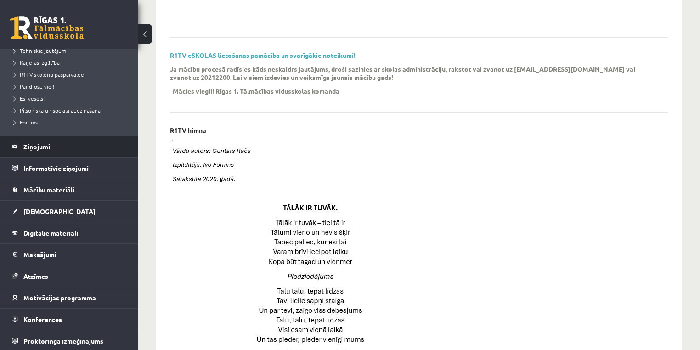
click at [53, 147] on legend "Ziņojumi 0" at bounding box center [74, 146] width 103 height 21
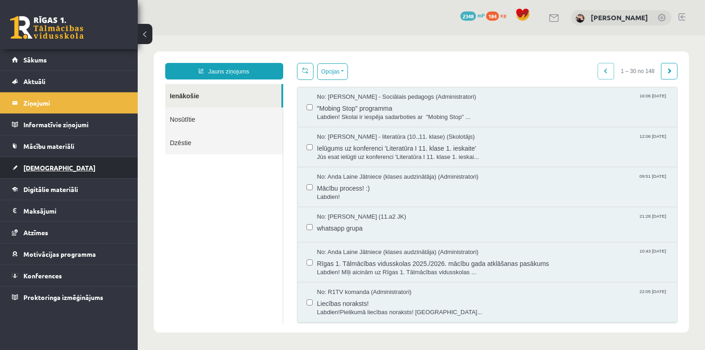
click at [44, 165] on span "[DEMOGRAPHIC_DATA]" at bounding box center [59, 167] width 72 height 8
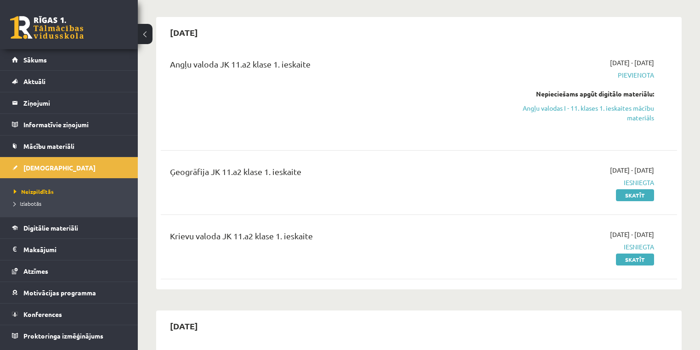
scroll to position [37, 0]
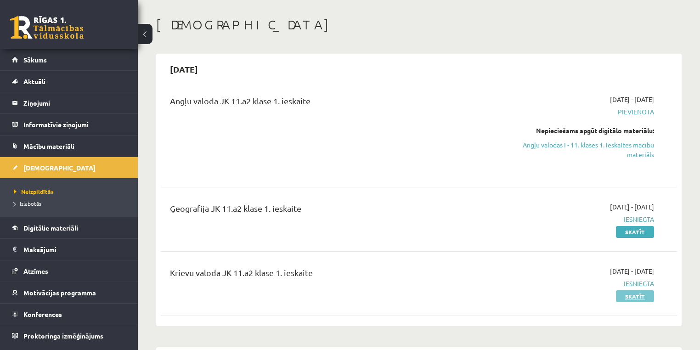
click at [644, 299] on link "Skatīt" at bounding box center [635, 296] width 38 height 12
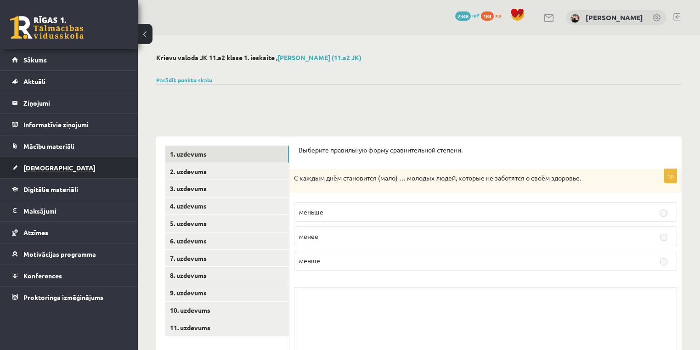
click at [48, 167] on span "[DEMOGRAPHIC_DATA]" at bounding box center [59, 167] width 72 height 8
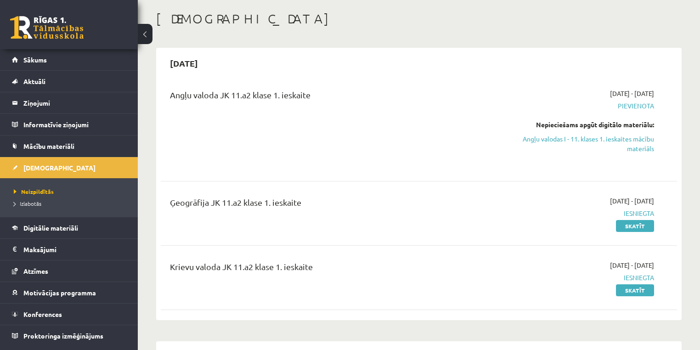
scroll to position [110, 0]
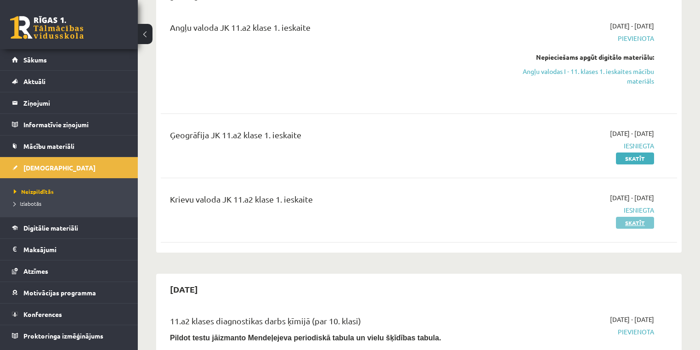
click at [623, 222] on link "Skatīt" at bounding box center [635, 223] width 38 height 12
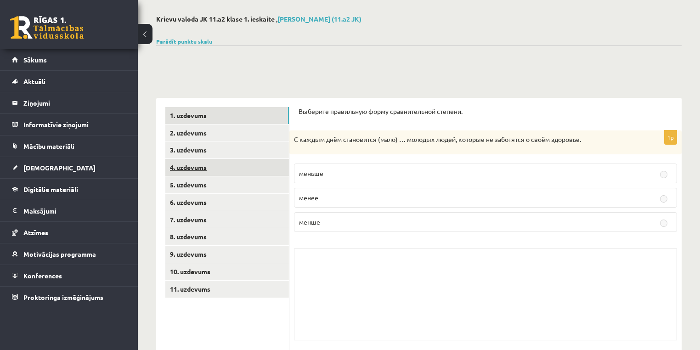
scroll to position [37, 0]
